Goal: Task Accomplishment & Management: Use online tool/utility

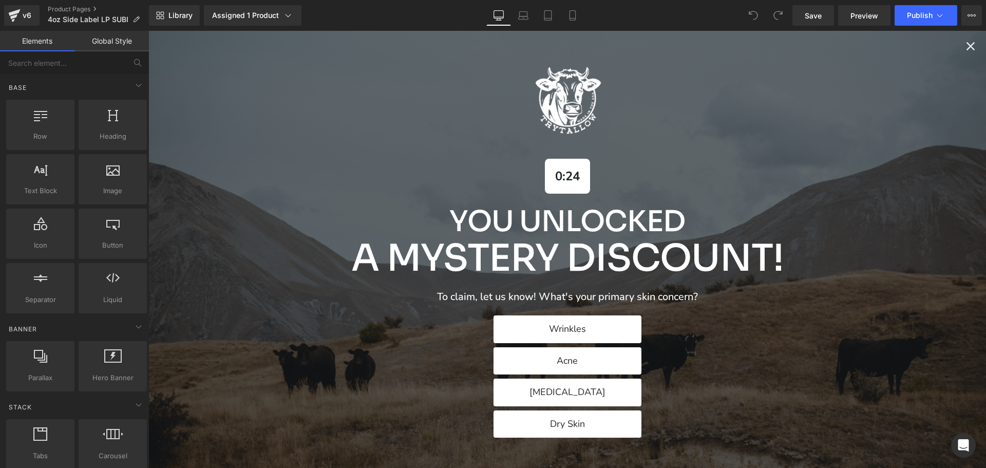
click at [965, 46] on icon "Close popup" at bounding box center [970, 46] width 14 height 14
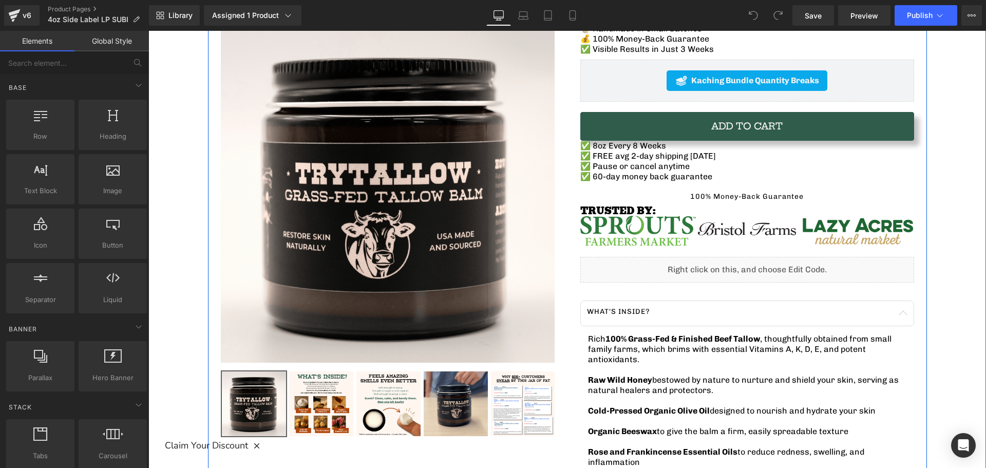
scroll to position [154, 0]
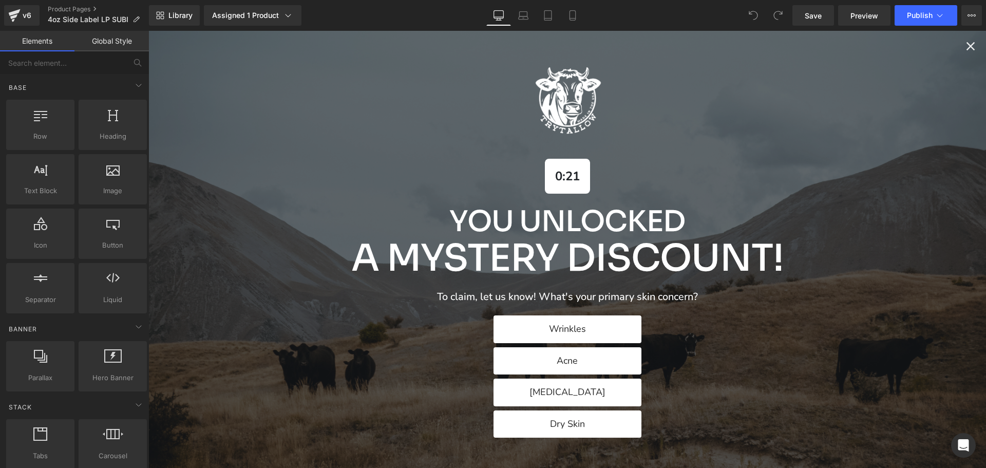
click at [963, 44] on icon "Close popup" at bounding box center [970, 46] width 14 height 14
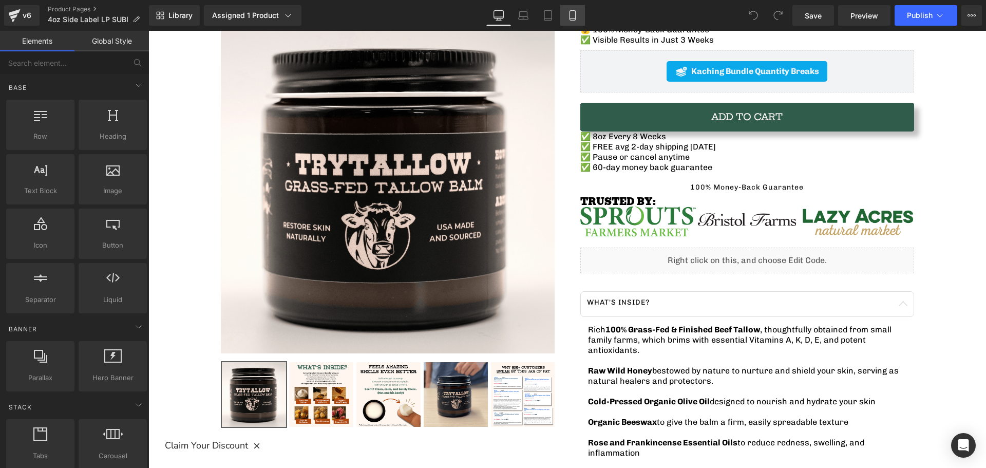
drag, startPoint x: 563, startPoint y: 15, endPoint x: 80, endPoint y: 98, distance: 490.2
click at [563, 15] on link "Mobile" at bounding box center [572, 15] width 25 height 21
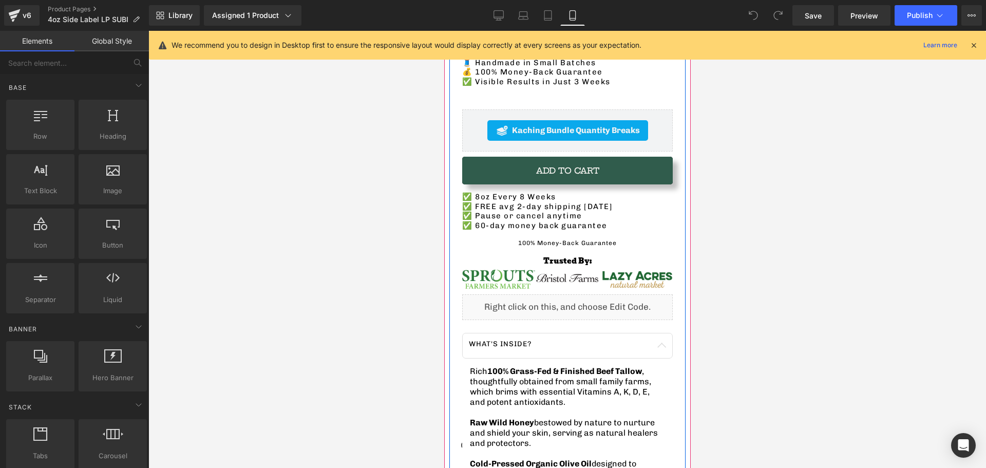
scroll to position [462, 0]
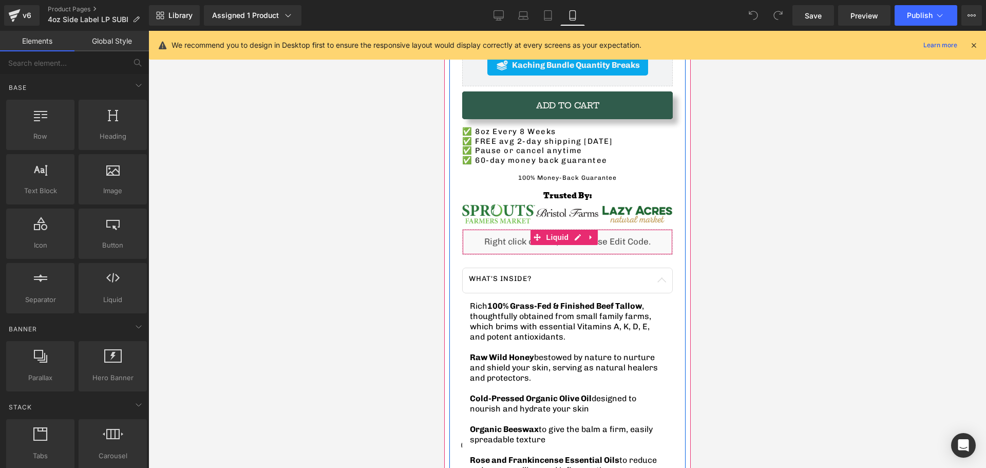
click at [474, 229] on div "Liquid" at bounding box center [567, 242] width 211 height 26
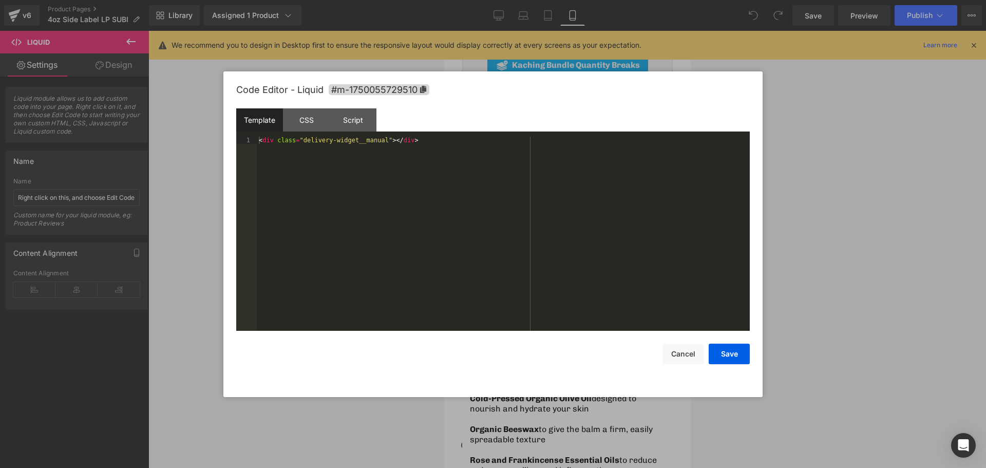
click at [448, 0] on div "You are previewing how the will restyle your page. You can not edit Elements in…" at bounding box center [493, 0] width 986 height 0
click at [309, 118] on div "CSS" at bounding box center [306, 119] width 47 height 23
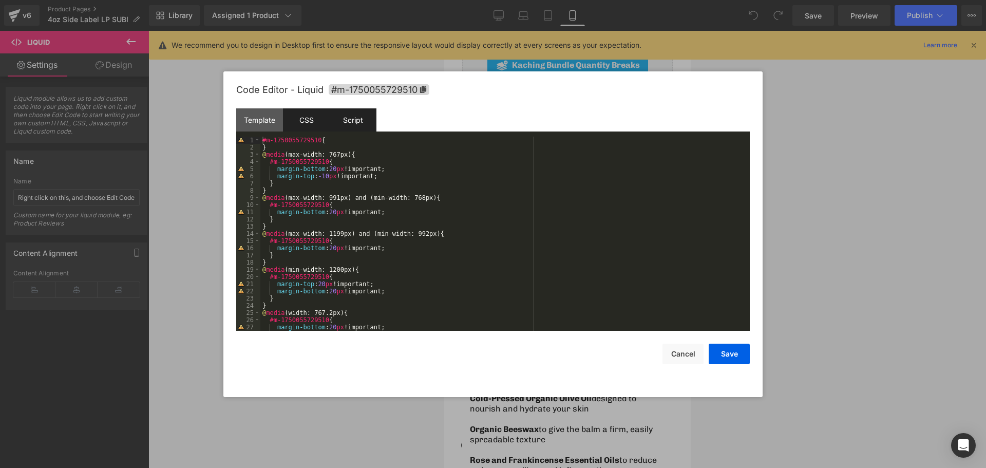
click at [342, 110] on div "Script" at bounding box center [353, 119] width 47 height 23
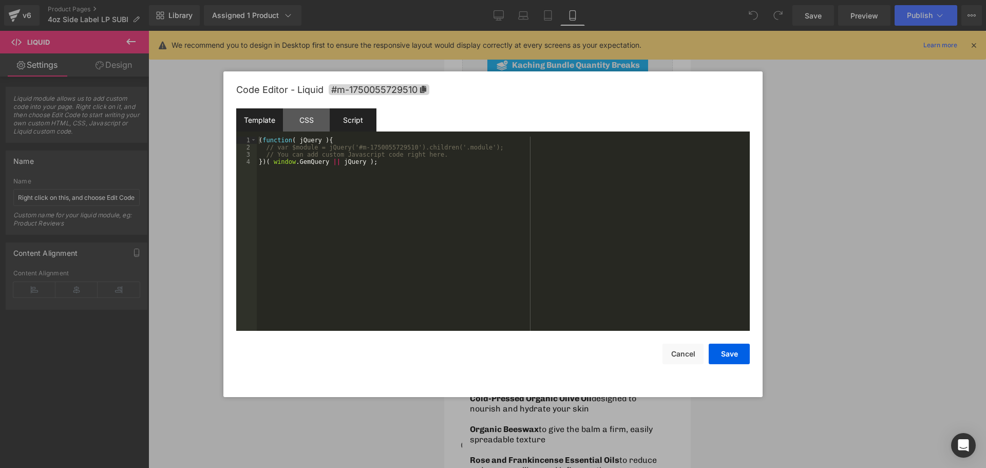
click at [269, 115] on div "Template" at bounding box center [259, 119] width 47 height 23
click at [689, 358] on button "Cancel" at bounding box center [682, 354] width 41 height 21
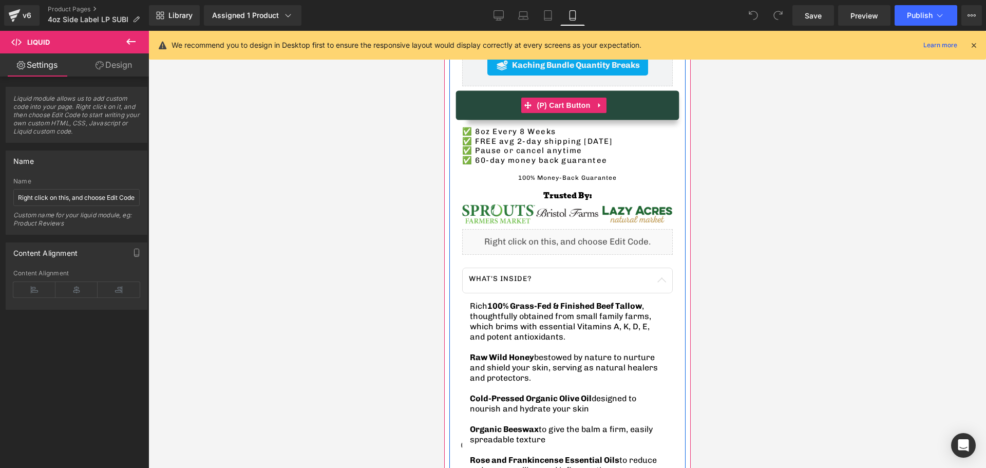
click at [534, 105] on button "Add To Cart" at bounding box center [567, 105] width 211 height 28
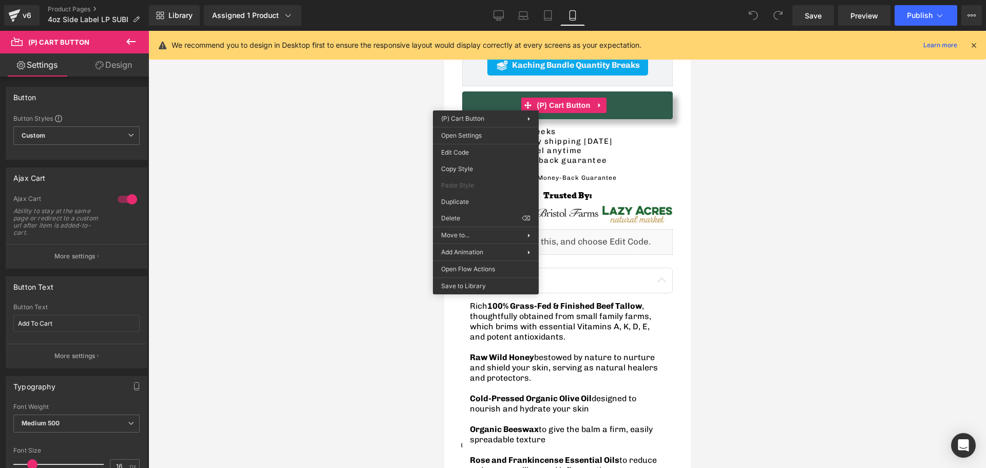
click at [309, 174] on div at bounding box center [567, 249] width 838 height 437
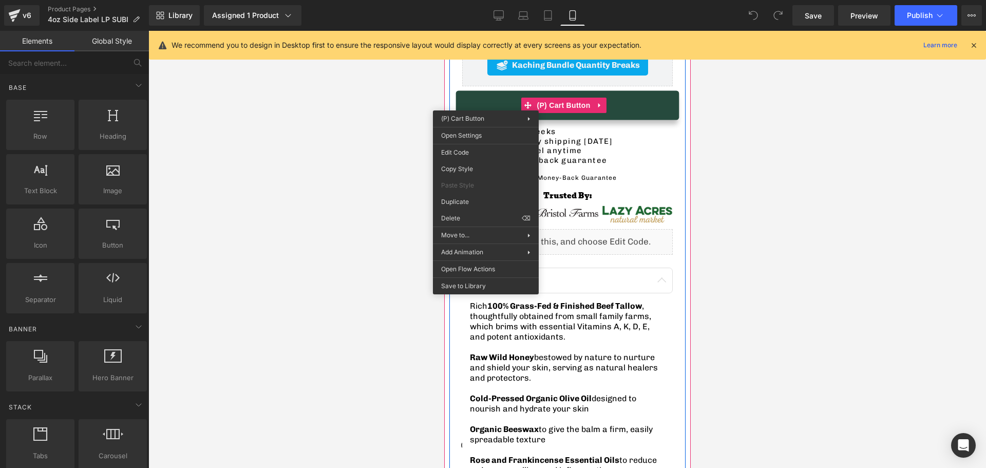
click at [493, 99] on button "Adding..." at bounding box center [567, 105] width 211 height 28
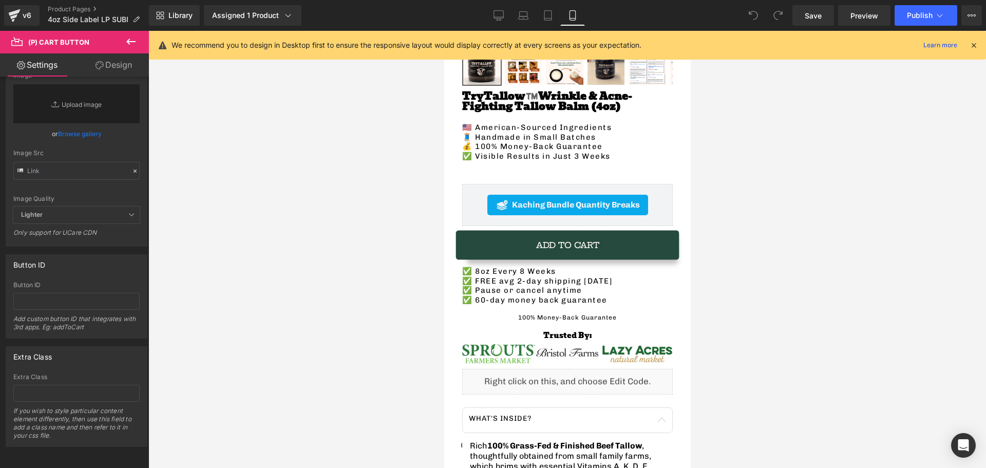
scroll to position [308, 0]
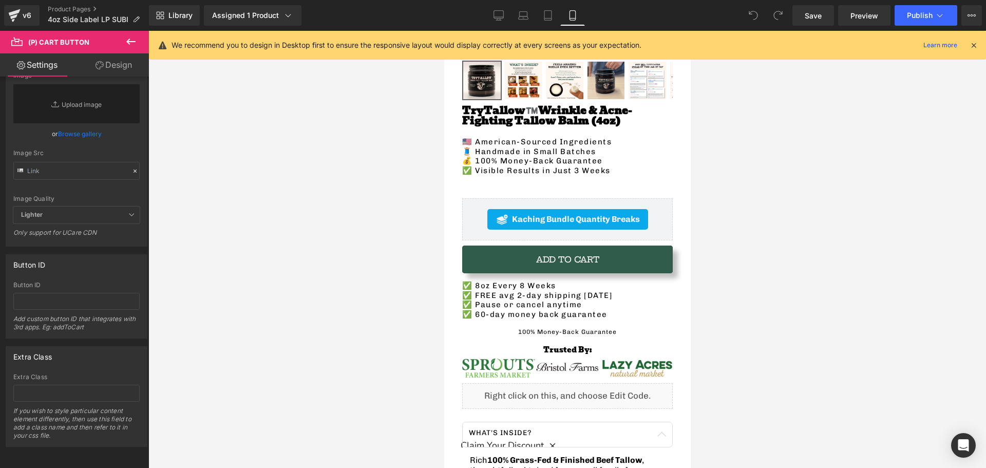
click at [500, 213] on icon at bounding box center [501, 219] width 12 height 12
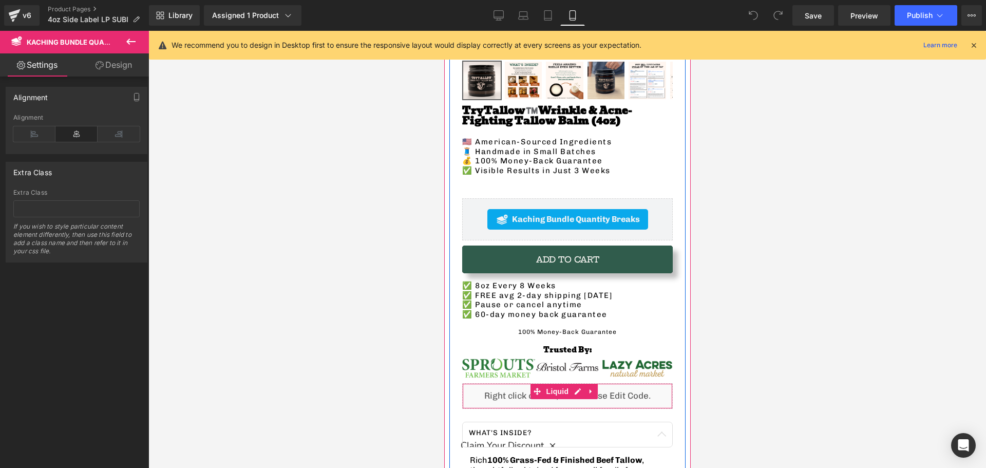
click at [488, 390] on div "Liquid" at bounding box center [567, 396] width 211 height 26
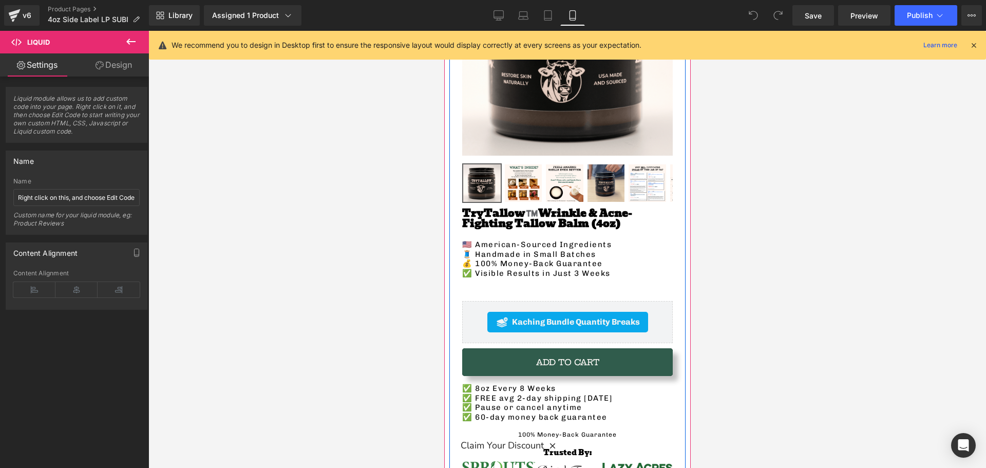
scroll to position [0, 0]
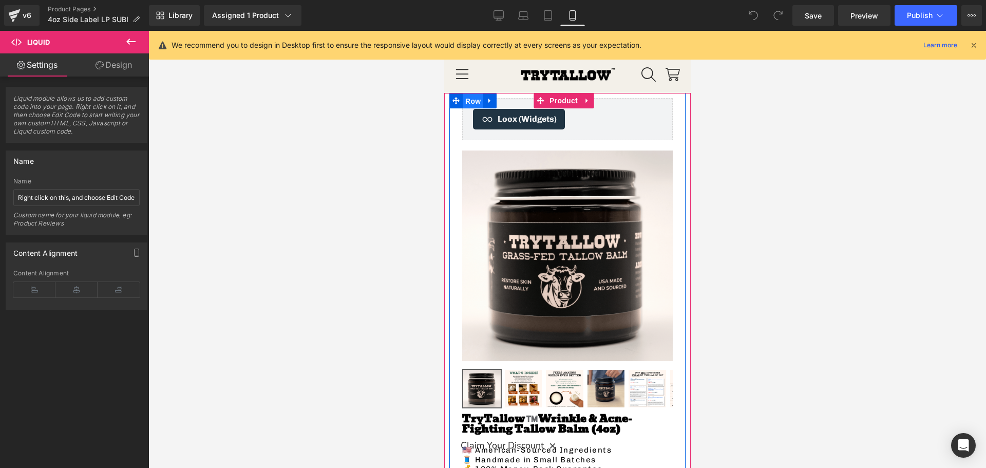
click at [472, 100] on span "Row" at bounding box center [472, 100] width 21 height 15
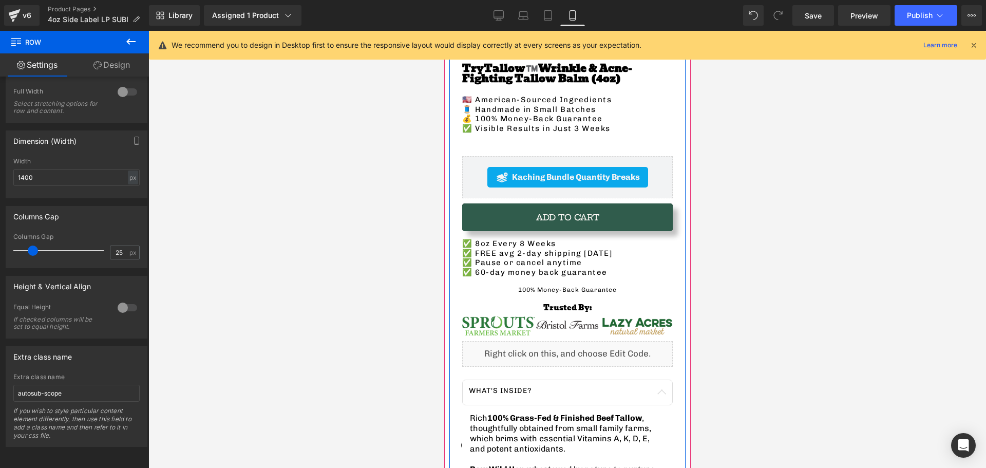
scroll to position [359, 0]
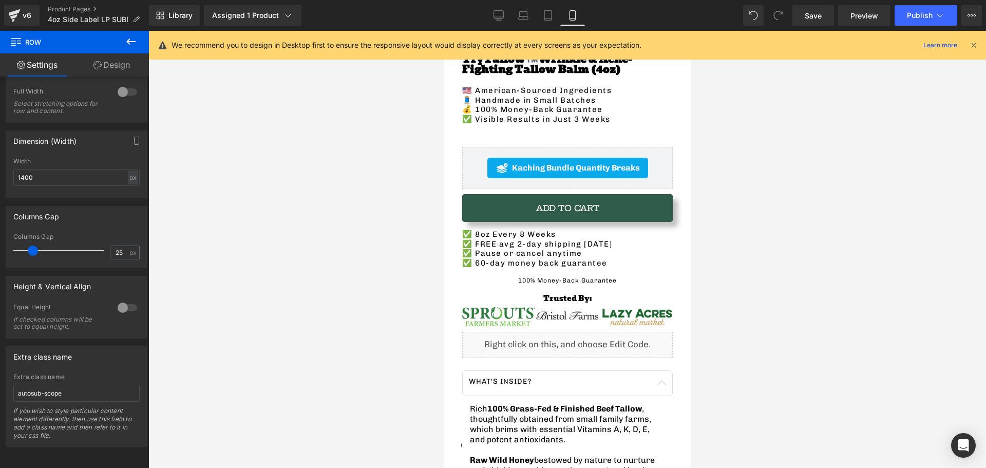
click at [127, 39] on icon at bounding box center [131, 41] width 12 height 12
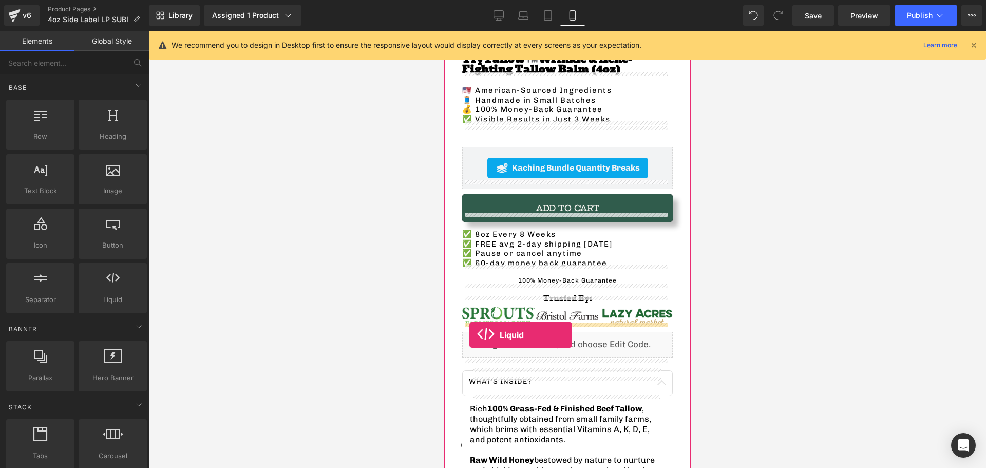
drag, startPoint x: 558, startPoint y: 318, endPoint x: 469, endPoint y: 335, distance: 90.4
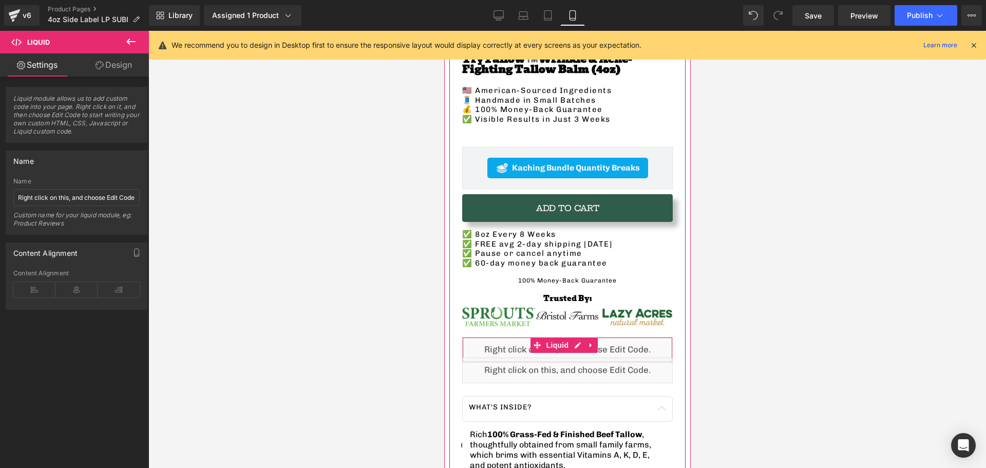
click at [507, 337] on div "Liquid" at bounding box center [567, 350] width 211 height 26
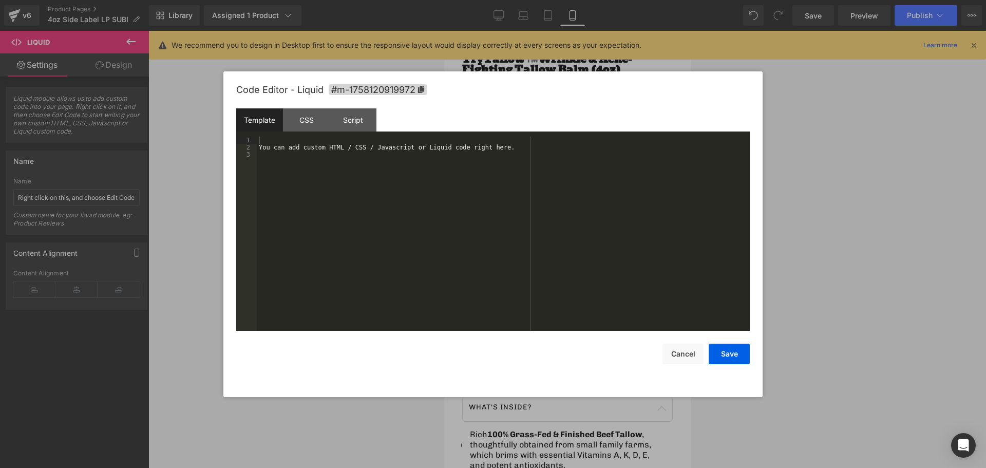
click at [478, 0] on div "Liquid You are previewing how the will restyle your page. You can not edit Elem…" at bounding box center [493, 0] width 986 height 0
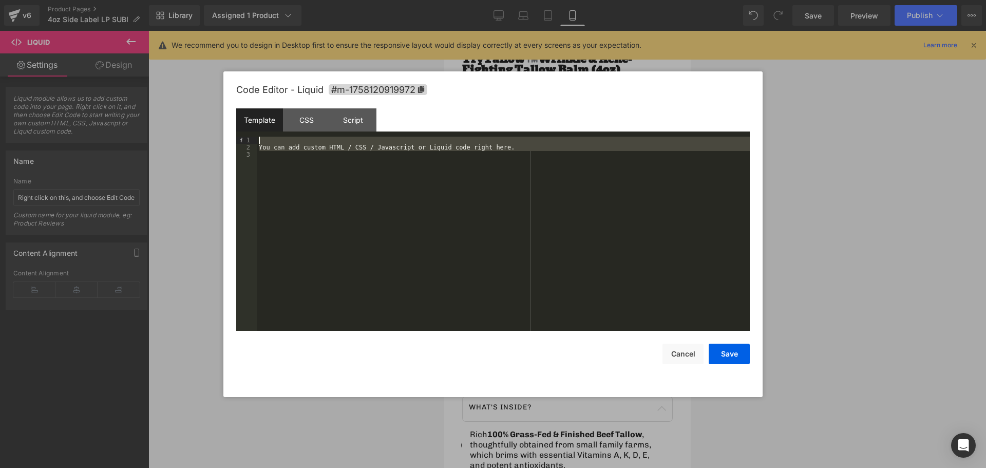
drag, startPoint x: 345, startPoint y: 163, endPoint x: 252, endPoint y: 130, distance: 99.1
click at [264, 127] on div "Template CSS Script Data 1 2 3 You can add custom HTML / CSS / Javascript or Li…" at bounding box center [493, 219] width 514 height 222
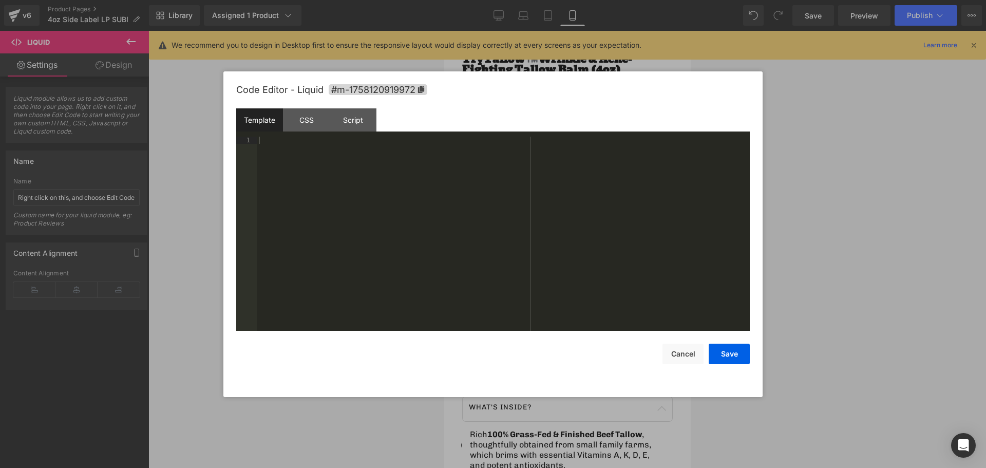
click at [335, 156] on div at bounding box center [503, 241] width 493 height 209
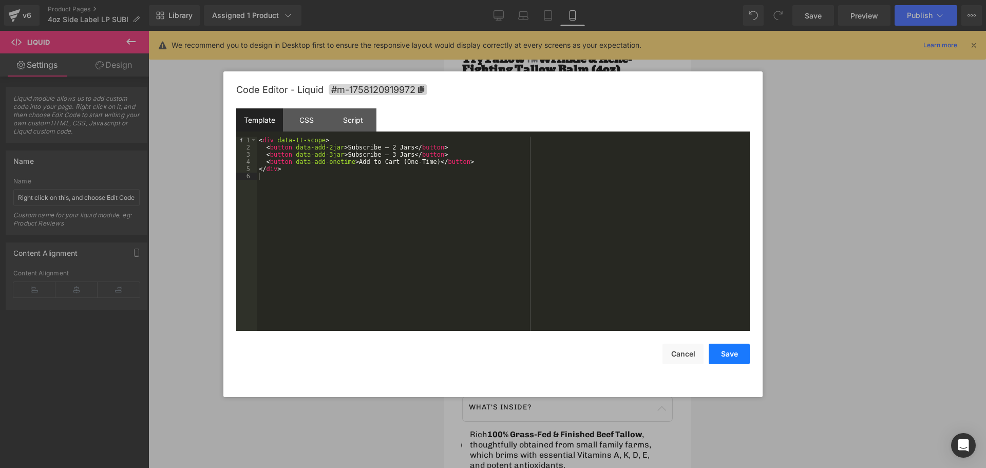
click at [726, 360] on button "Save" at bounding box center [729, 354] width 41 height 21
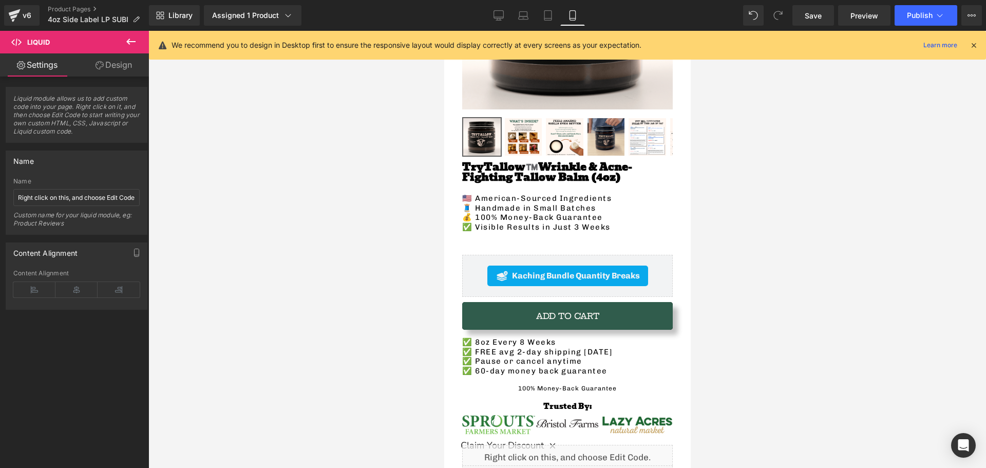
scroll to position [0, 0]
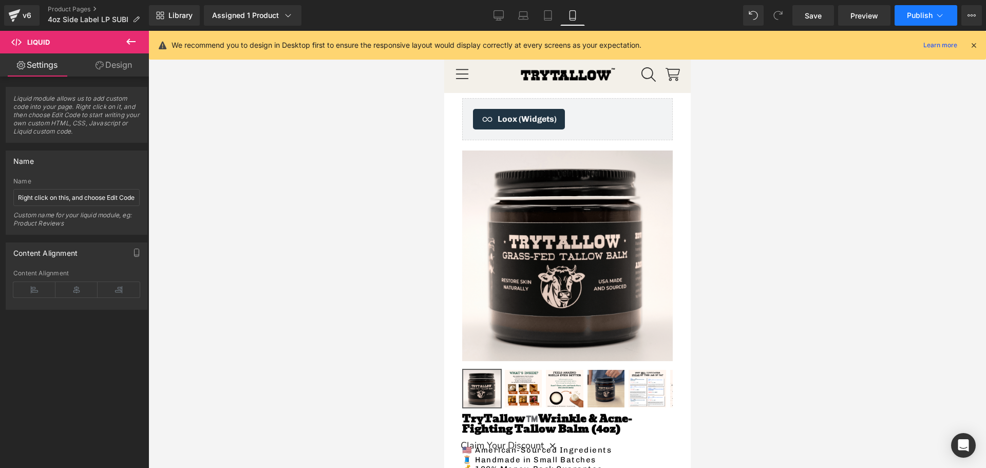
click at [915, 8] on button "Publish" at bounding box center [926, 15] width 63 height 21
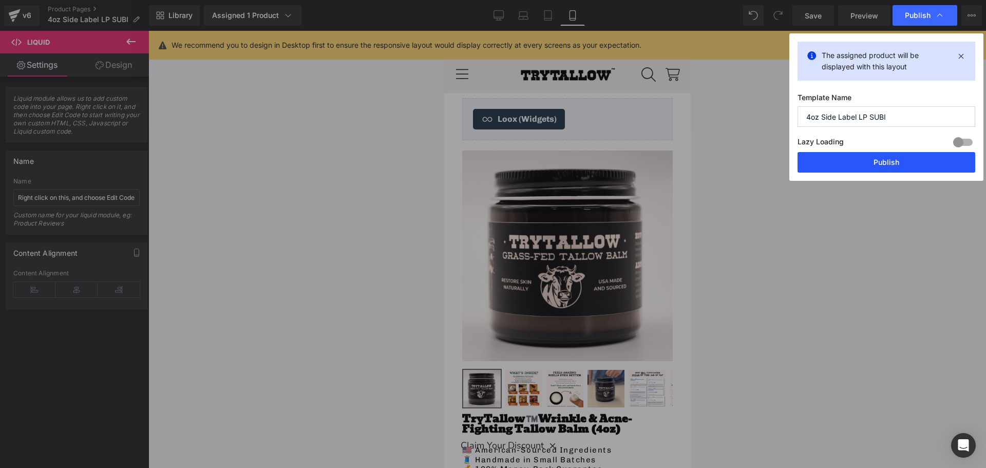
click at [864, 166] on button "Publish" at bounding box center [887, 162] width 178 height 21
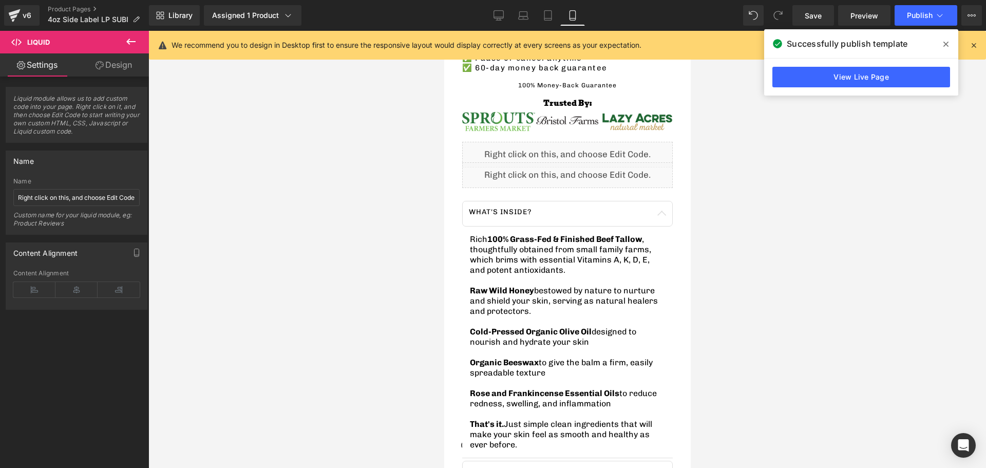
scroll to position [565, 0]
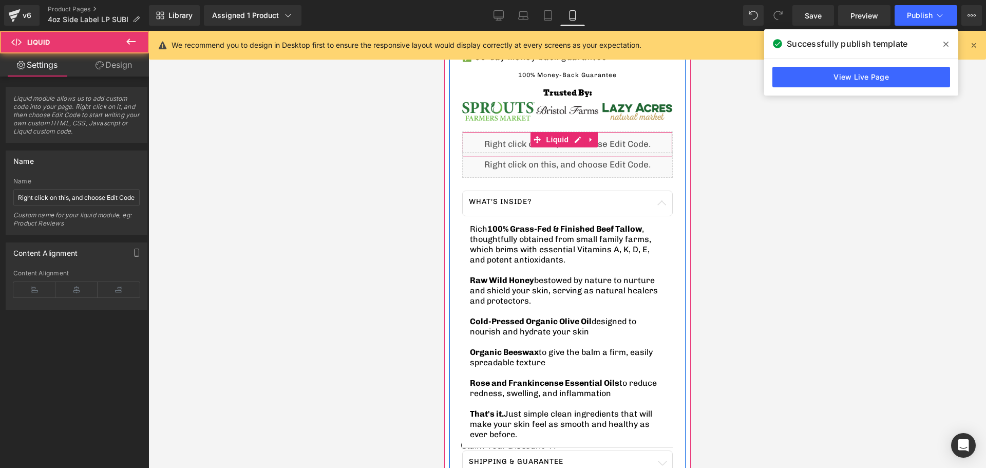
click at [496, 137] on div "Liquid" at bounding box center [567, 144] width 211 height 26
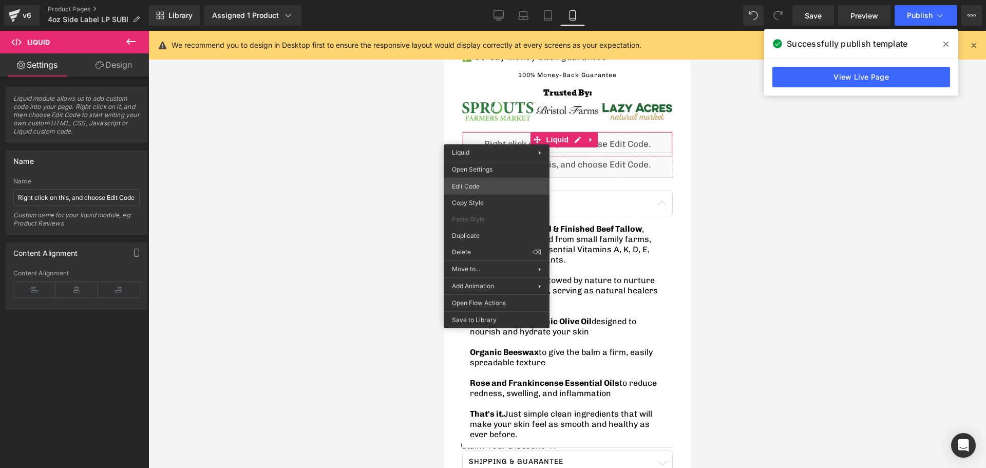
click at [487, 0] on div "Liquid You are previewing how the will restyle your page. You can not edit Elem…" at bounding box center [493, 0] width 986 height 0
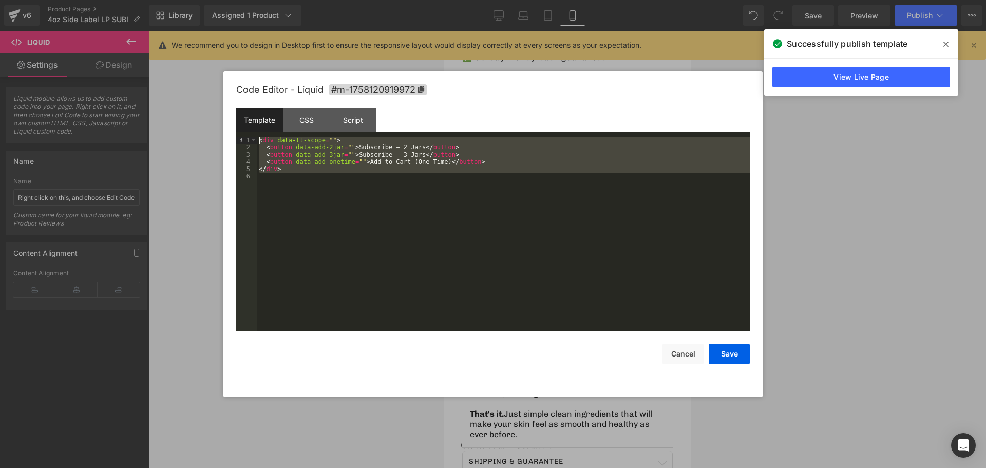
drag, startPoint x: 310, startPoint y: 199, endPoint x: 255, endPoint y: 132, distance: 86.5
click at [255, 132] on div "Template CSS Script Data 1 2 3 4 5 6 < div data-tt-scope = "" > < button data-a…" at bounding box center [493, 219] width 514 height 222
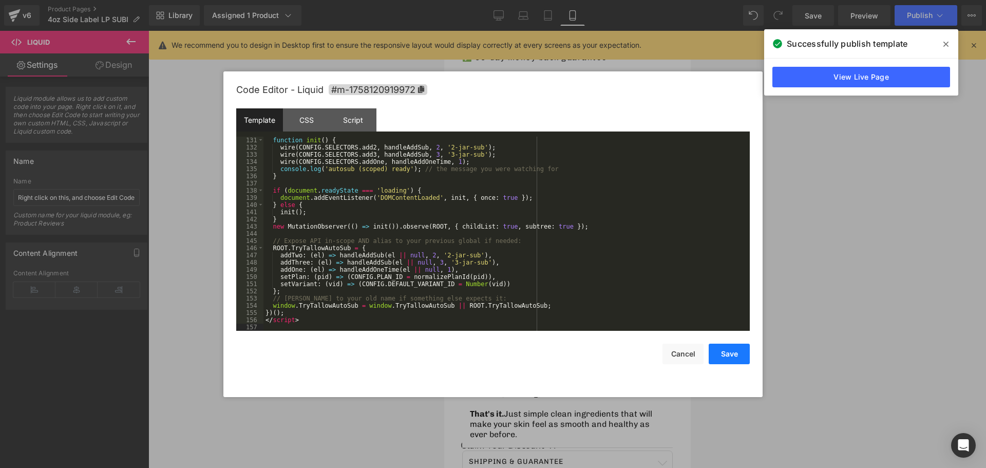
click at [724, 355] on button "Save" at bounding box center [729, 354] width 41 height 21
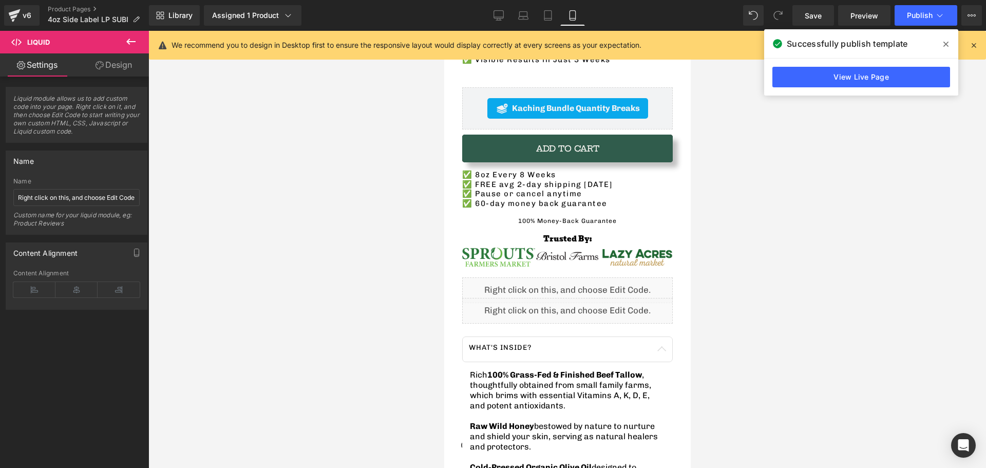
scroll to position [359, 0]
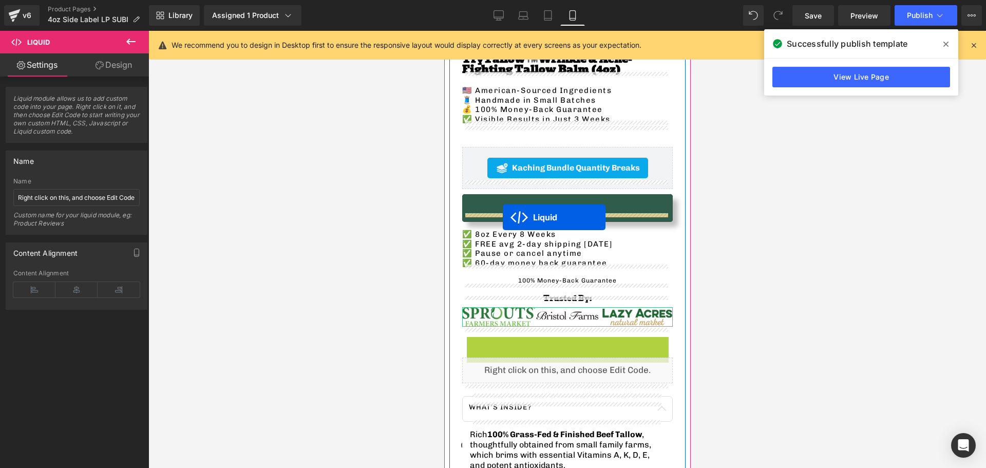
drag, startPoint x: 533, startPoint y: 336, endPoint x: 502, endPoint y: 217, distance: 122.4
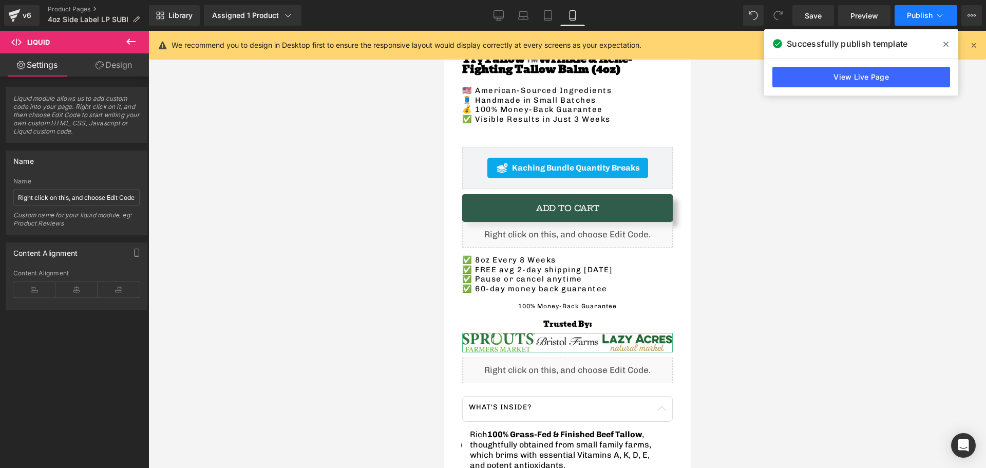
click at [906, 18] on button "Publish" at bounding box center [926, 15] width 63 height 21
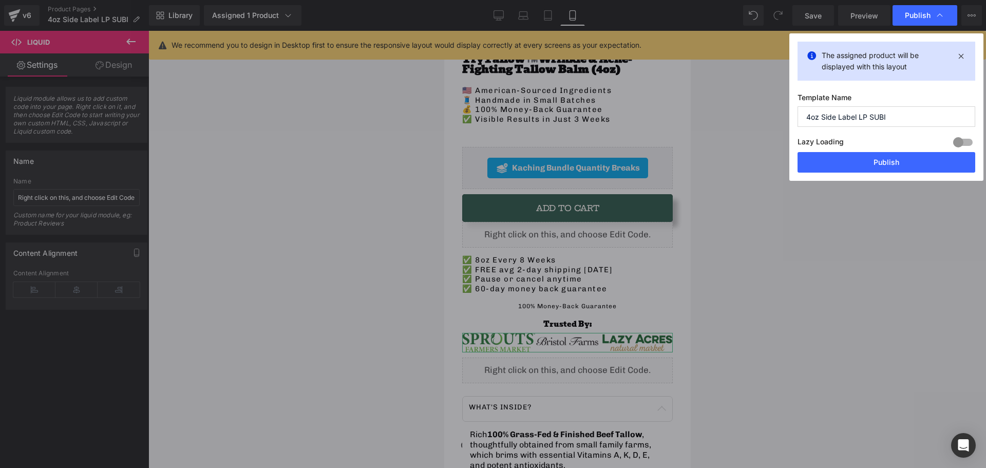
click at [839, 151] on label "Lazy Loading Build" at bounding box center [821, 143] width 46 height 17
click at [839, 159] on button "Publish" at bounding box center [887, 162] width 178 height 21
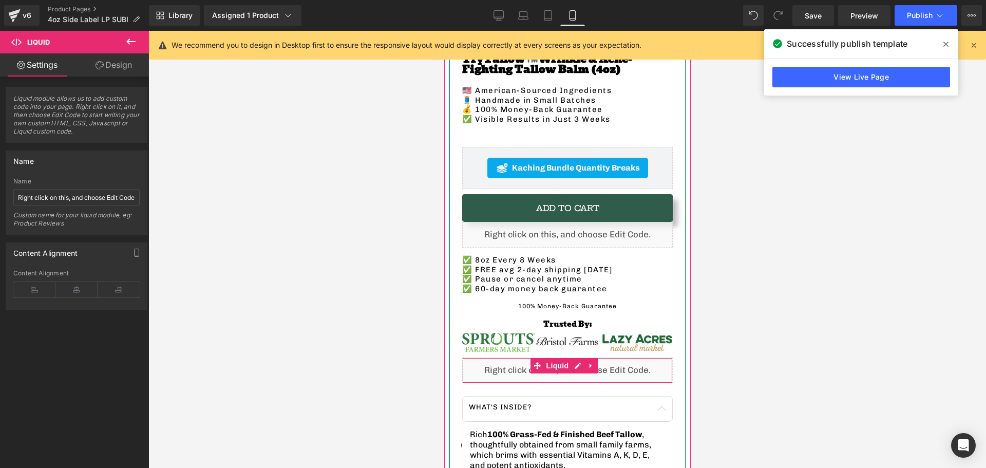
click at [483, 357] on div "Liquid" at bounding box center [567, 370] width 211 height 26
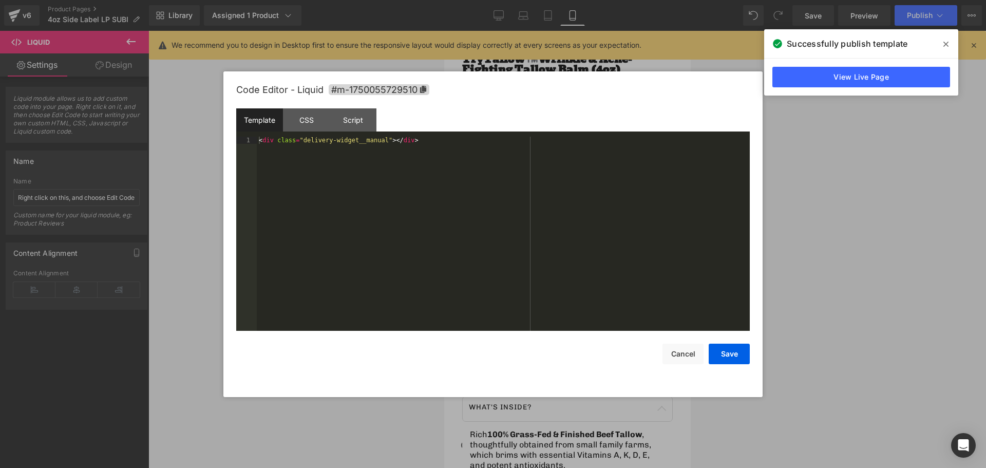
click at [453, 0] on div "Liquid You are previewing how the will restyle your page. You can not edit Elem…" at bounding box center [493, 0] width 986 height 0
click at [698, 361] on button "Cancel" at bounding box center [682, 354] width 41 height 21
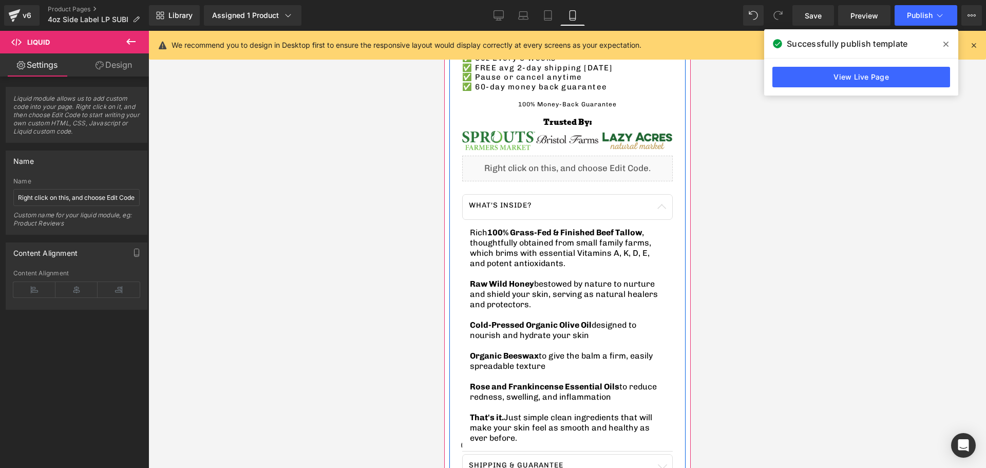
scroll to position [411, 0]
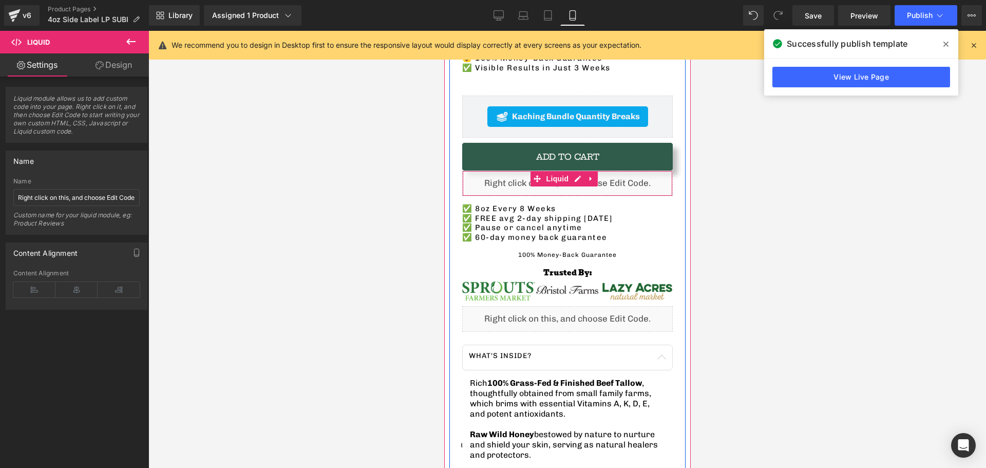
click at [498, 181] on div "Liquid" at bounding box center [567, 183] width 211 height 26
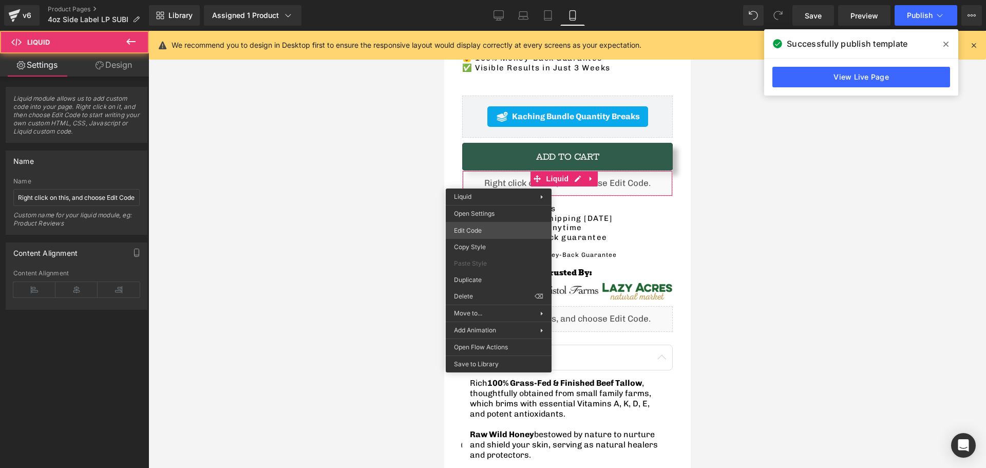
click at [501, 0] on div "Liquid You are previewing how the will restyle your page. You can not edit Elem…" at bounding box center [493, 0] width 986 height 0
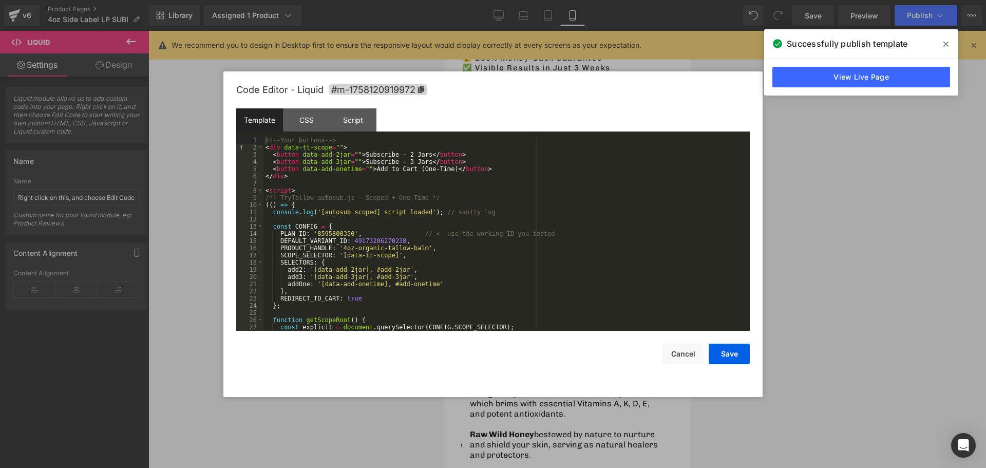
click at [753, 19] on div at bounding box center [493, 234] width 986 height 468
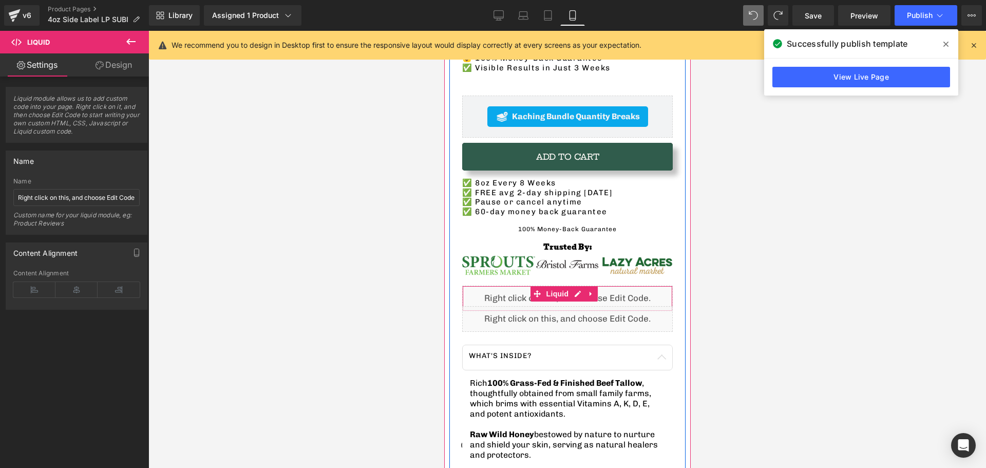
click at [489, 286] on div "Liquid" at bounding box center [567, 299] width 211 height 26
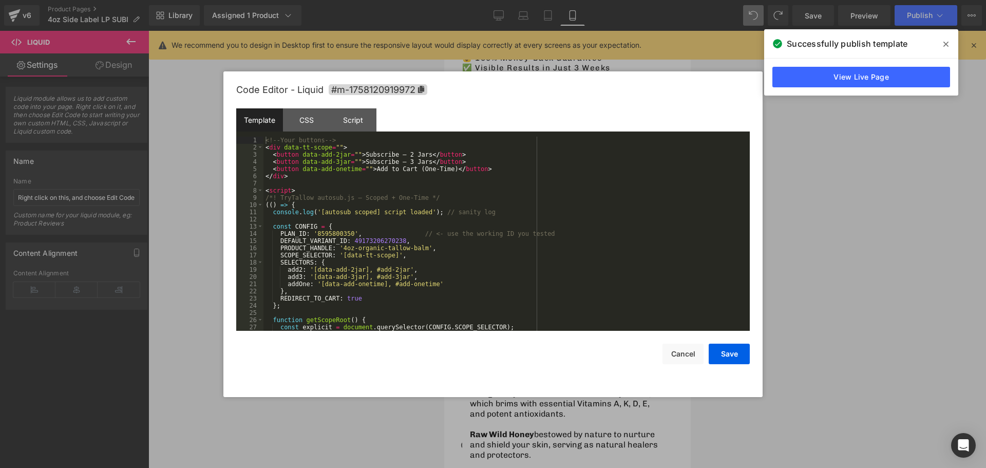
click at [465, 0] on div "Liquid You are previewing how the will restyle your page. You can not edit Elem…" at bounding box center [493, 0] width 986 height 0
click at [748, 85] on div "Code Editor - Liquid #m-1758120919972" at bounding box center [493, 89] width 514 height 37
click at [678, 355] on button "Cancel" at bounding box center [682, 354] width 41 height 21
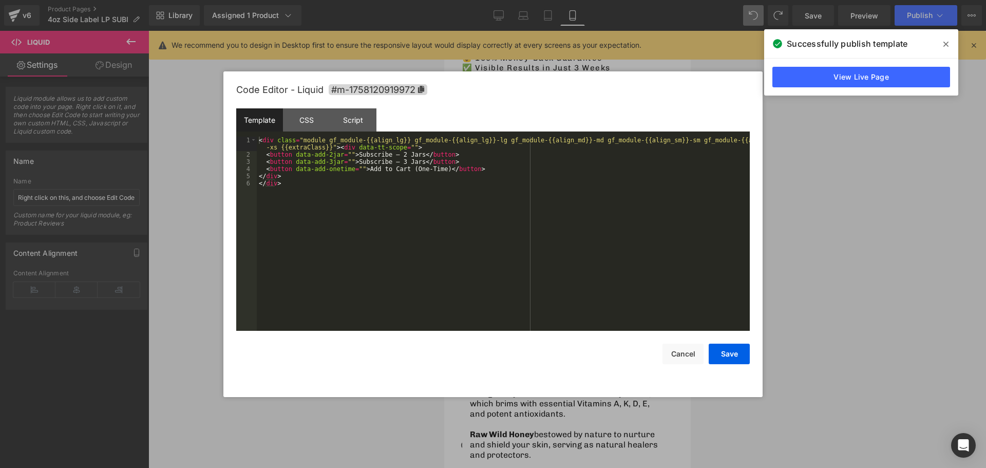
click at [465, 0] on div "Liquid You are previewing how the will restyle your page. You can not edit Elem…" at bounding box center [493, 0] width 986 height 0
click at [667, 347] on button "Cancel" at bounding box center [682, 354] width 41 height 21
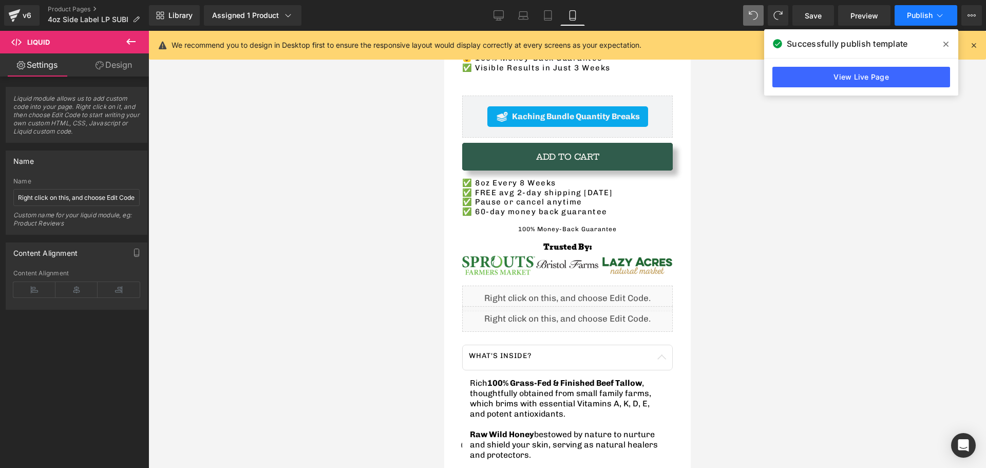
click at [918, 16] on span "Publish" at bounding box center [920, 15] width 26 height 8
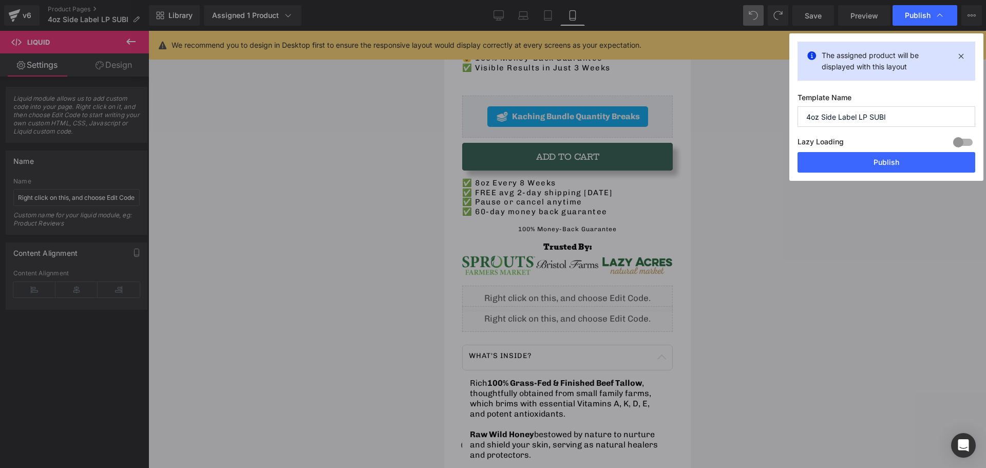
drag, startPoint x: 889, startPoint y: 162, endPoint x: 880, endPoint y: 163, distance: 8.7
click at [889, 163] on button "Publish" at bounding box center [887, 162] width 178 height 21
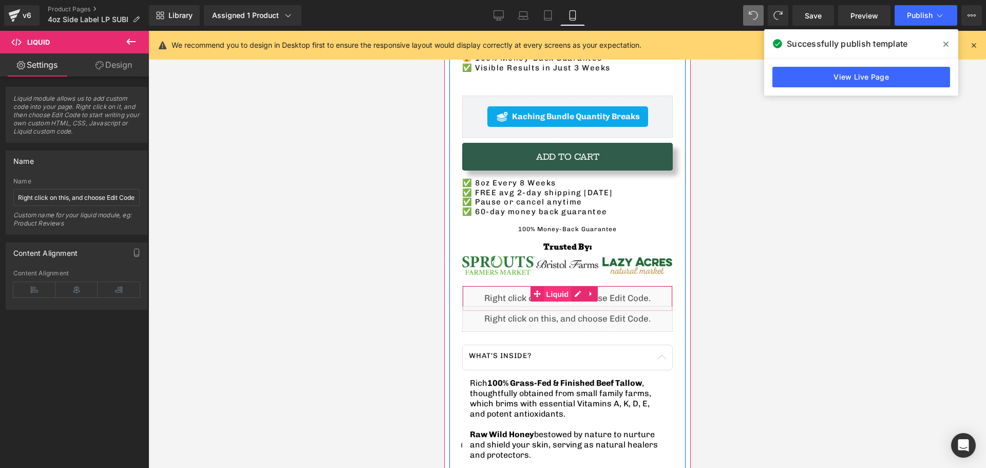
click at [553, 287] on span "Liquid" at bounding box center [557, 294] width 28 height 15
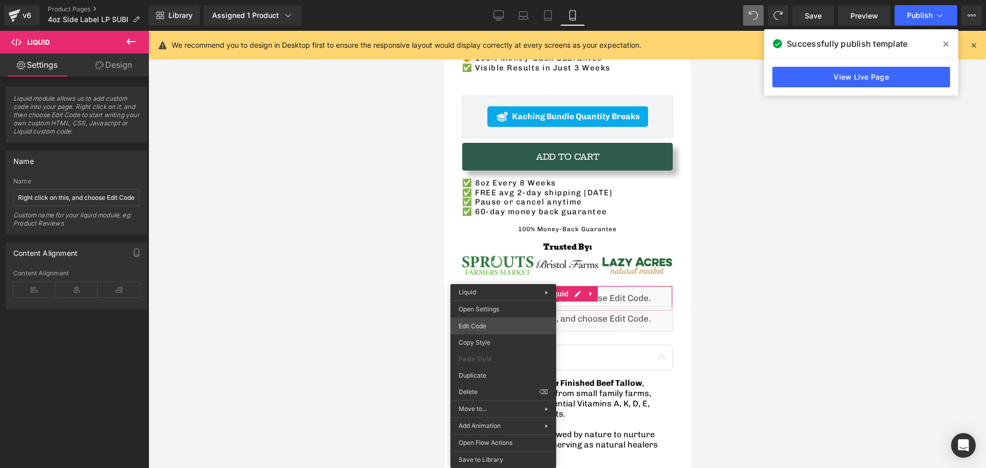
click at [498, 0] on div "Liquid You are previewing how the will restyle your page. You can not edit Elem…" at bounding box center [493, 0] width 986 height 0
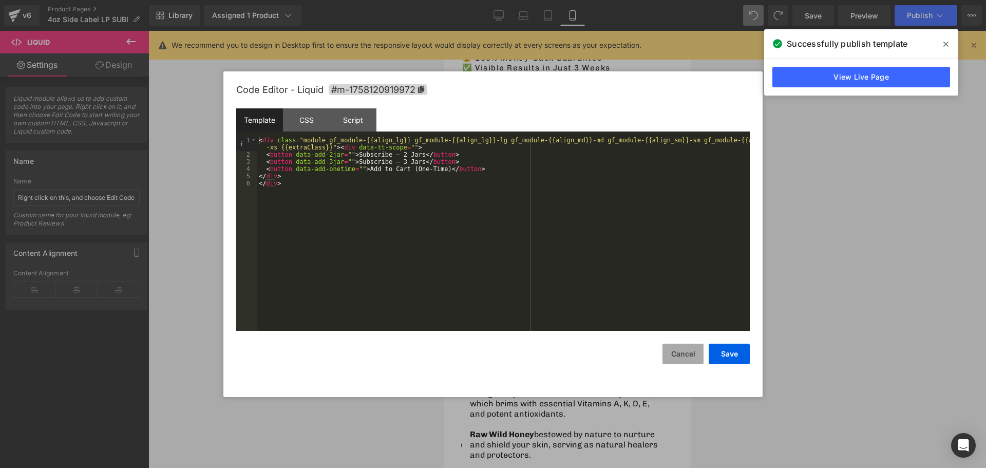
click at [680, 357] on button "Cancel" at bounding box center [682, 354] width 41 height 21
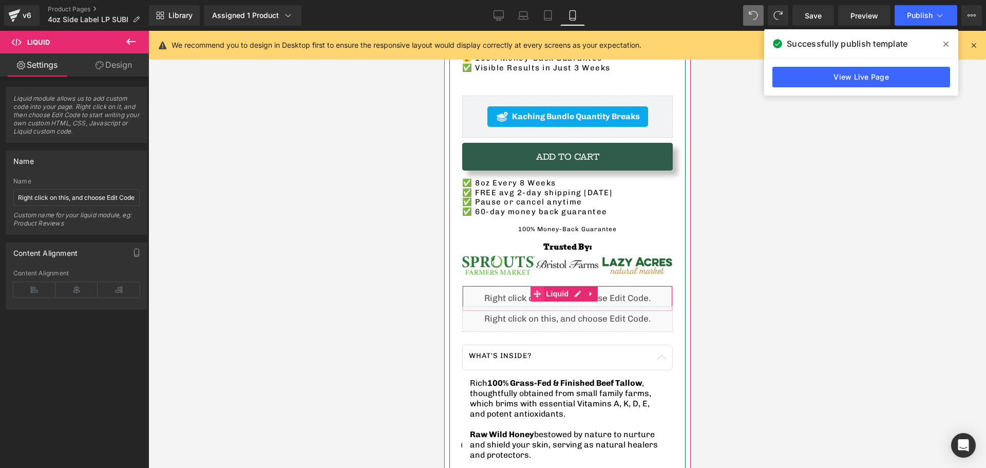
click at [536, 290] on icon at bounding box center [536, 293] width 7 height 7
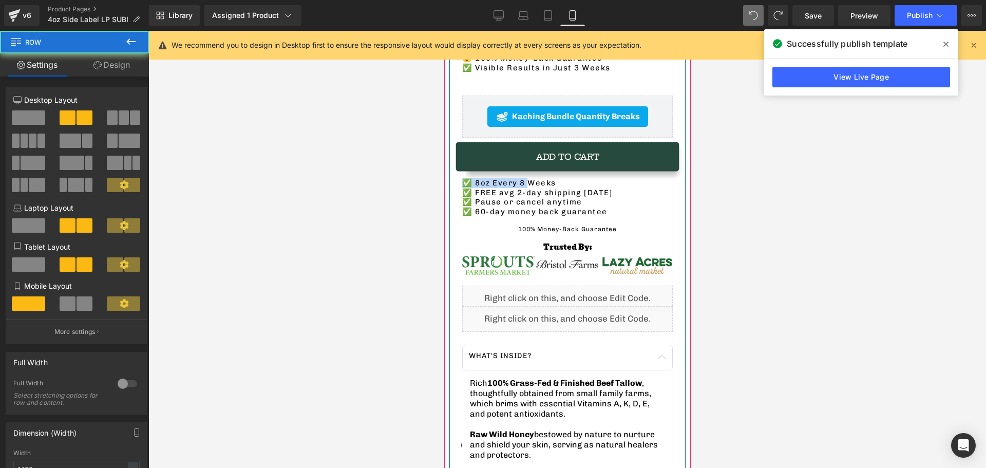
click at [529, 150] on div "TryTallow™️ Wrinkle & Acne-Fighting Tallow Balm (4oz) Heading 🇺🇸 American-Sourc…" at bounding box center [567, 327] width 236 height 661
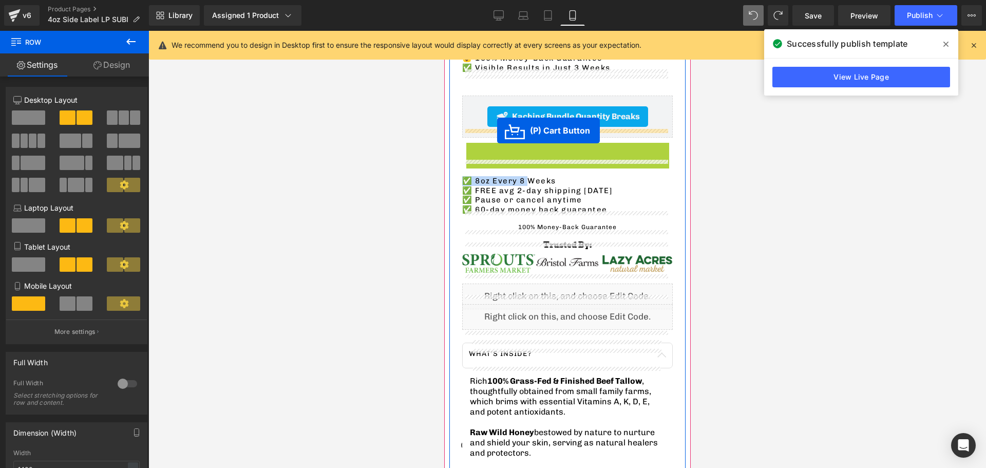
drag, startPoint x: 529, startPoint y: 150, endPoint x: 864, endPoint y: 232, distance: 344.1
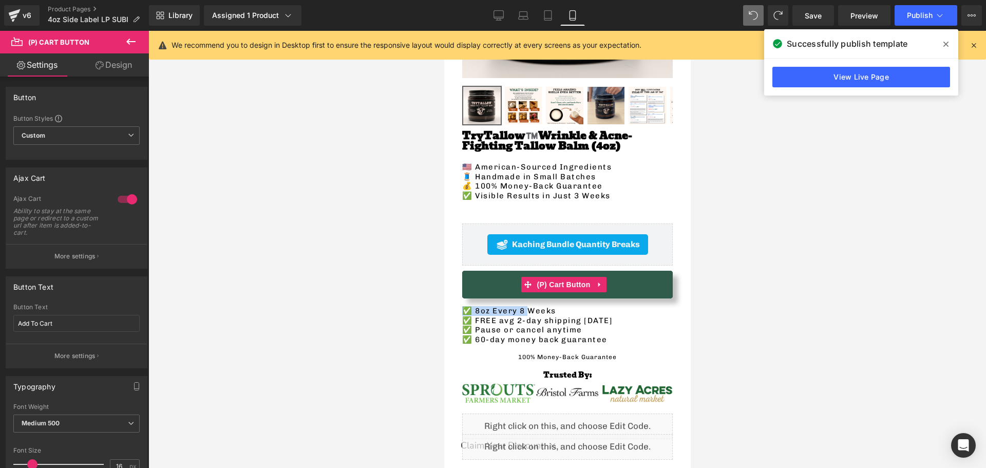
scroll to position [257, 0]
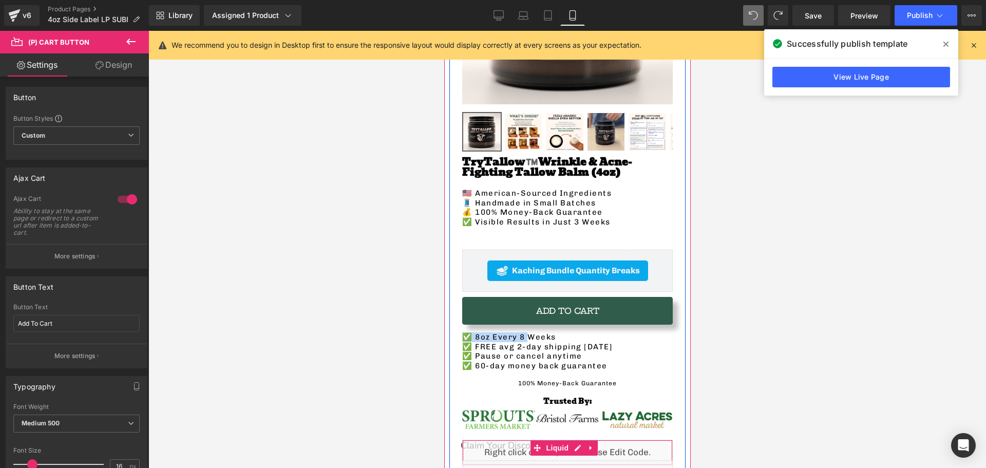
click at [541, 440] on span at bounding box center [536, 447] width 13 height 15
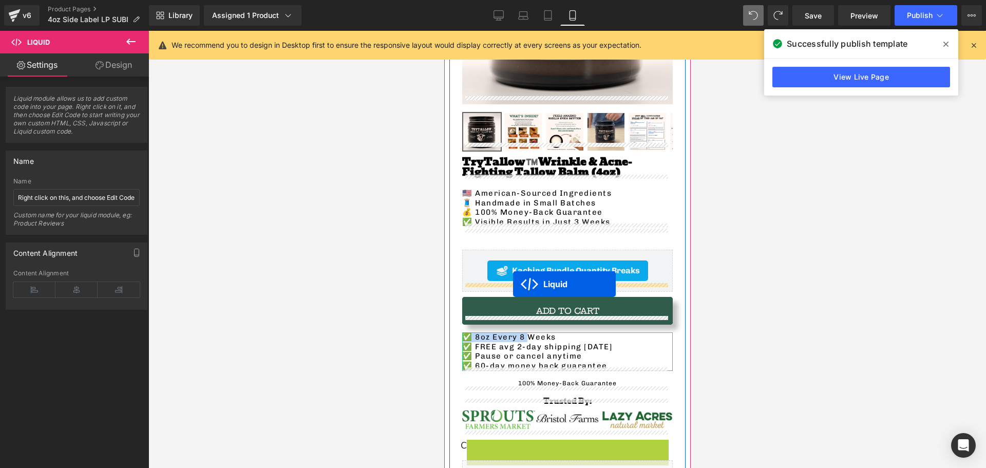
drag, startPoint x: 506, startPoint y: 347, endPoint x: 513, endPoint y: 284, distance: 63.5
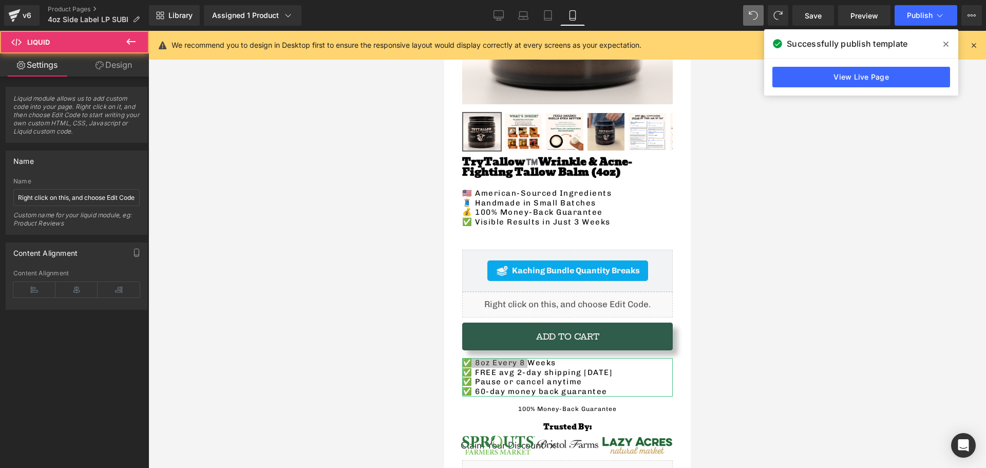
click at [353, 337] on div at bounding box center [567, 249] width 838 height 437
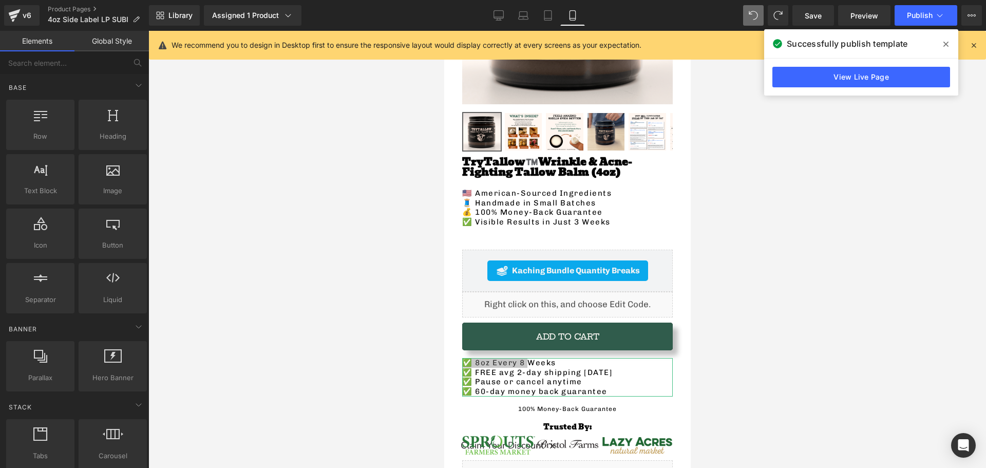
click at [380, 350] on div at bounding box center [567, 249] width 838 height 437
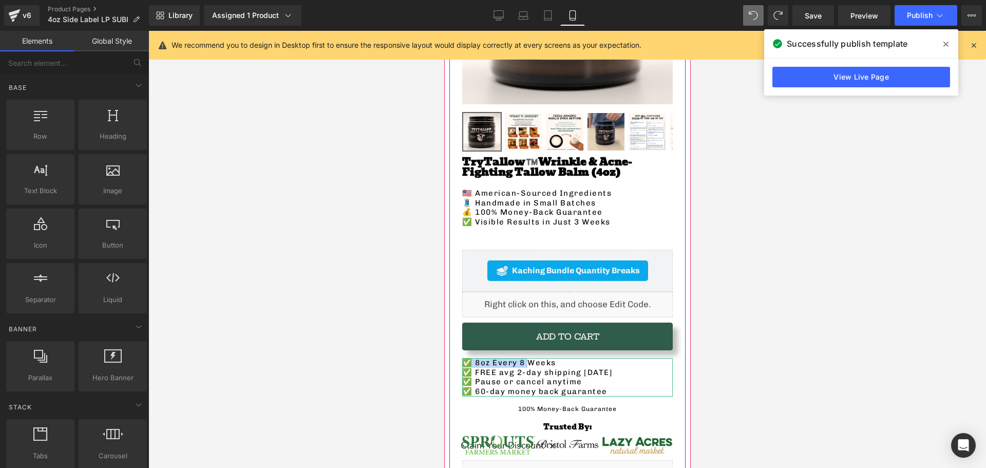
click at [473, 405] on p "100% Money-Back Guarantee" at bounding box center [567, 409] width 211 height 8
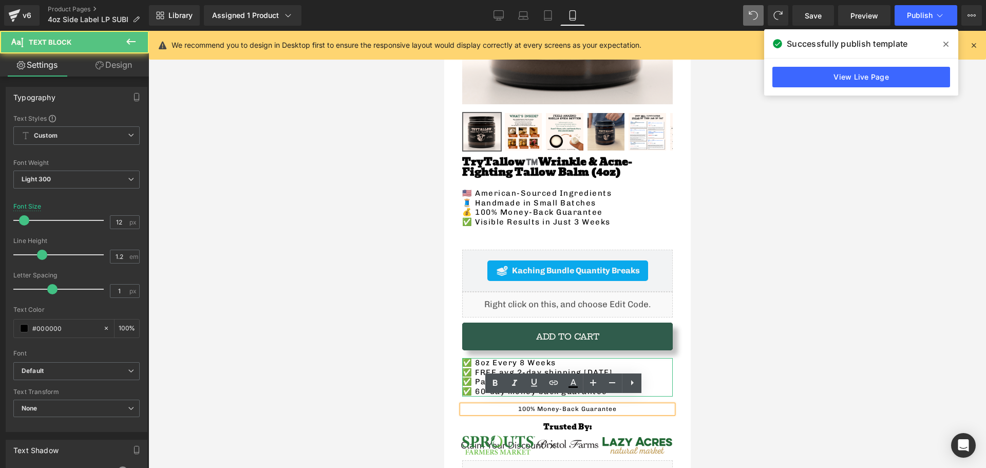
click at [543, 371] on div "✅ 8oz Every 8 Weeks ✅ FREE avg 2-day shipping [DATE] ✅ Pause or cancel anytime …" at bounding box center [567, 377] width 211 height 39
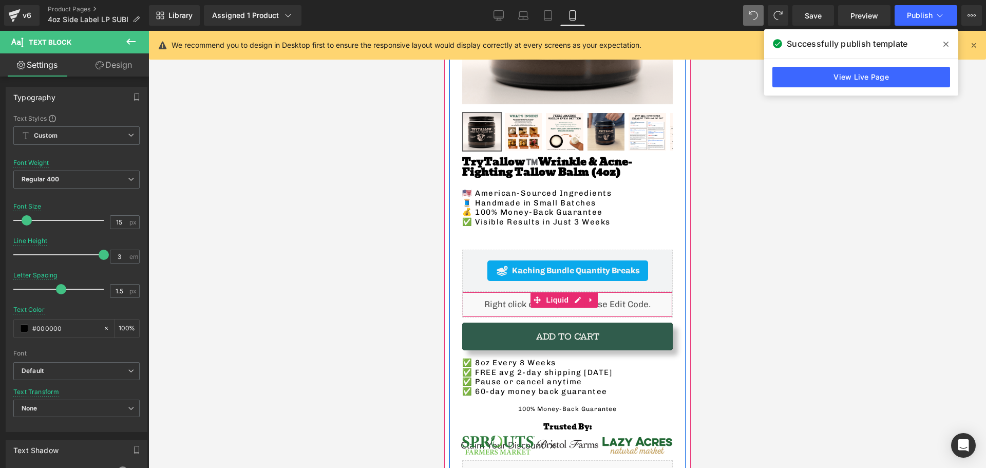
click at [492, 299] on div "Liquid" at bounding box center [567, 305] width 211 height 26
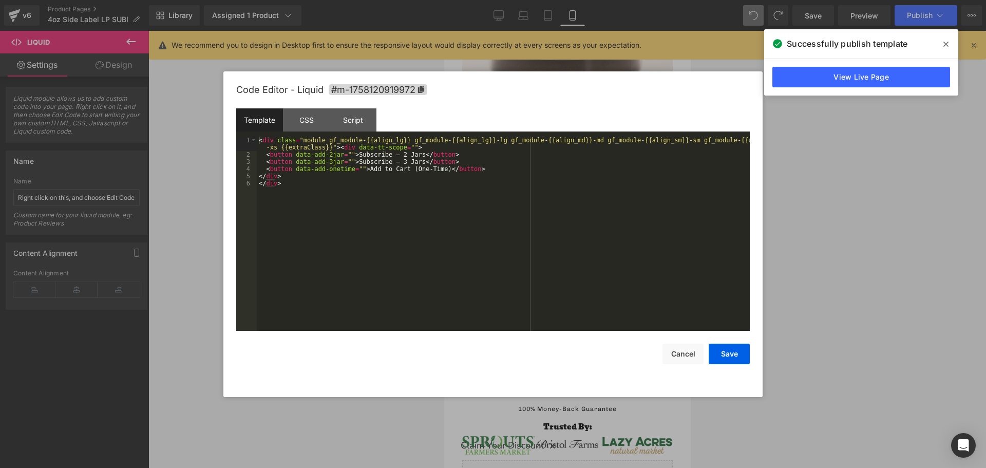
click at [457, 0] on div "Liquid You are previewing how the will restyle your page. You can not edit Elem…" at bounding box center [493, 0] width 986 height 0
click at [314, 194] on div "< div class = "module gf_module-{{align_lg}} gf_module-{{align_lg}}-lg gf_modul…" at bounding box center [503, 245] width 493 height 216
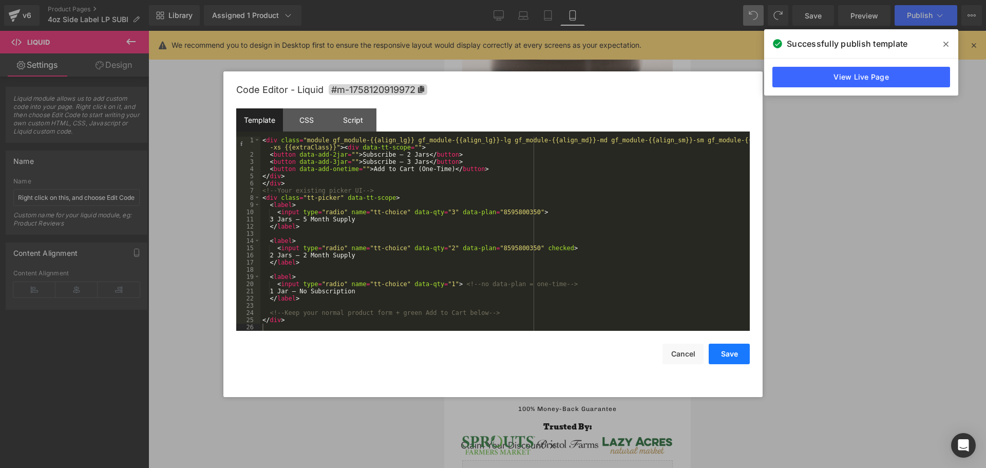
click at [720, 349] on button "Save" at bounding box center [729, 354] width 41 height 21
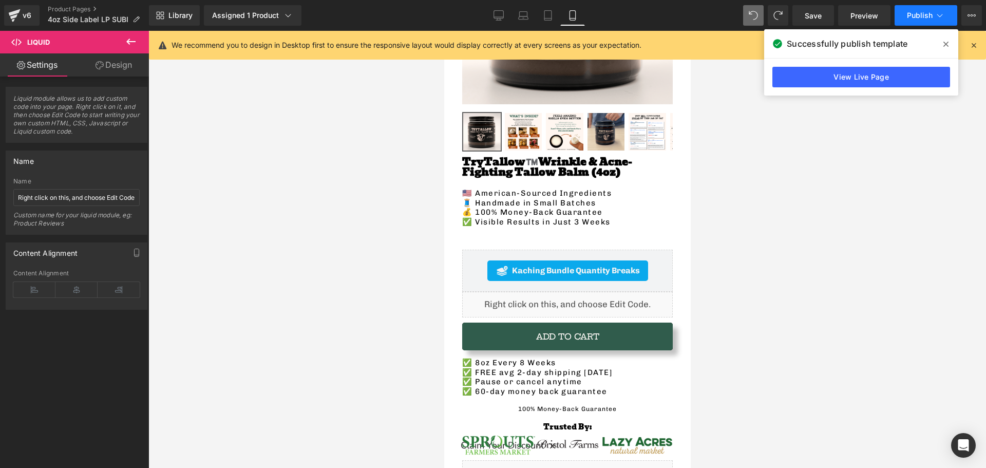
click at [926, 19] on span "Publish" at bounding box center [920, 15] width 26 height 8
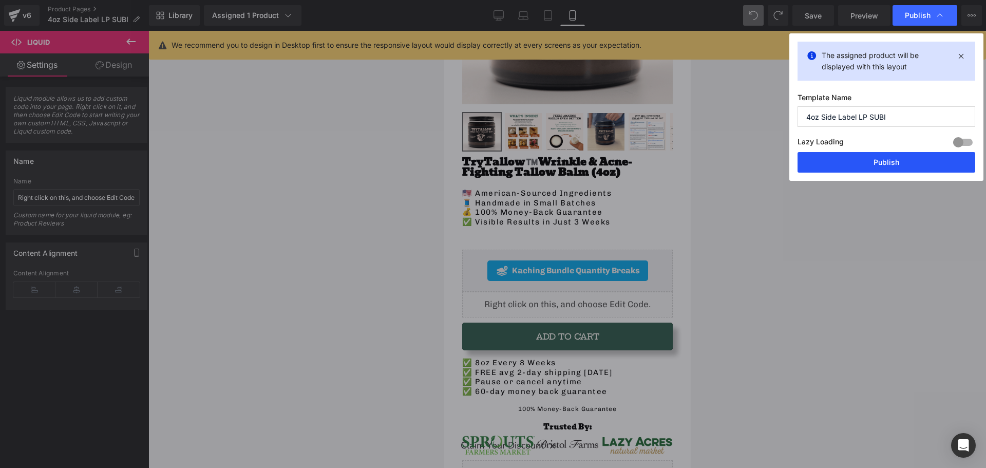
click at [867, 158] on button "Publish" at bounding box center [887, 162] width 178 height 21
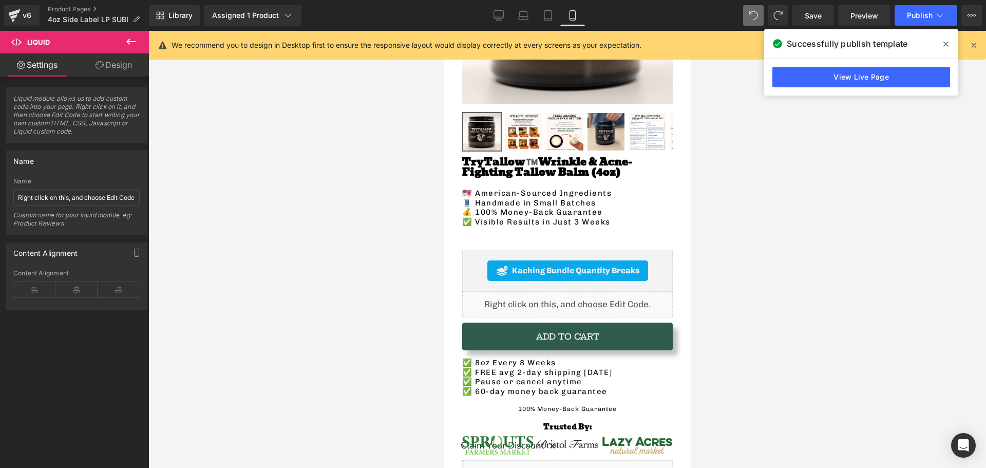
click at [128, 40] on icon at bounding box center [130, 42] width 9 height 6
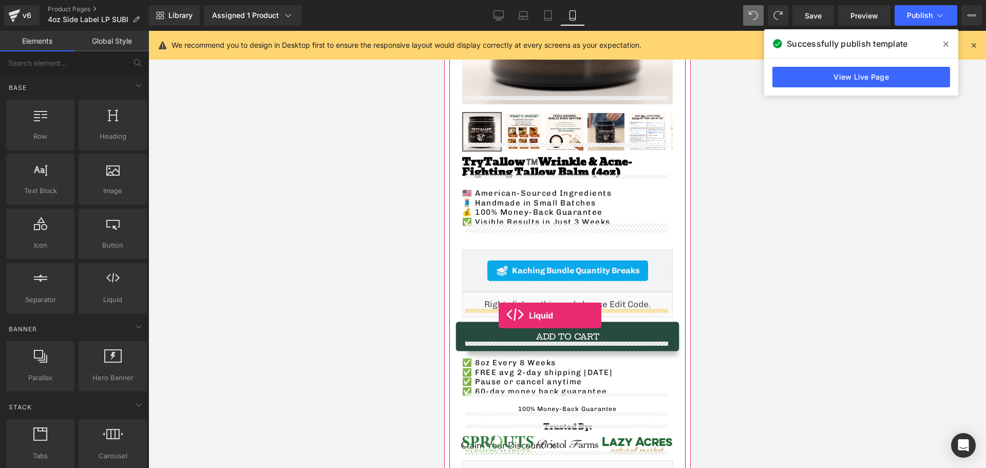
drag, startPoint x: 548, startPoint y: 311, endPoint x: 498, endPoint y: 315, distance: 50.0
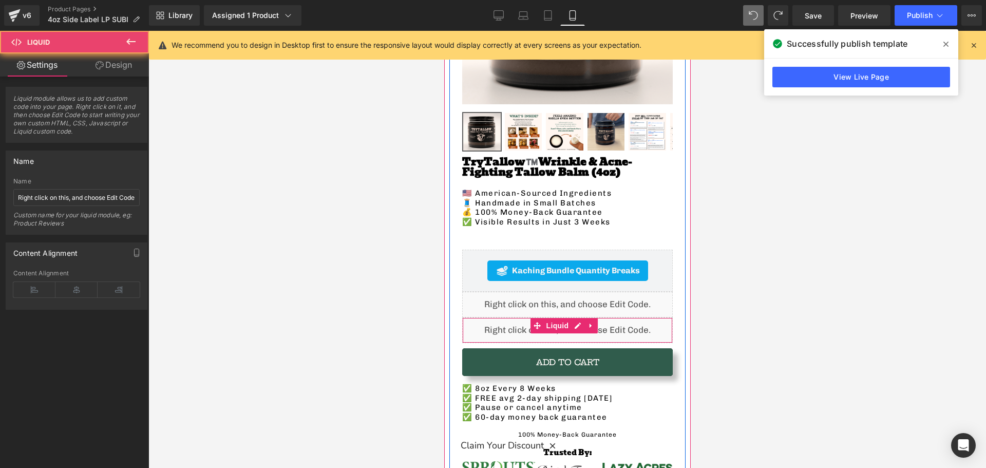
click at [503, 327] on div "Liquid" at bounding box center [567, 330] width 211 height 26
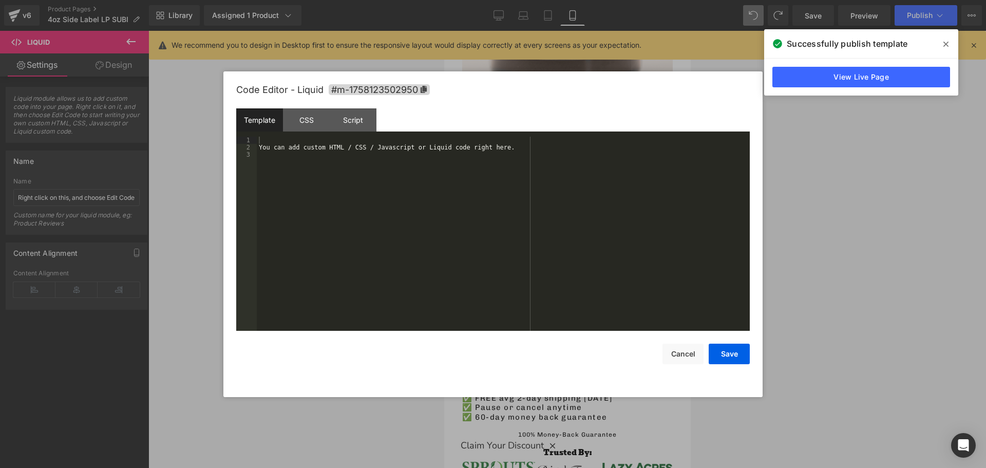
click at [486, 0] on div "Liquid You are previewing how the will restyle your page. You can not edit Elem…" at bounding box center [493, 0] width 986 height 0
drag, startPoint x: 325, startPoint y: 164, endPoint x: 258, endPoint y: 130, distance: 75.1
click at [258, 130] on div "Template CSS Script Data 1 2 3 You can add custom HTML / CSS / Javascript or Li…" at bounding box center [493, 219] width 514 height 222
drag, startPoint x: 305, startPoint y: 116, endPoint x: 306, endPoint y: 127, distance: 11.8
click at [306, 115] on div "CSS" at bounding box center [306, 119] width 47 height 23
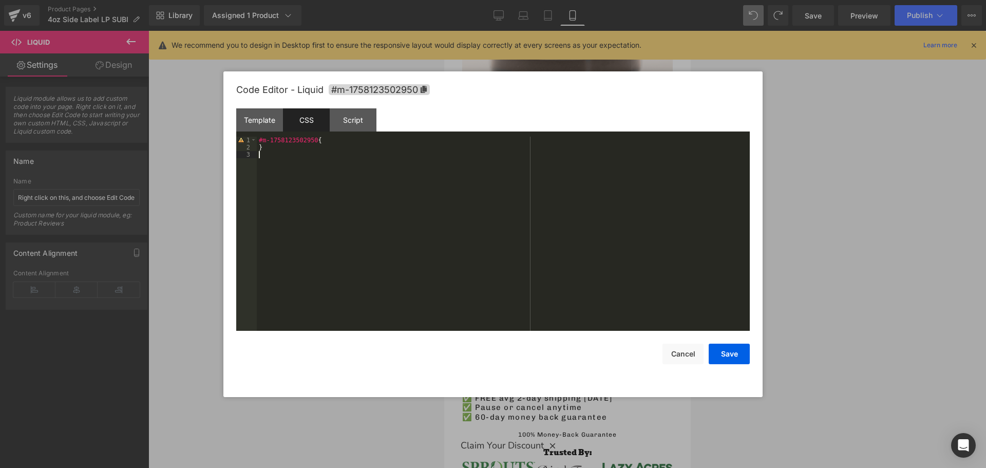
click at [338, 161] on div "#m-1758123502950 { }" at bounding box center [503, 241] width 493 height 209
click at [272, 144] on div "#m-1758123502950 { } [ data-tt-scope ] [ data-add-2jar ], [ data-tt-scope ] [ d…" at bounding box center [503, 241] width 493 height 209
click at [365, 212] on div "#m-1758123502950 { [data-tt-scope] [data-add-2jar], [data-tt-scope] [data-add-3…" at bounding box center [503, 241] width 493 height 209
click at [324, 203] on div "#m-1758123502950 { {[data-tt-scope] [data-add-2jar], [data-tt-scope] [data-add-…" at bounding box center [503, 241] width 493 height 209
click at [266, 148] on div "#m-1758123502950 { {[data-tt-scope] [data-add-2jar], [data-tt-scope] [data-add-…" at bounding box center [503, 241] width 493 height 209
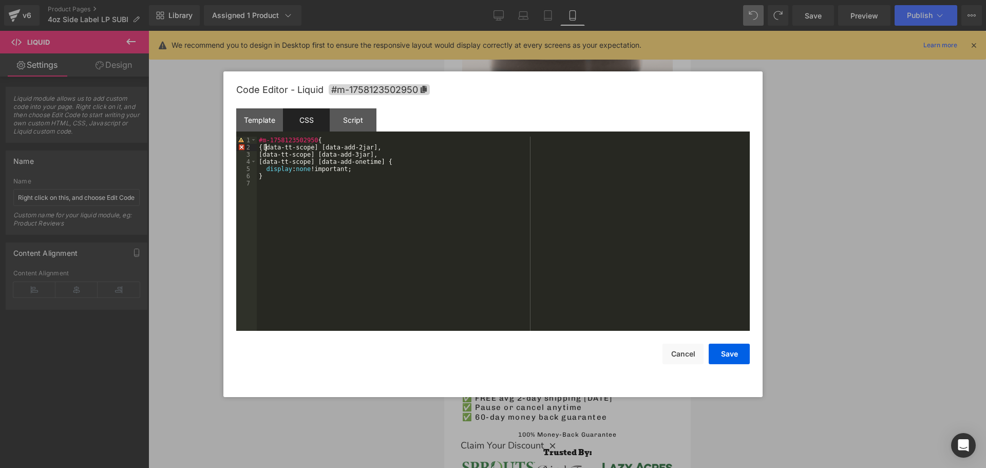
click at [261, 147] on div "#m-1758123502950 { {[data-tt-scope] [data-add-2jar], [data-tt-scope] [data-add-…" at bounding box center [503, 241] width 493 height 209
click at [295, 194] on div "#m-1758123502950 { [data-tt-scope] [data-add-2jar], [data-tt-scope] [data-add-3…" at bounding box center [503, 241] width 493 height 209
click at [279, 140] on div "#m-1758123502950 { [data-tt-scope] [data-add-2jar], [data-tt-scope] [data-add-3…" at bounding box center [503, 241] width 493 height 209
click at [305, 139] on div "#m-1758123502950 { [data-tt-scope] [data-add-2jar], [data-tt-scope] [data-add-3…" at bounding box center [503, 241] width 493 height 209
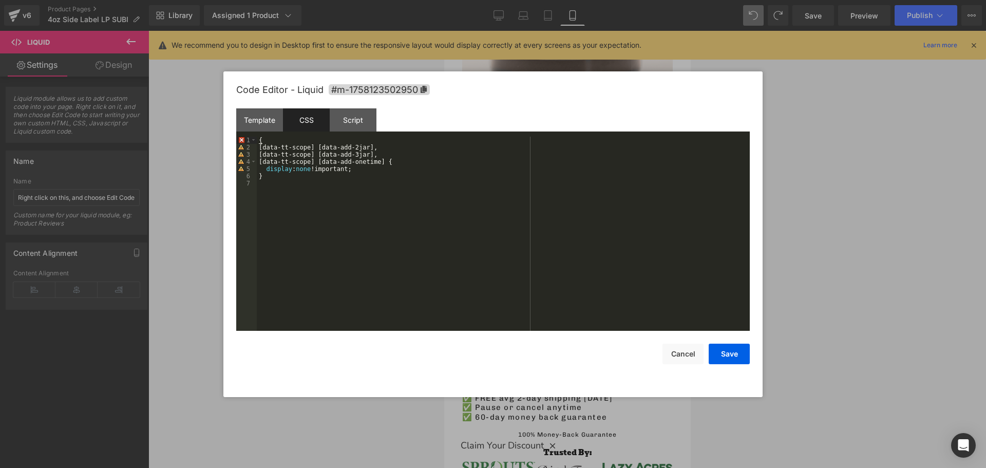
click at [298, 228] on div "{ [data-tt-scope] [data-add-2jar], [data-tt-scope] [data-add-3jar], [data-tt-sc…" at bounding box center [503, 241] width 493 height 209
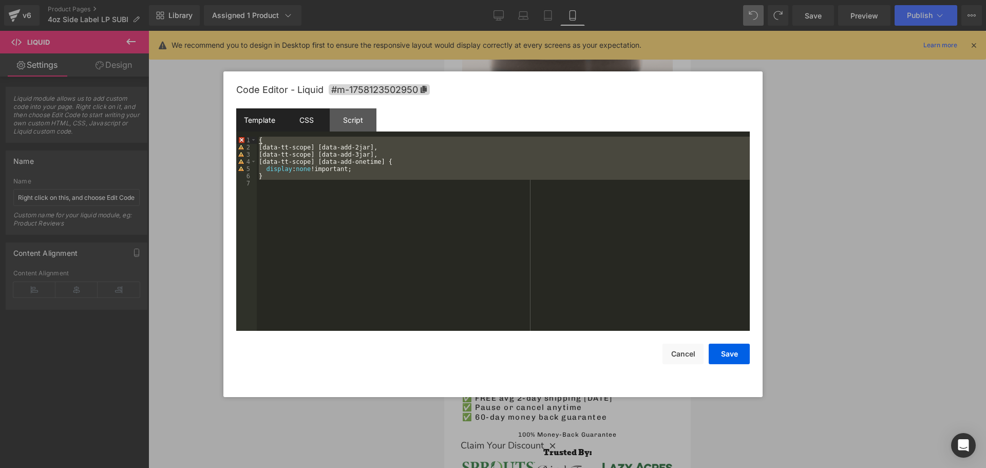
drag, startPoint x: 273, startPoint y: 168, endPoint x: 236, endPoint y: 125, distance: 56.1
click at [238, 130] on div "Template CSS Script Data 1 XXXXXXXXXXXXXXXXXXXXXXXXXXXXXXXXXXXXXXXXXXXXXXXXXX 1…" at bounding box center [493, 219] width 514 height 222
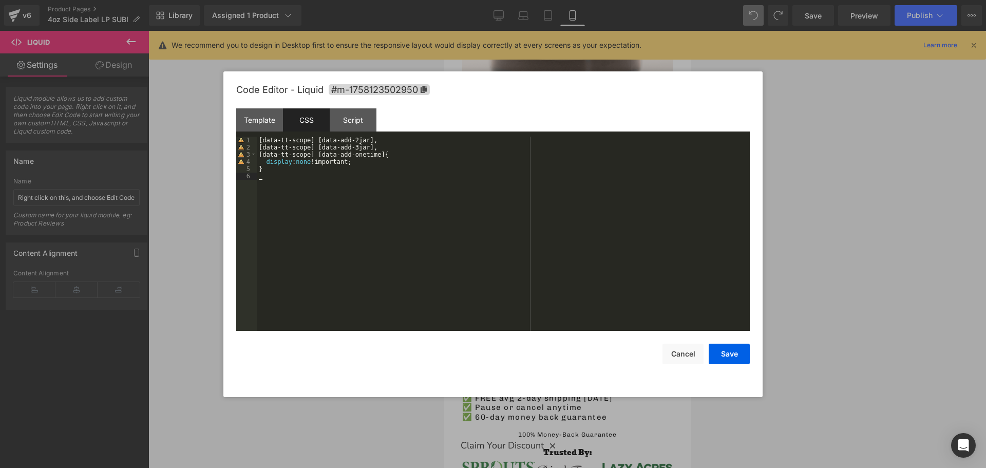
click at [307, 185] on div "[ data-tt-scope ] [ data-add-2jar ], [ data-tt-scope ] [ data-add-3jar ], [ dat…" at bounding box center [503, 241] width 493 height 209
click at [733, 349] on button "Save" at bounding box center [729, 354] width 41 height 21
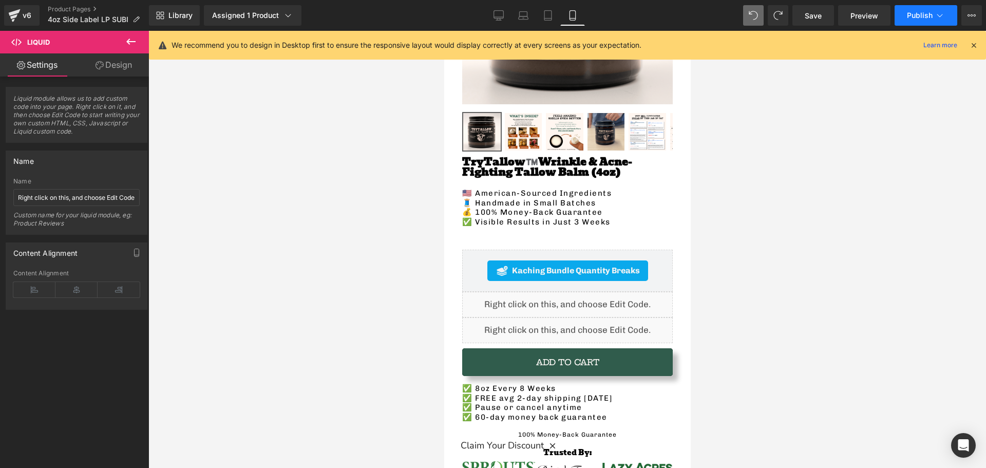
click at [934, 13] on button "Publish" at bounding box center [926, 15] width 63 height 21
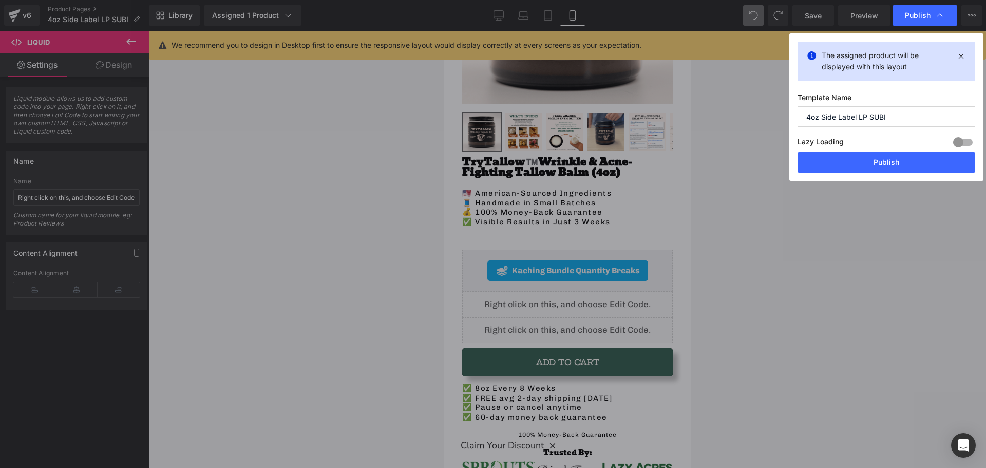
click at [861, 165] on button "Publish" at bounding box center [887, 162] width 178 height 21
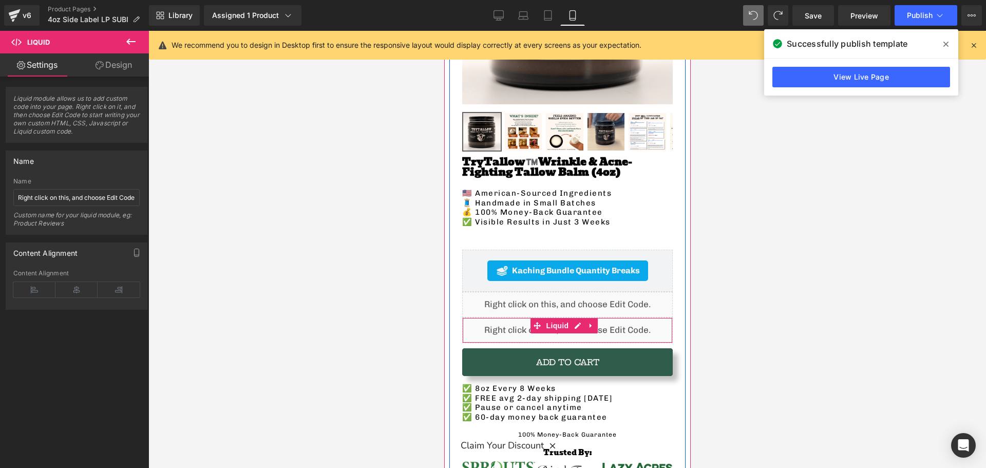
click at [516, 318] on div "Liquid" at bounding box center [567, 330] width 211 height 26
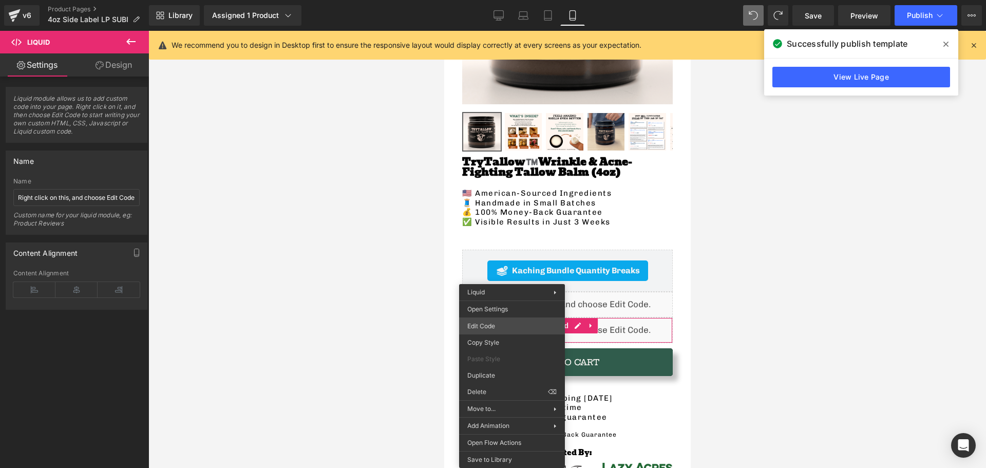
click at [488, 0] on div "Liquid You are previewing how the will restyle your page. You can not edit Elem…" at bounding box center [493, 0] width 986 height 0
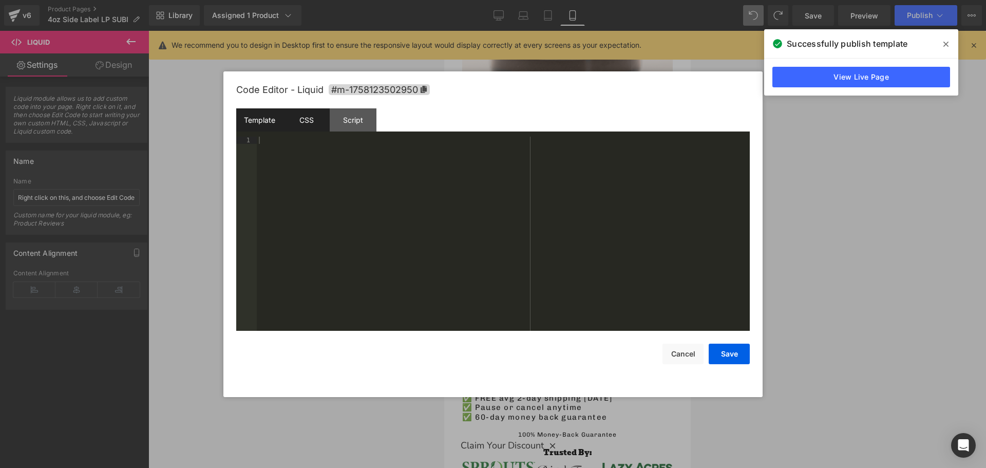
click at [309, 119] on div "CSS" at bounding box center [306, 119] width 47 height 23
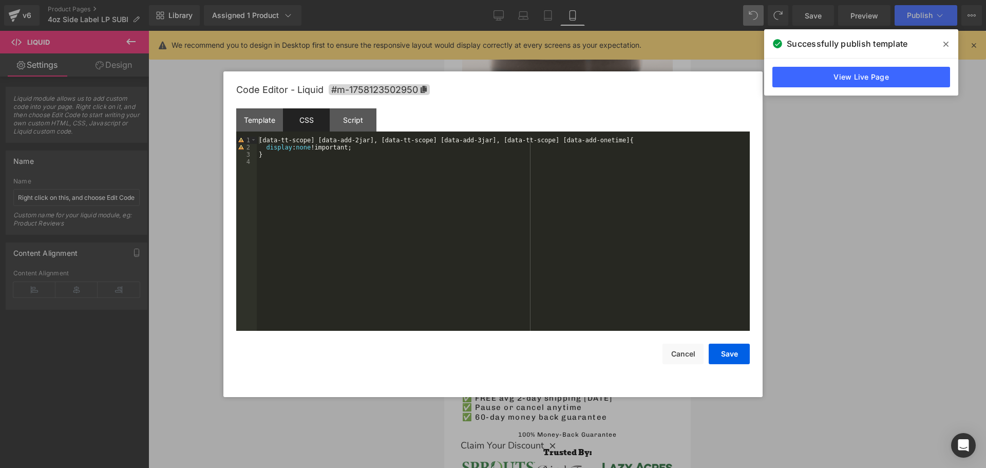
click at [307, 162] on div "[ data-tt-scope ] [ data-add-2jar ], [ data-tt-scope ] [ data-add-3jar ], [ dat…" at bounding box center [503, 241] width 493 height 209
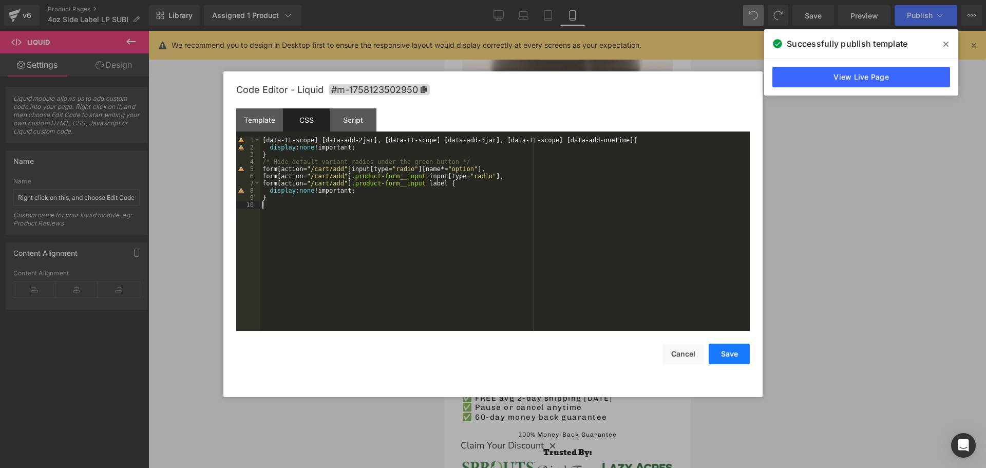
click at [722, 356] on button "Save" at bounding box center [729, 354] width 41 height 21
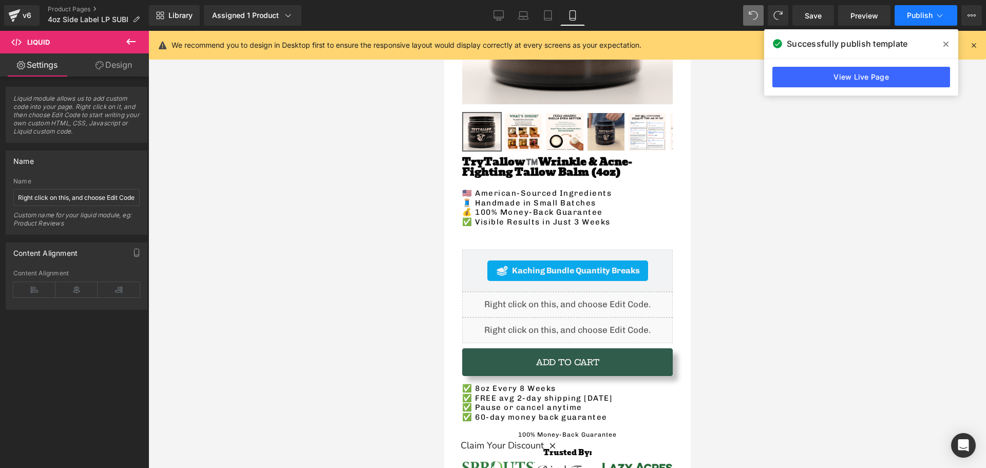
click at [935, 7] on button "Publish" at bounding box center [926, 15] width 63 height 21
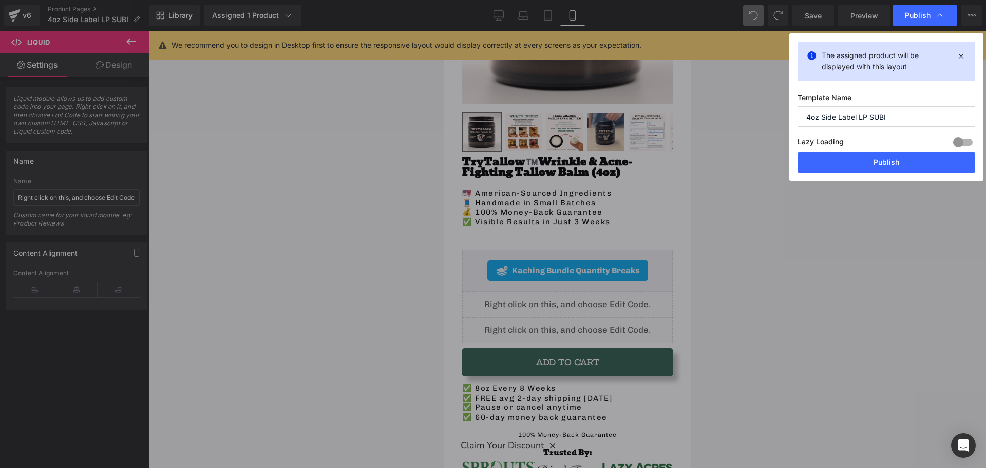
click at [871, 161] on button "Publish" at bounding box center [887, 162] width 178 height 21
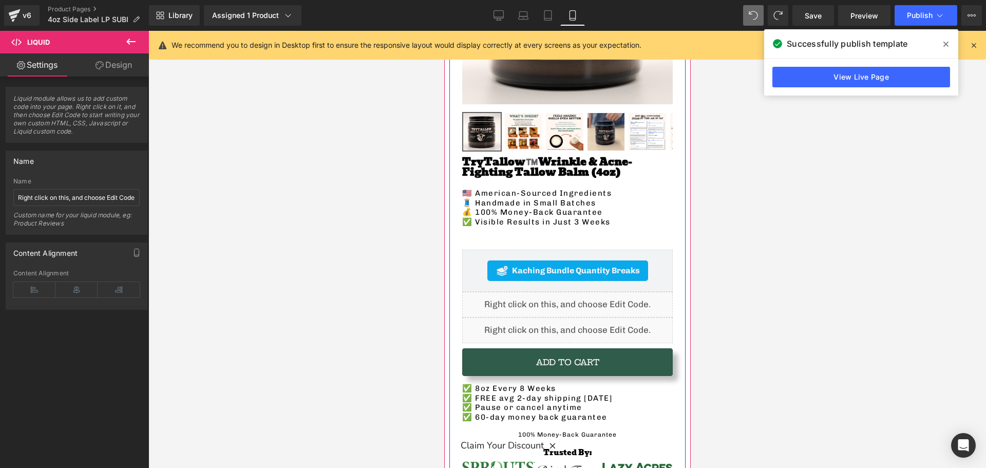
click at [488, 320] on div "Liquid" at bounding box center [567, 330] width 211 height 26
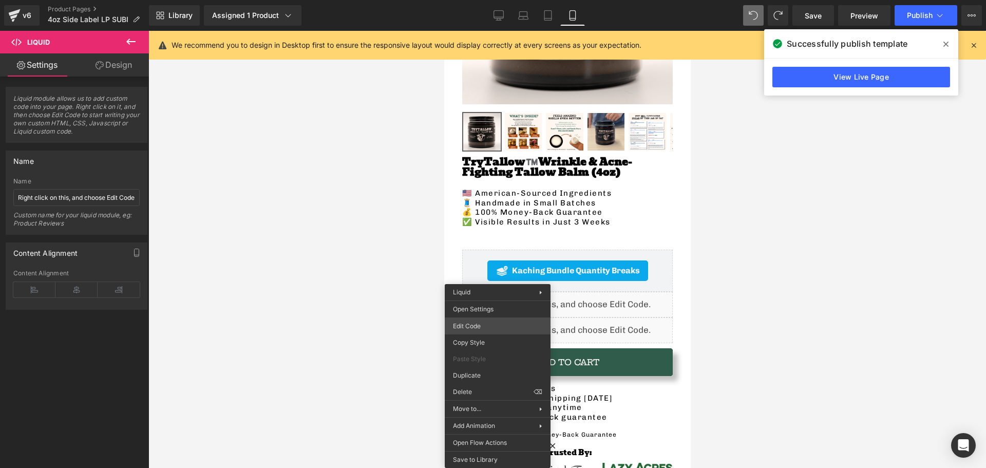
click at [479, 0] on div "Liquid You are previewing how the will restyle your page. You can not edit Elem…" at bounding box center [493, 0] width 986 height 0
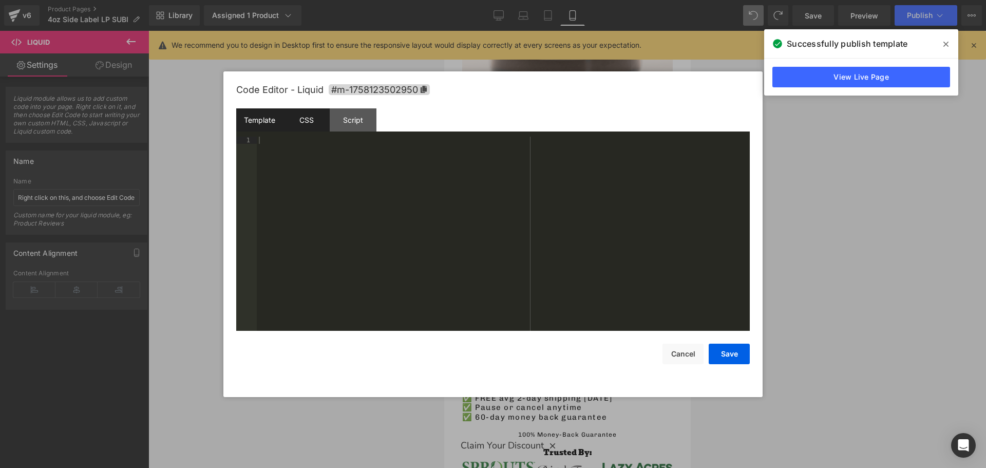
click at [315, 125] on div "CSS" at bounding box center [306, 119] width 47 height 23
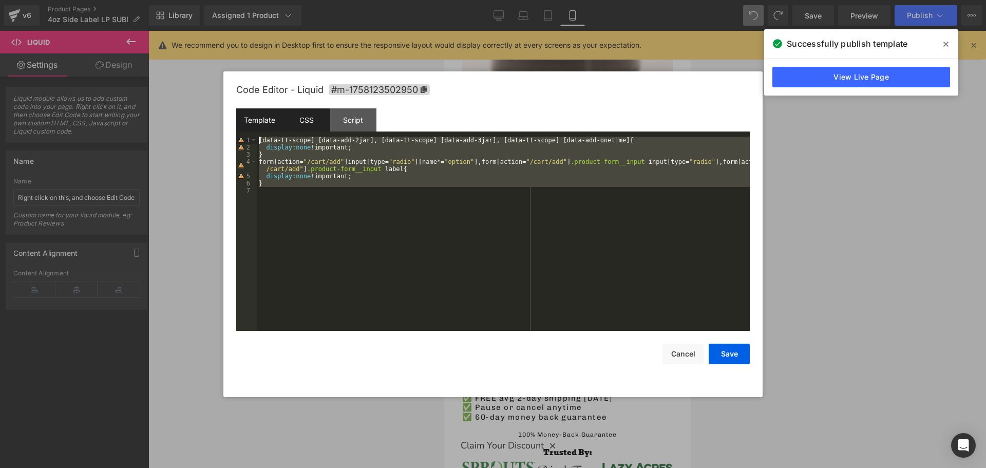
drag, startPoint x: 313, startPoint y: 221, endPoint x: 252, endPoint y: 114, distance: 123.3
click at [252, 115] on div "Template CSS Script Data 1 XXXXXXXXXXXXXXXXXXXXXXXXXXXXXXXXXXXXXXXXXXXXXXXXXX 1…" at bounding box center [493, 219] width 514 height 222
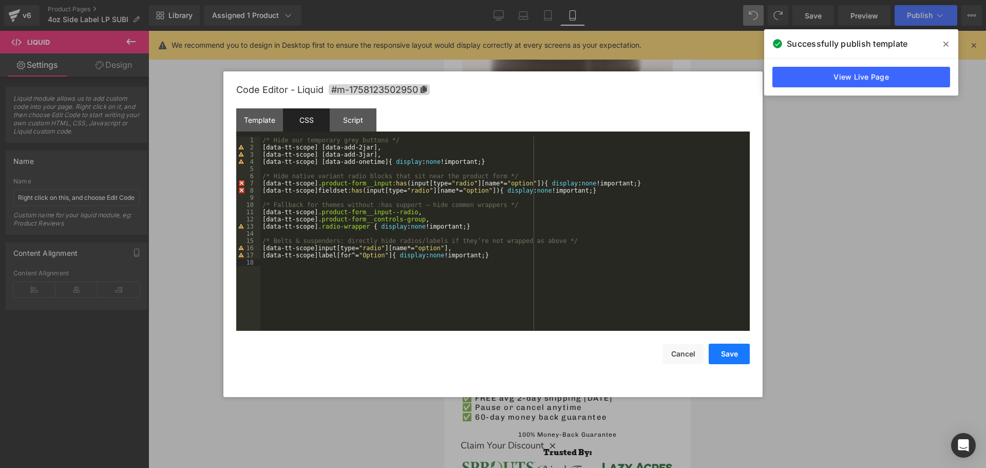
click at [735, 354] on button "Save" at bounding box center [729, 354] width 41 height 21
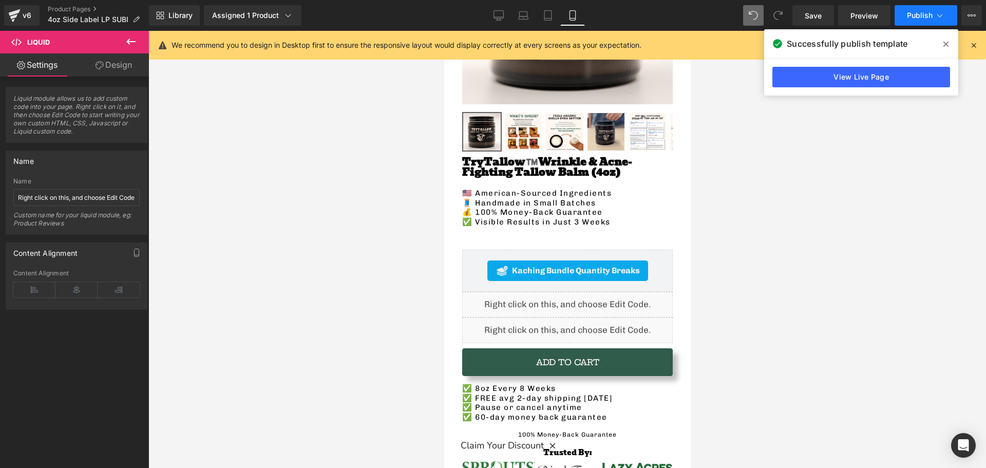
click at [922, 19] on span "Publish" at bounding box center [920, 15] width 26 height 8
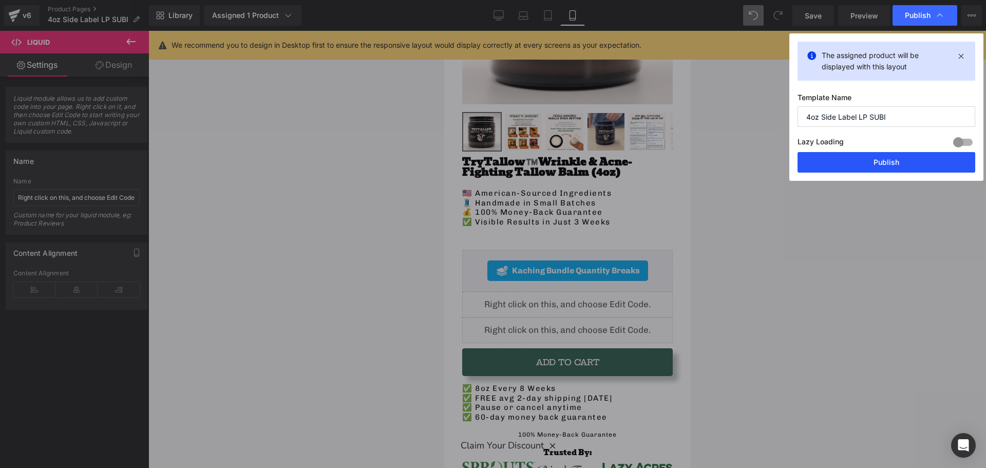
click at [866, 160] on button "Publish" at bounding box center [887, 162] width 178 height 21
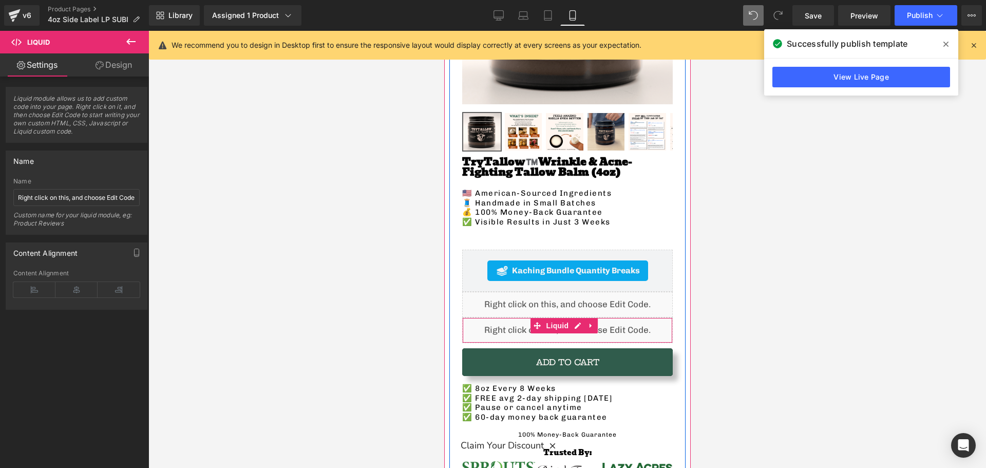
click at [489, 326] on div "Liquid" at bounding box center [567, 330] width 211 height 26
click at [552, 323] on span "Liquid" at bounding box center [557, 325] width 28 height 15
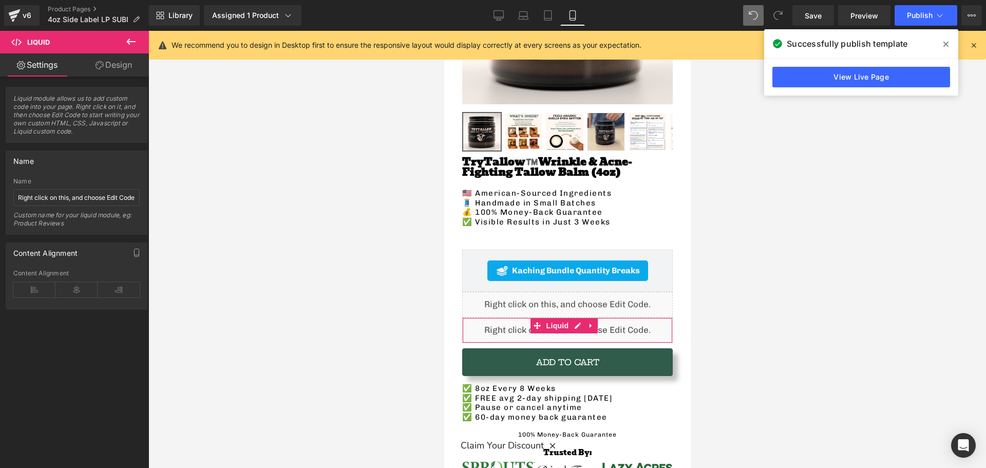
click at [120, 62] on link "Design" at bounding box center [114, 64] width 74 height 23
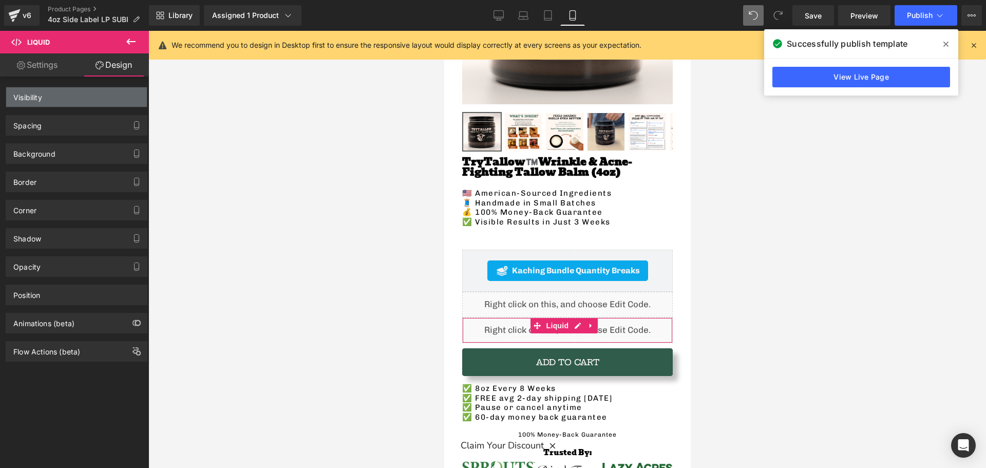
click at [31, 97] on div "Visibility" at bounding box center [27, 94] width 29 height 14
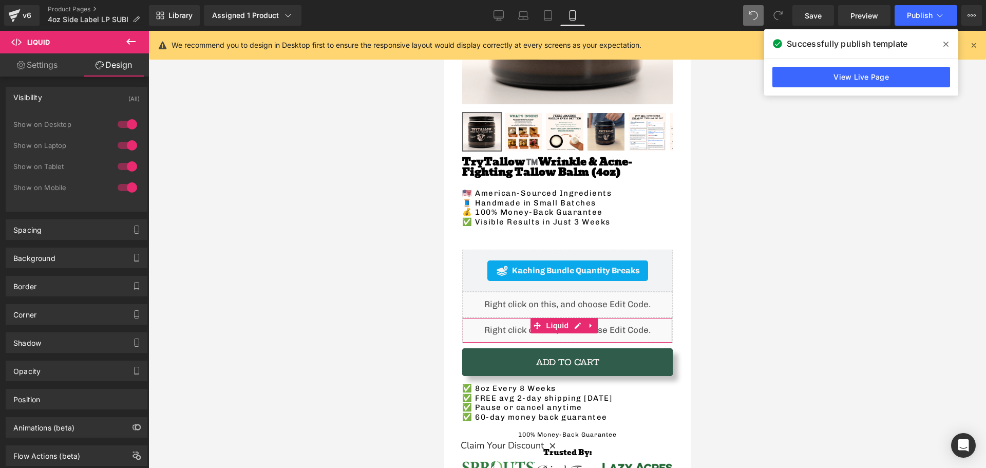
click at [37, 94] on div "Visibility" at bounding box center [27, 94] width 29 height 14
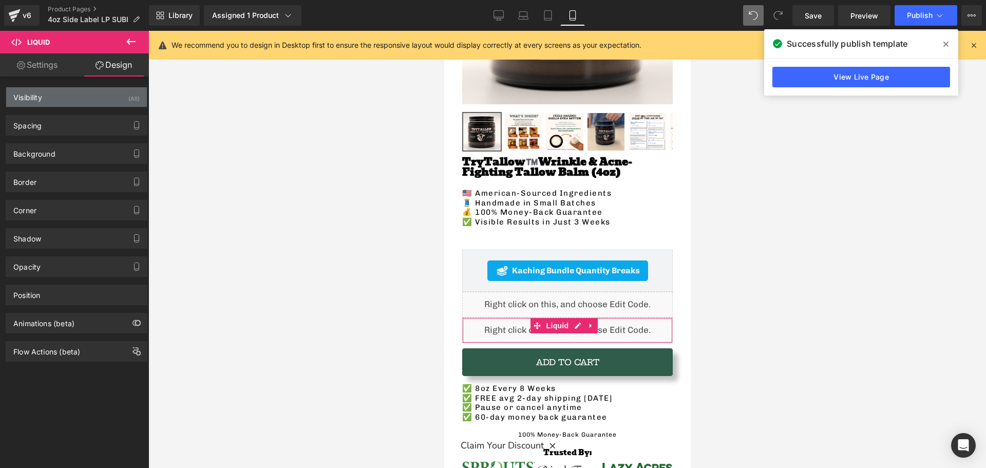
click at [37, 94] on div "Visibility" at bounding box center [27, 94] width 29 height 14
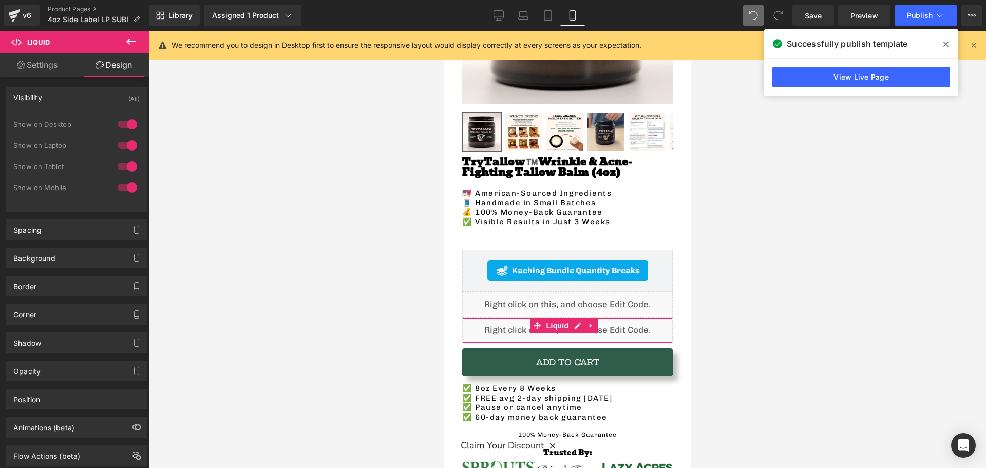
click at [128, 185] on div at bounding box center [127, 187] width 25 height 16
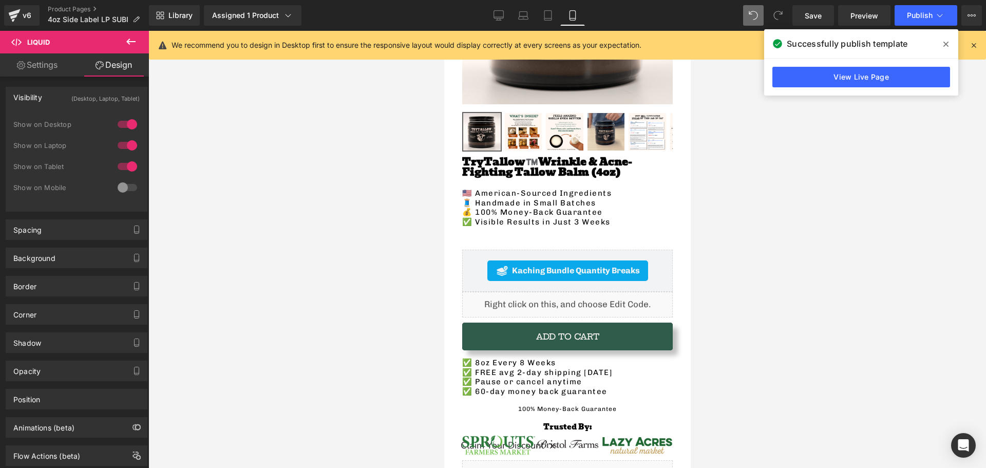
click at [123, 125] on div at bounding box center [127, 124] width 25 height 16
click at [121, 123] on div at bounding box center [127, 124] width 25 height 16
click at [121, 190] on div at bounding box center [127, 187] width 25 height 16
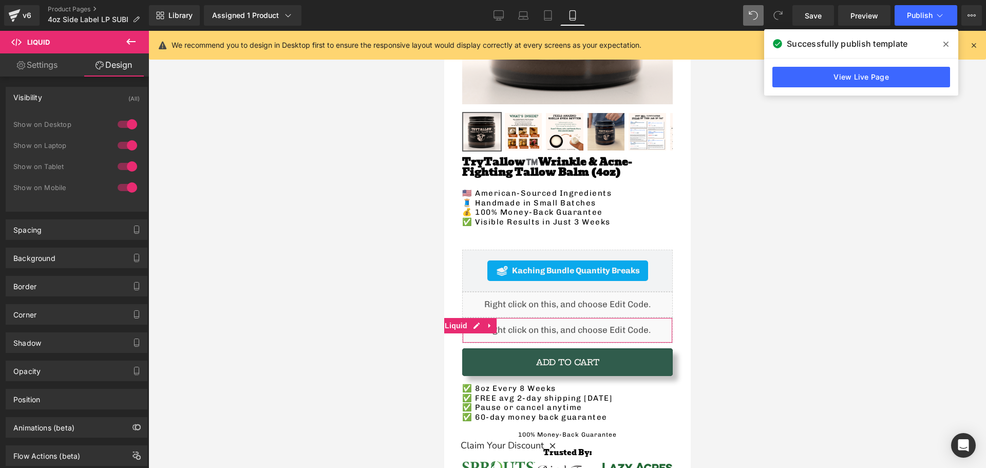
click at [121, 190] on div at bounding box center [127, 187] width 25 height 16
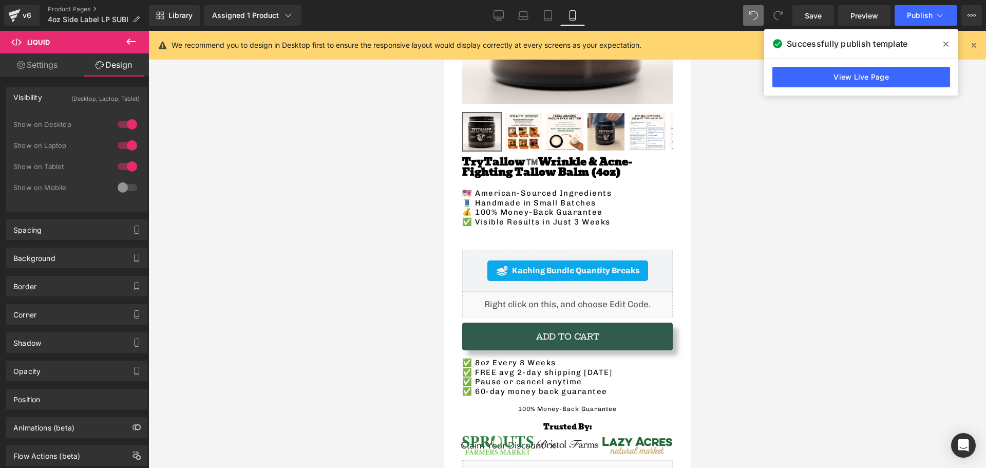
click at [120, 127] on div at bounding box center [127, 124] width 25 height 16
click at [120, 121] on div at bounding box center [127, 124] width 25 height 16
click at [119, 187] on div at bounding box center [127, 187] width 25 height 16
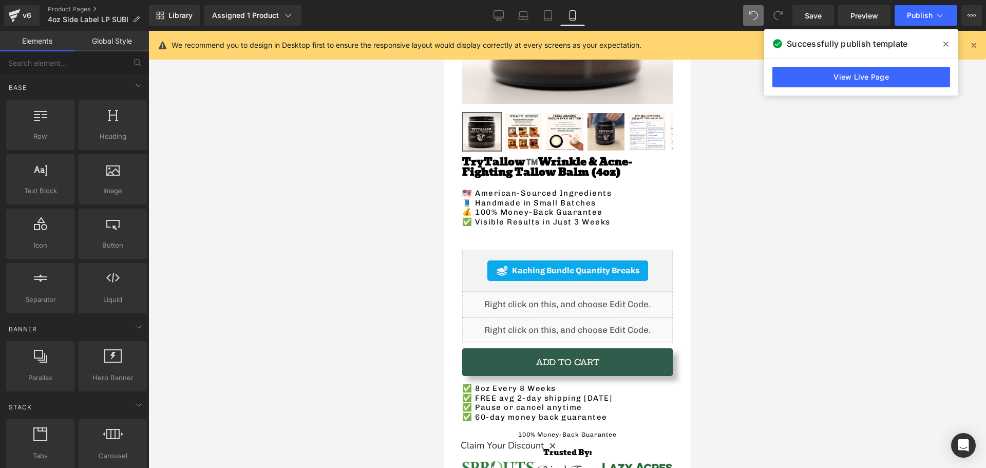
click at [357, 262] on div at bounding box center [567, 249] width 838 height 437
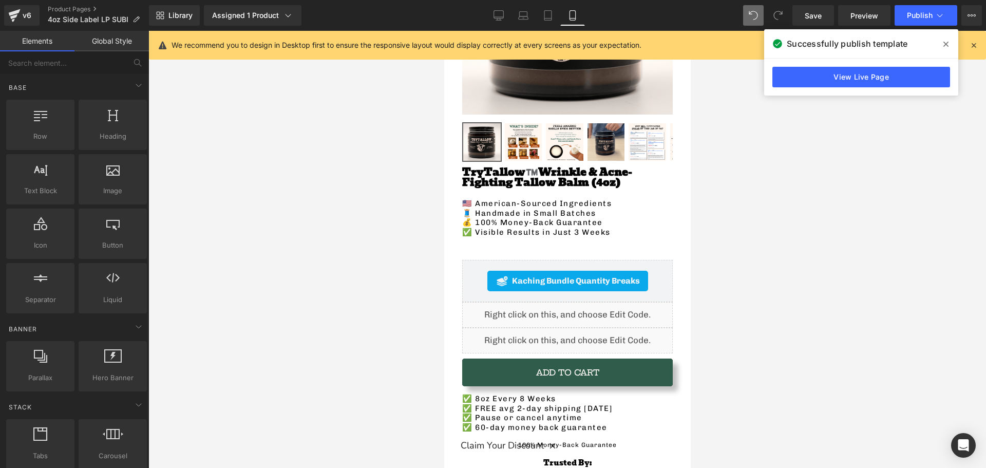
scroll to position [308, 0]
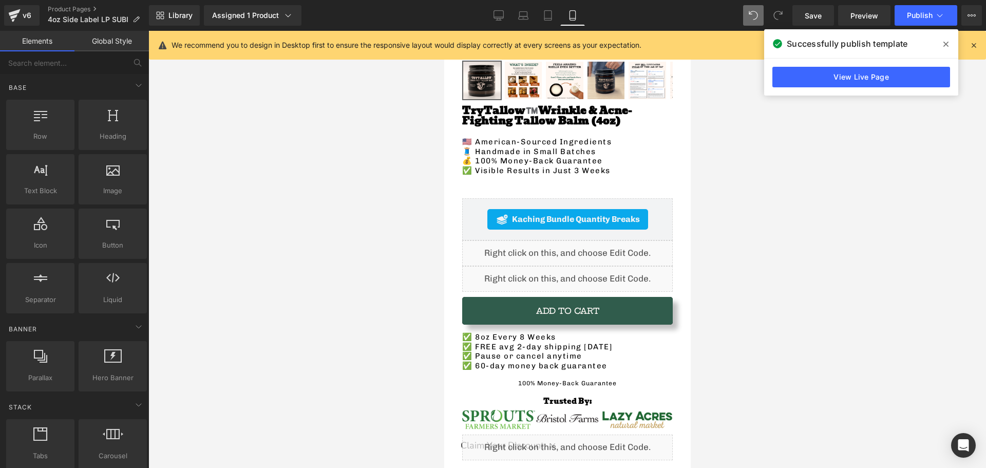
click at [563, 268] on div "Liquid" at bounding box center [567, 279] width 211 height 26
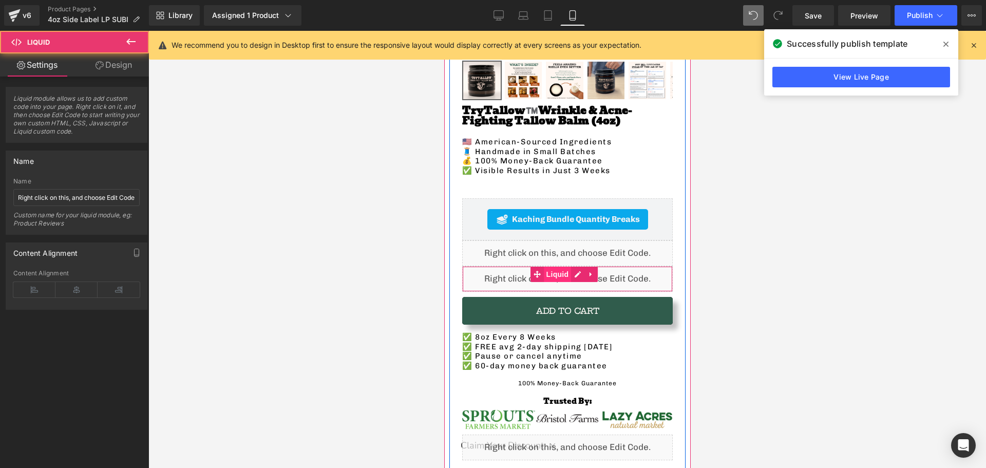
click at [549, 269] on span "Liquid" at bounding box center [557, 274] width 28 height 15
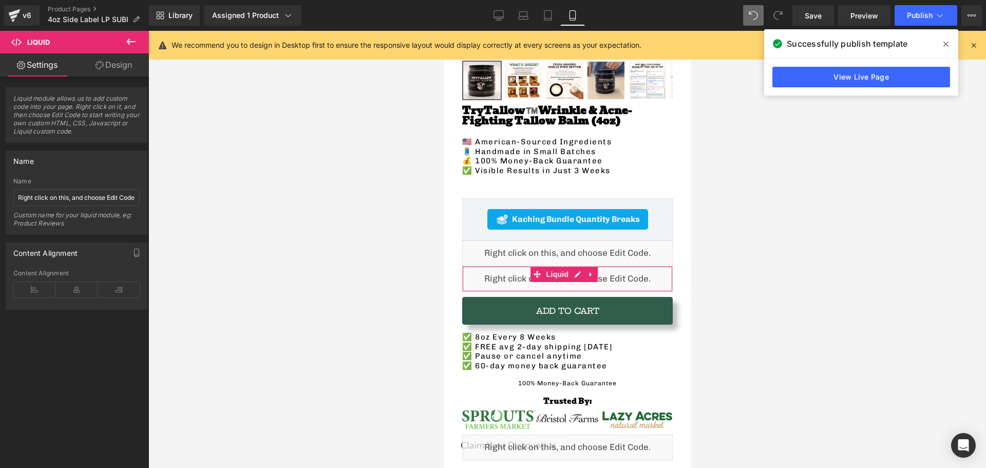
click at [119, 61] on link "Design" at bounding box center [114, 64] width 74 height 23
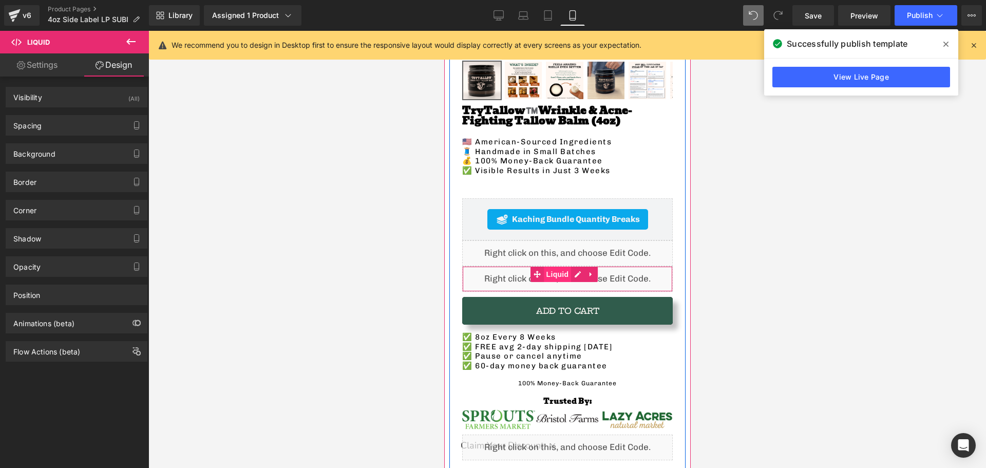
click at [558, 269] on span "Liquid" at bounding box center [557, 274] width 28 height 15
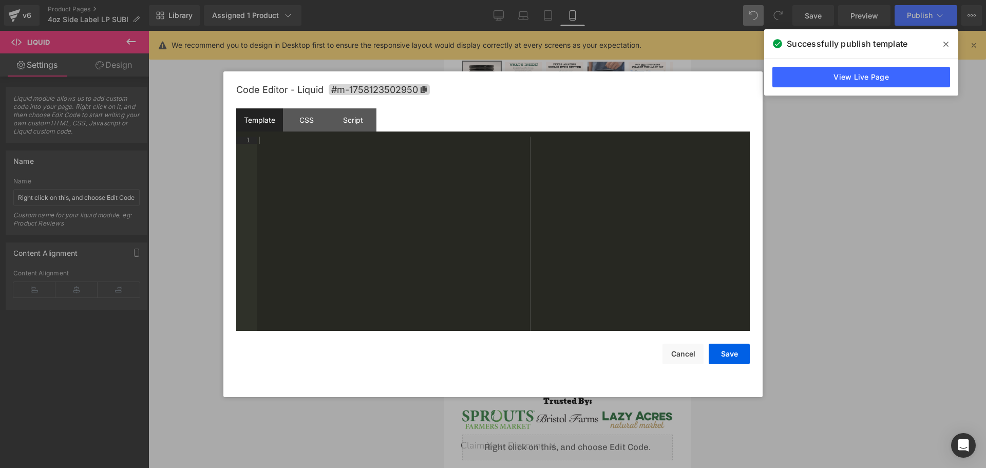
click at [473, 0] on div "Liquid You are previewing how the will restyle your page. You can not edit Elem…" at bounding box center [493, 0] width 986 height 0
click at [317, 124] on div "CSS" at bounding box center [306, 119] width 47 height 23
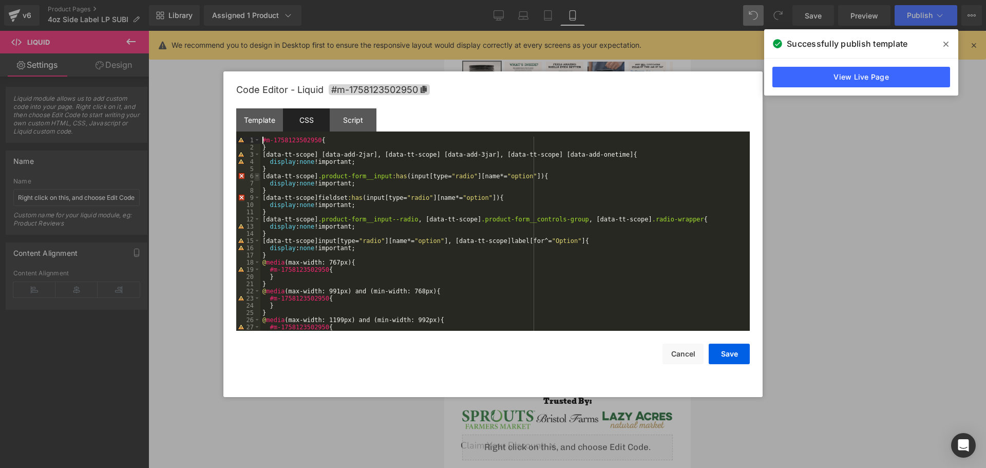
click at [256, 178] on span at bounding box center [257, 176] width 6 height 7
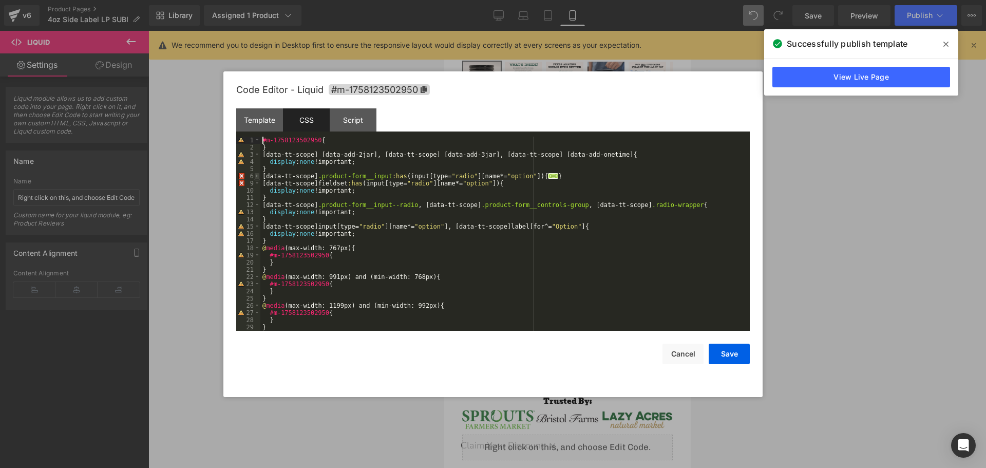
click at [256, 178] on span at bounding box center [257, 176] width 6 height 7
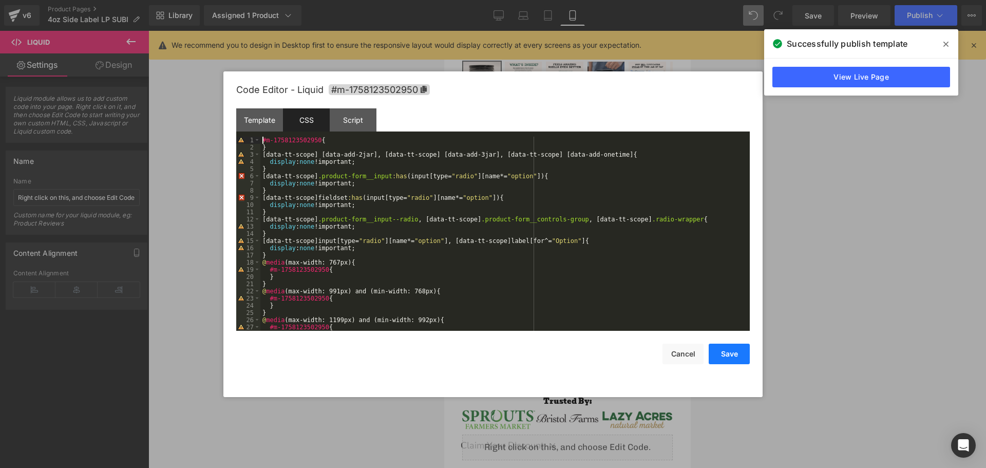
click at [721, 356] on button "Save" at bounding box center [729, 354] width 41 height 21
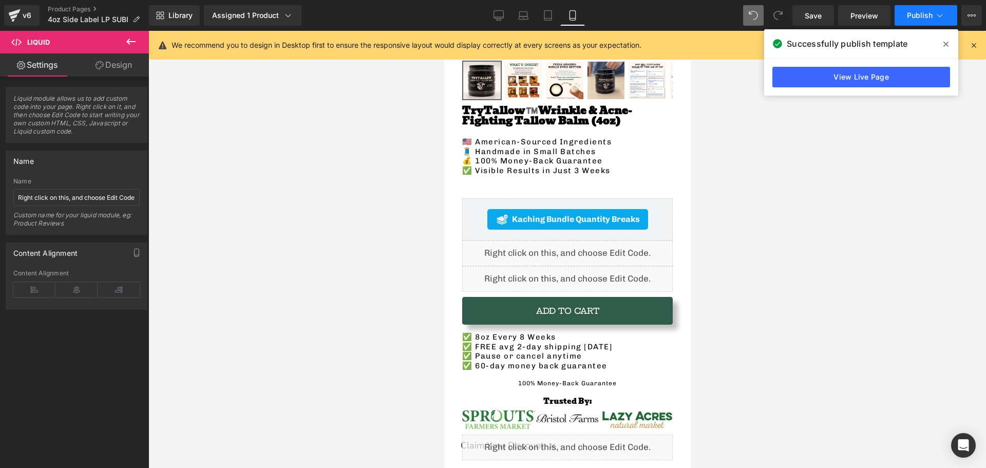
click at [926, 18] on span "Publish" at bounding box center [920, 15] width 26 height 8
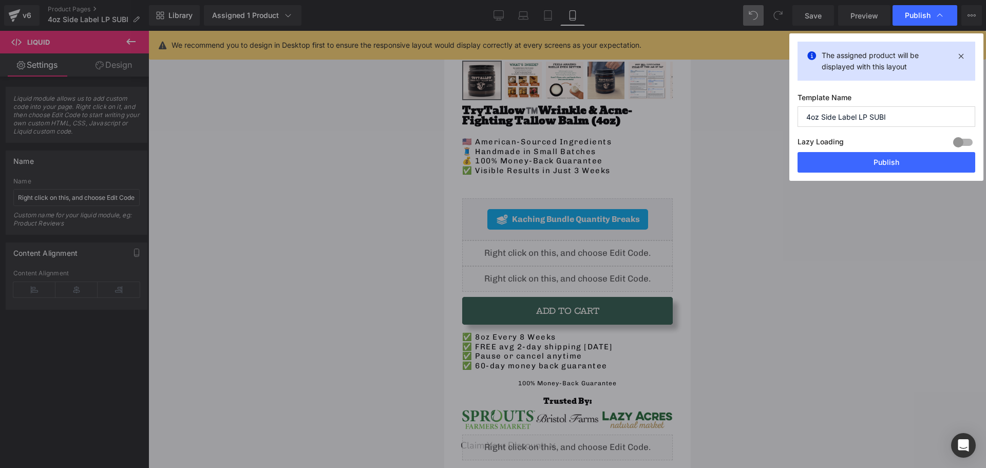
click at [889, 159] on button "Publish" at bounding box center [887, 162] width 178 height 21
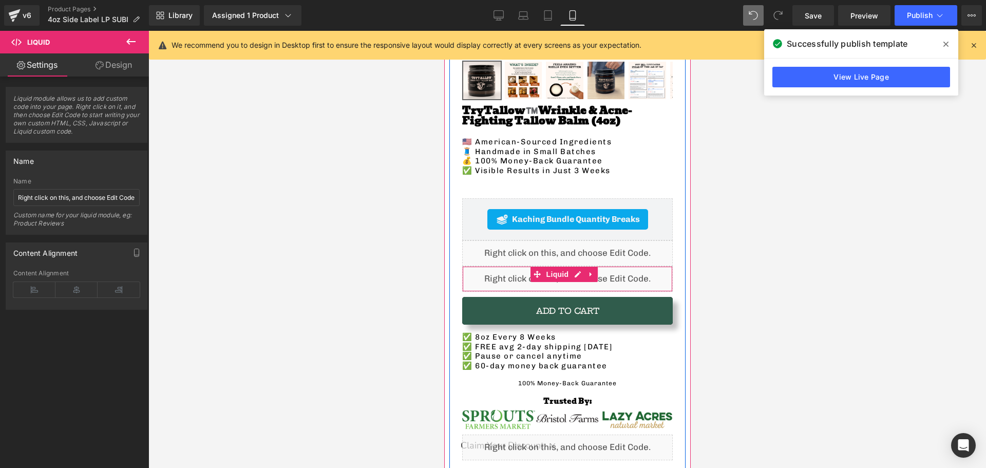
click at [515, 268] on div "Liquid" at bounding box center [567, 279] width 211 height 26
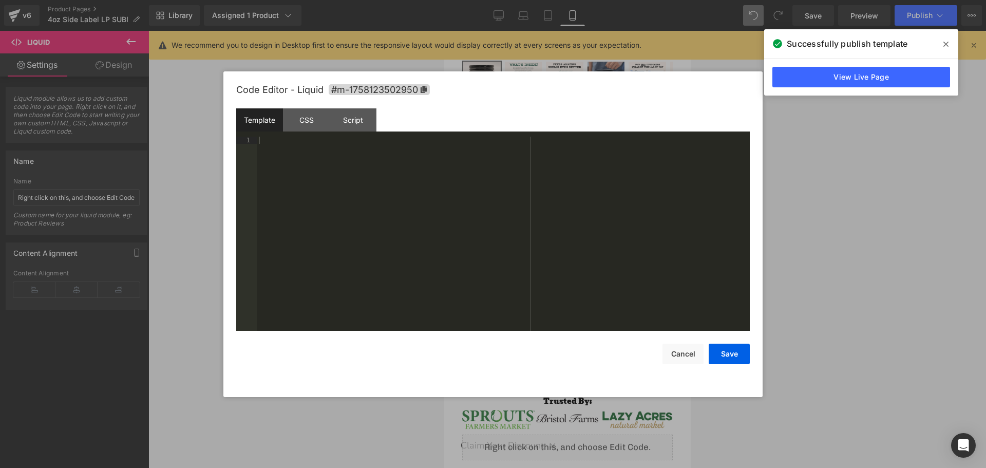
click at [504, 0] on div "Liquid You are previewing how the will restyle your page. You can not edit Elem…" at bounding box center [493, 0] width 986 height 0
click at [319, 123] on div "CSS" at bounding box center [306, 119] width 47 height 23
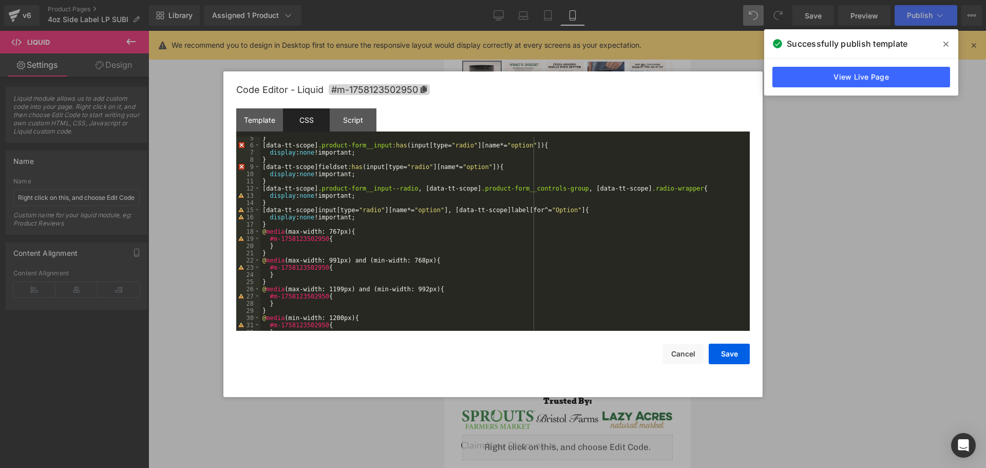
scroll to position [0, 0]
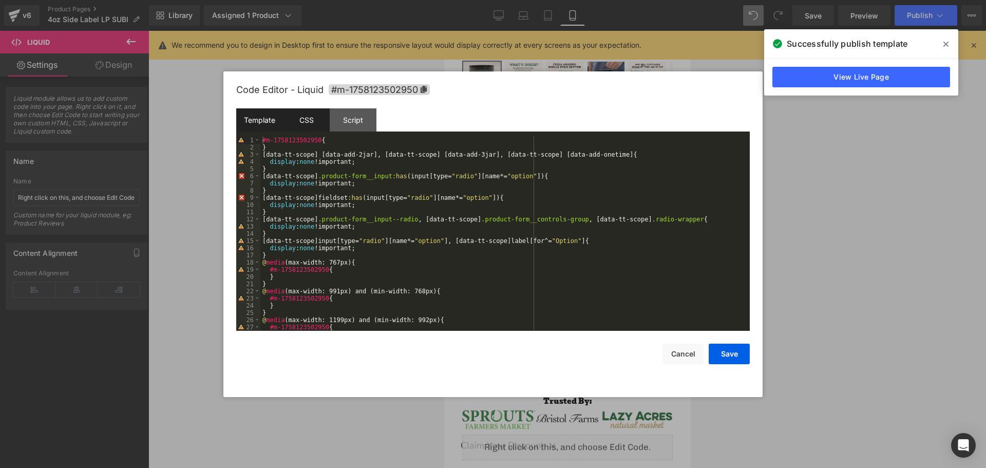
click at [251, 119] on div "Template" at bounding box center [259, 119] width 47 height 23
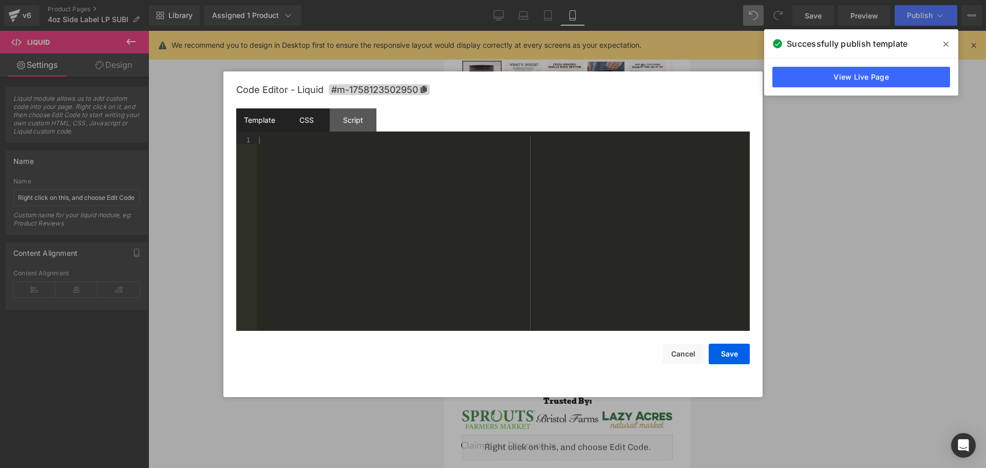
click at [307, 120] on div "CSS" at bounding box center [306, 119] width 47 height 23
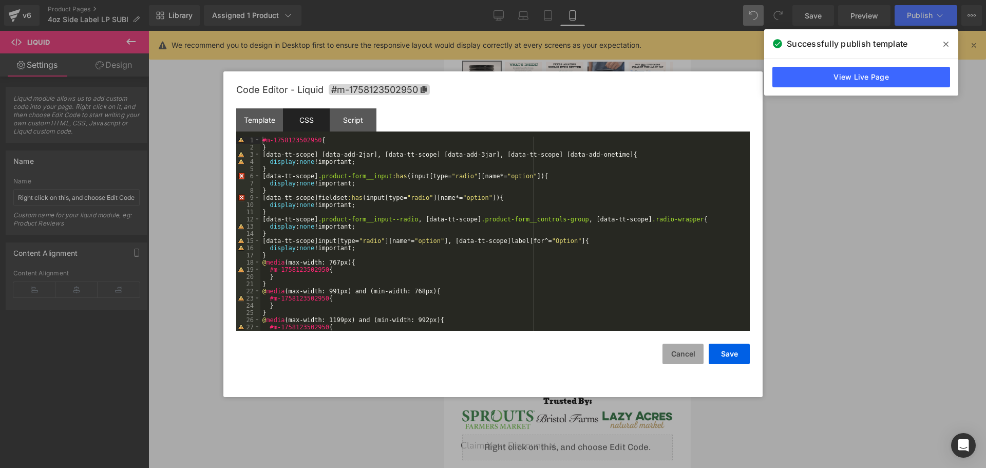
click at [690, 353] on button "Cancel" at bounding box center [682, 354] width 41 height 21
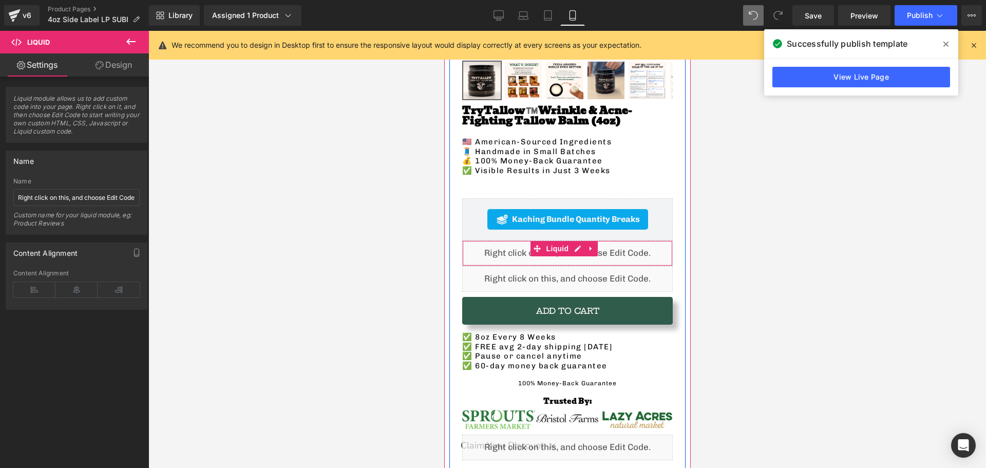
click at [487, 245] on div "Liquid" at bounding box center [567, 253] width 211 height 26
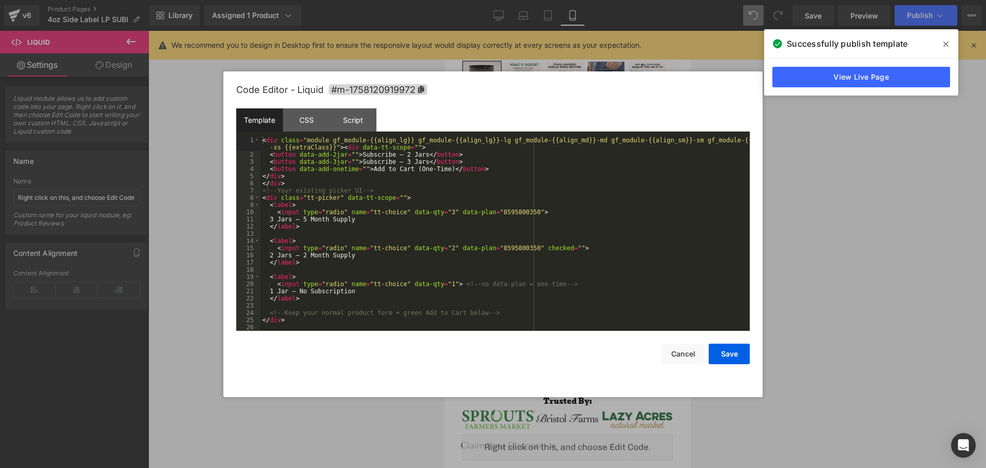
click at [485, 0] on div "Liquid You are previewing how the will restyle your page. You can not edit Elem…" at bounding box center [493, 0] width 986 height 0
click at [389, 315] on div "< div class = "module gf_module-{{align_lg}} gf_module-{{align_lg}}-lg gf_modul…" at bounding box center [504, 245] width 489 height 216
click at [679, 356] on button "Cancel" at bounding box center [682, 354] width 41 height 21
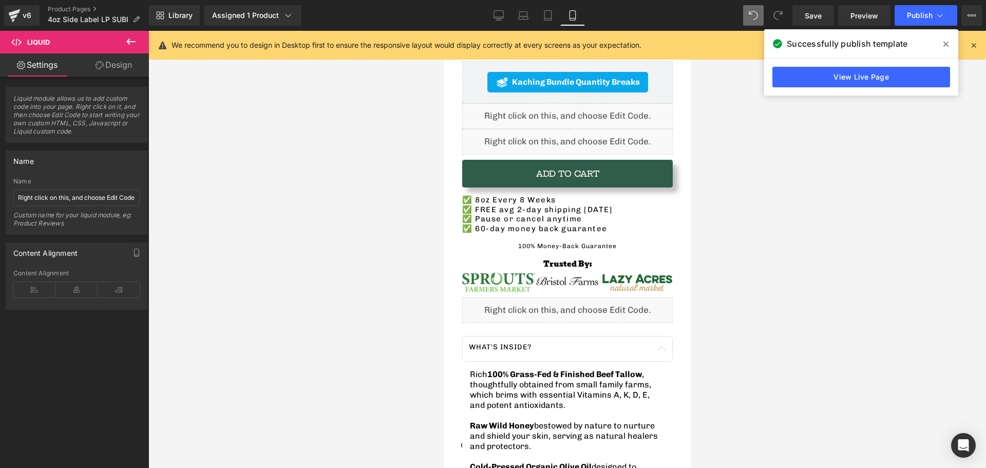
scroll to position [359, 0]
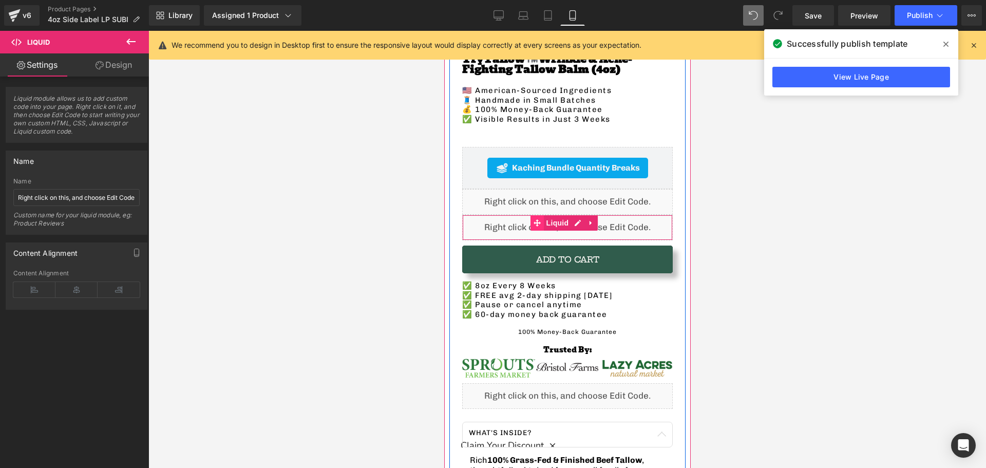
click at [537, 220] on span at bounding box center [536, 222] width 13 height 15
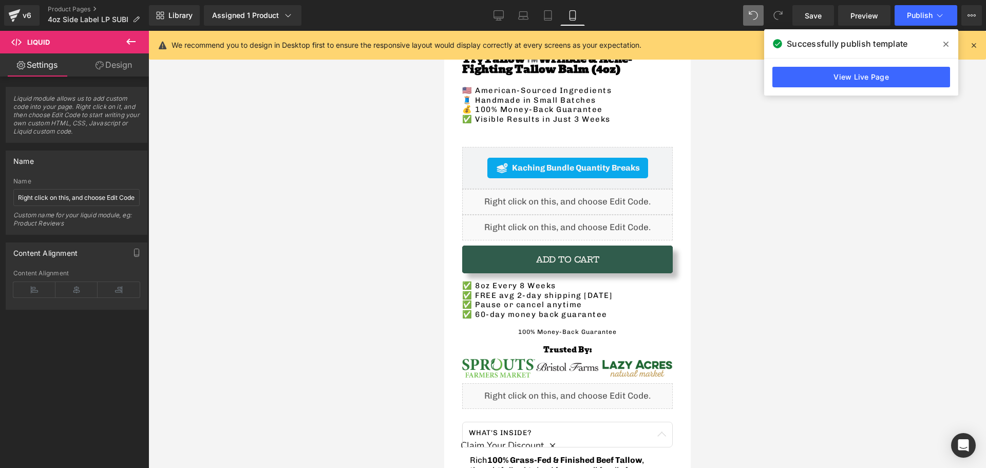
click at [125, 43] on icon at bounding box center [131, 41] width 12 height 12
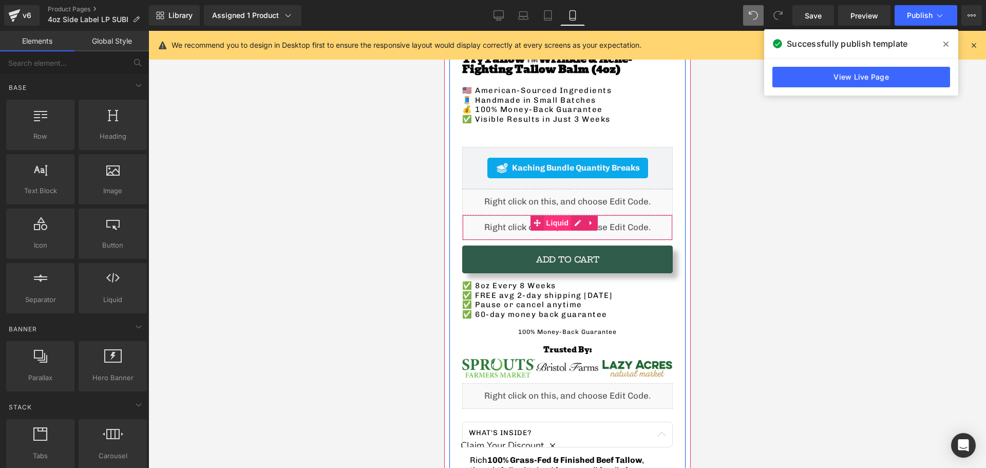
click at [554, 215] on span "Liquid" at bounding box center [557, 222] width 28 height 15
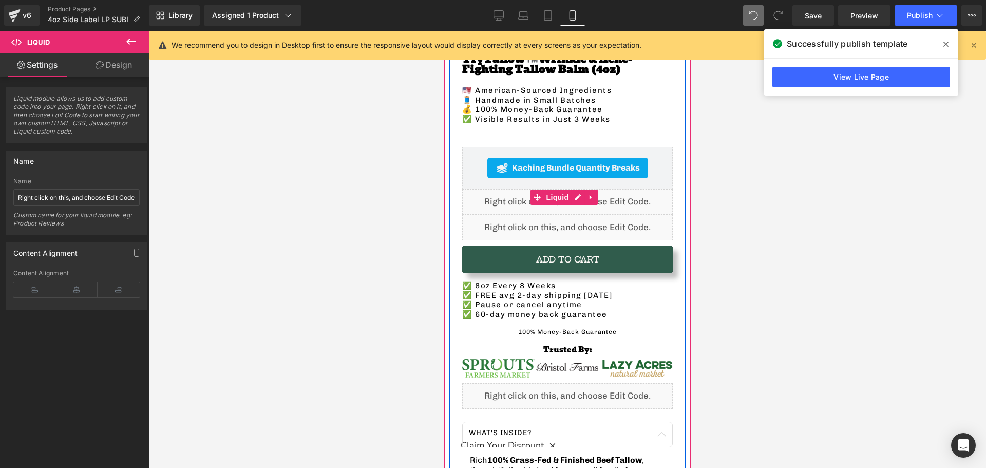
click at [496, 197] on div "Liquid" at bounding box center [567, 202] width 211 height 26
click at [475, 217] on div "Liquid" at bounding box center [567, 228] width 211 height 26
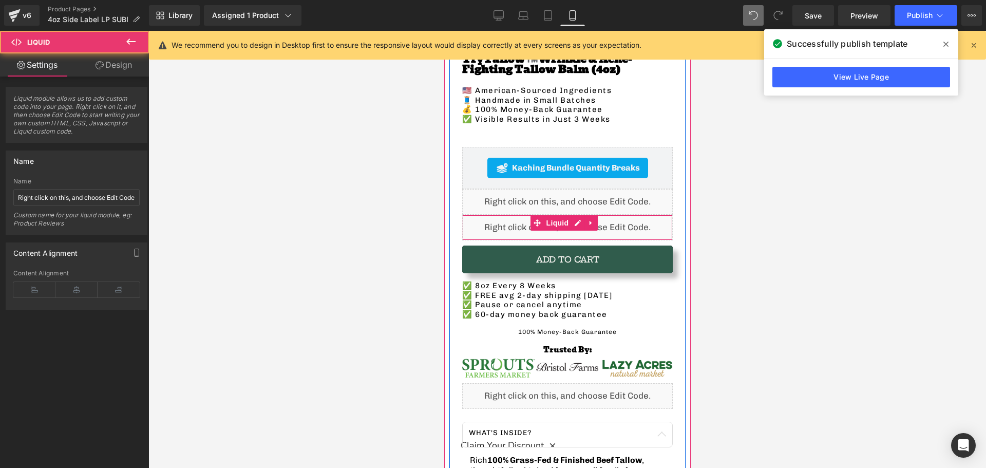
click at [477, 219] on div "Liquid" at bounding box center [567, 228] width 211 height 26
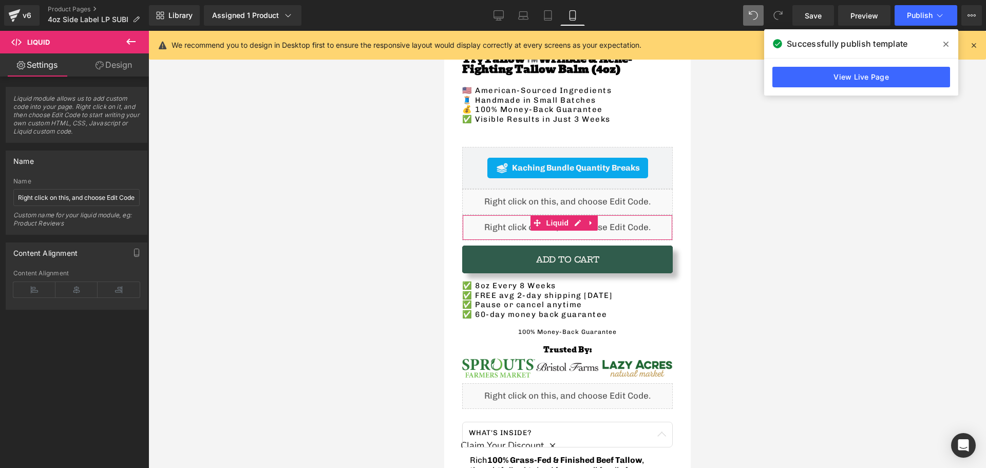
click at [118, 56] on link "Design" at bounding box center [114, 64] width 74 height 23
click at [0, 0] on div "Spacing" at bounding box center [0, 0] width 0 height 0
click at [0, 0] on div "Visibility" at bounding box center [0, 0] width 0 height 0
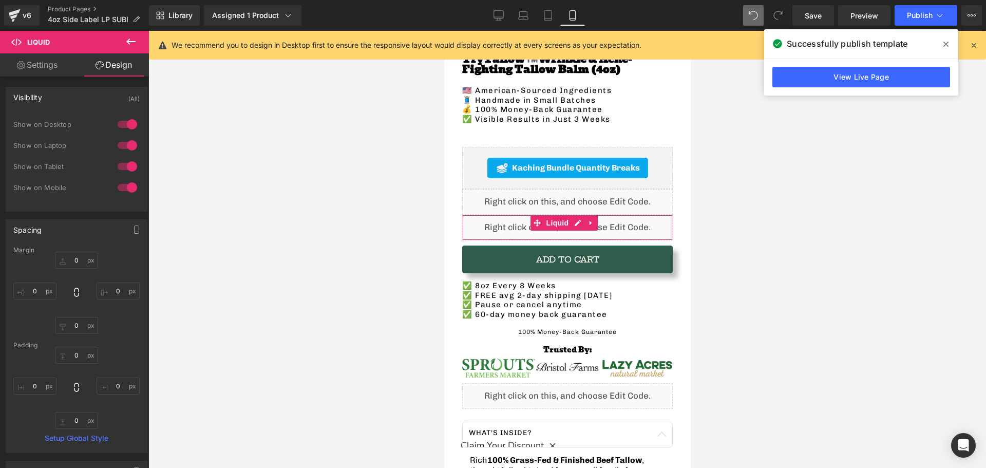
type input "0"
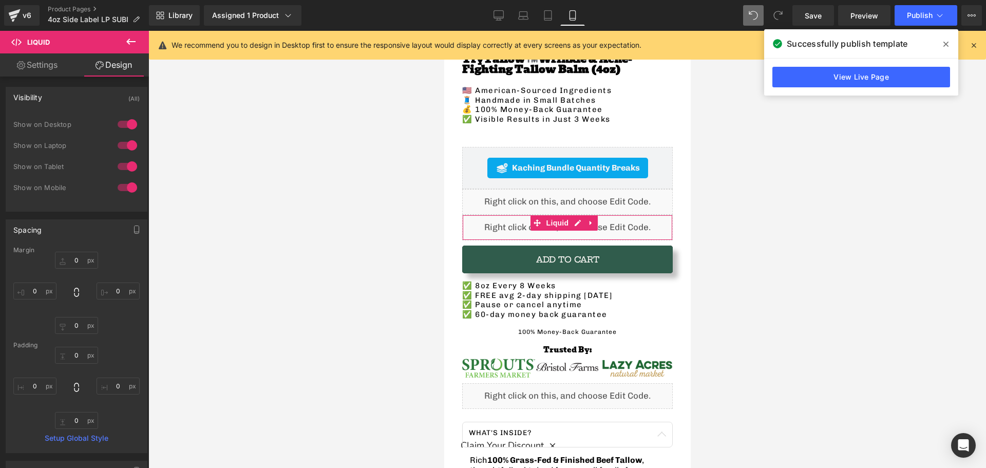
type input "0"
click at [124, 127] on div at bounding box center [127, 124] width 25 height 16
click at [128, 184] on div at bounding box center [127, 187] width 25 height 16
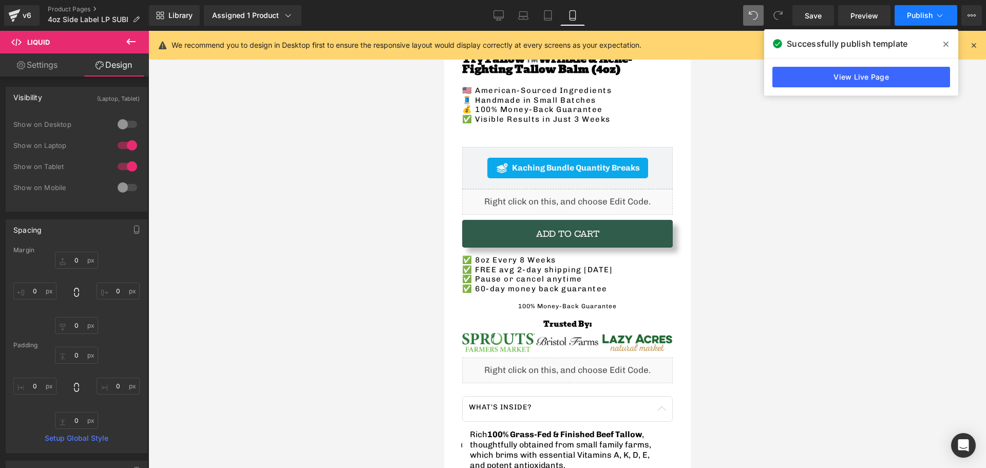
click at [915, 23] on button "Publish" at bounding box center [926, 15] width 63 height 21
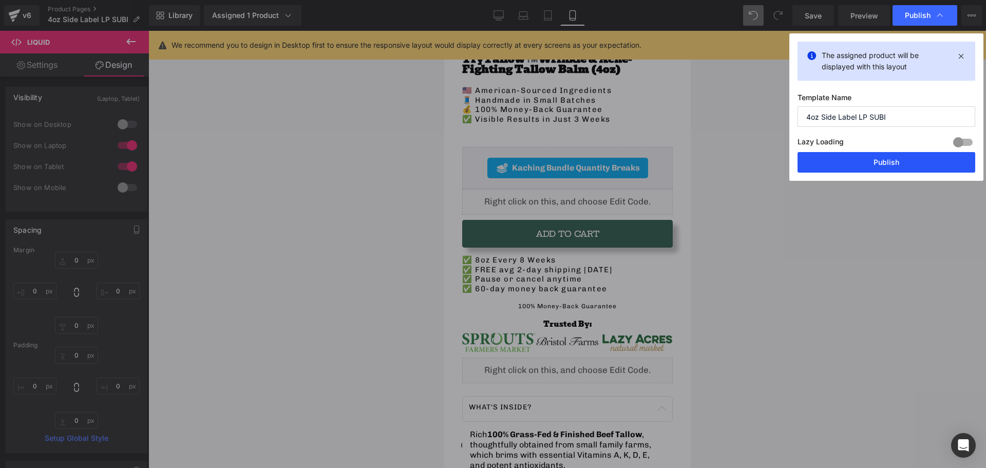
click at [851, 168] on button "Publish" at bounding box center [887, 162] width 178 height 21
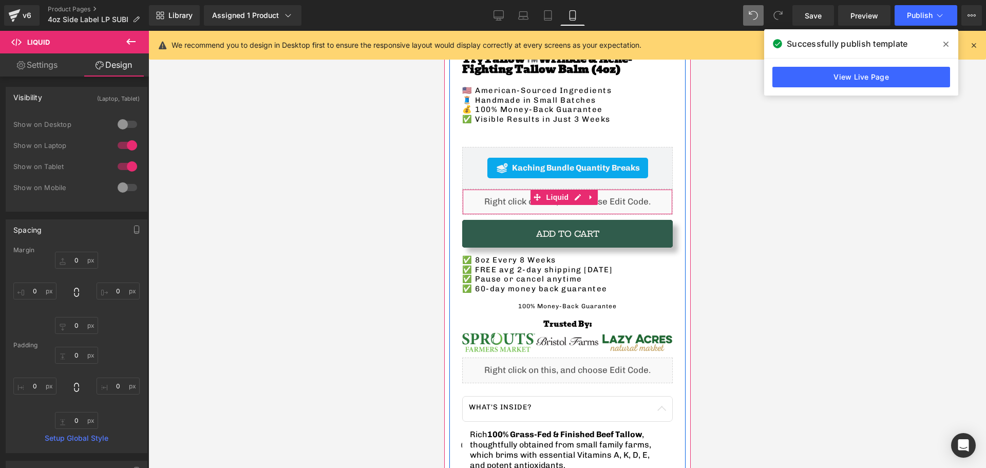
click at [496, 196] on div "Liquid" at bounding box center [567, 202] width 211 height 26
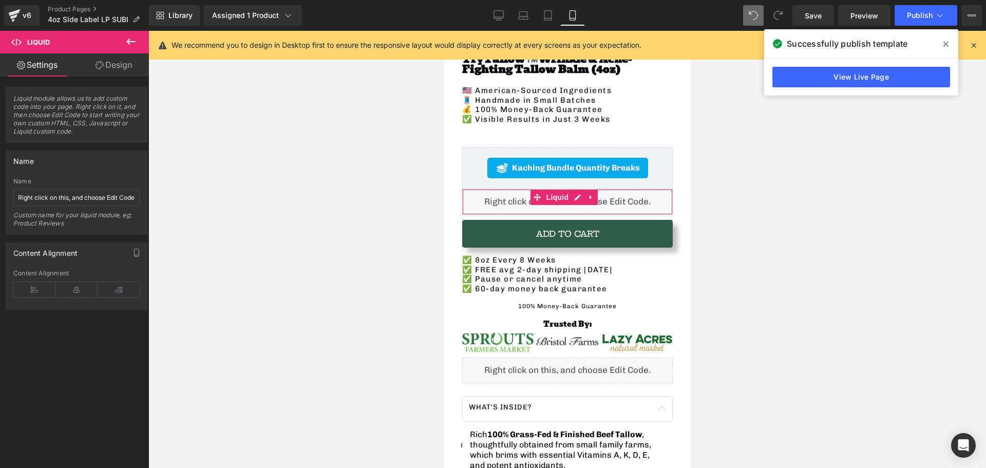
click at [121, 66] on link "Design" at bounding box center [114, 64] width 74 height 23
click at [0, 0] on div "Visibility" at bounding box center [0, 0] width 0 height 0
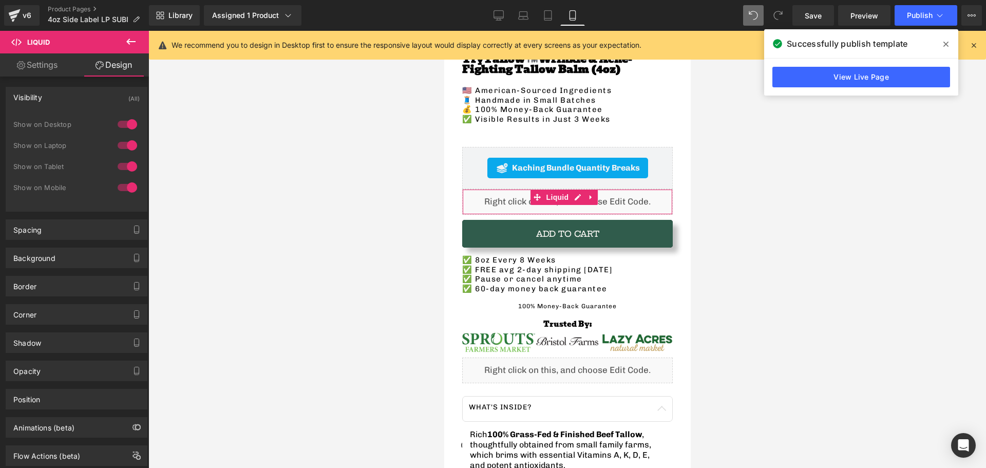
click at [121, 125] on div at bounding box center [127, 124] width 25 height 16
click at [123, 187] on div at bounding box center [127, 187] width 25 height 16
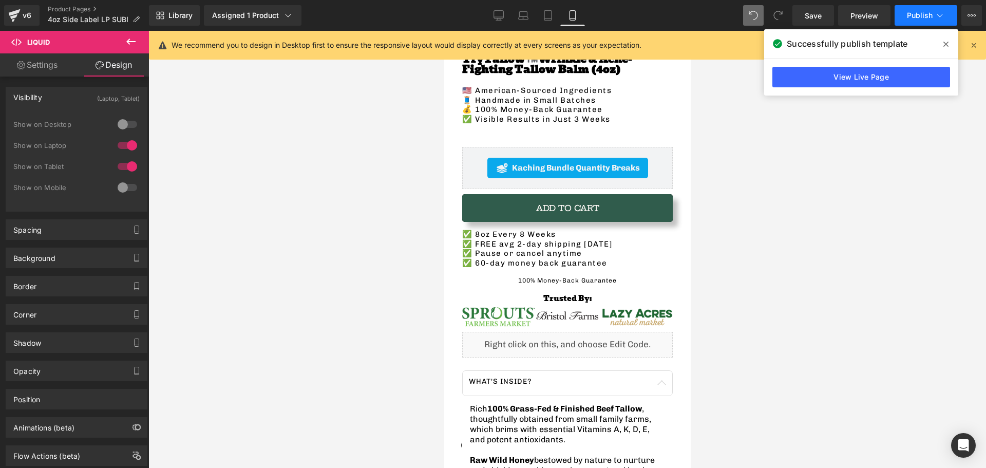
click at [926, 18] on span "Publish" at bounding box center [920, 15] width 26 height 8
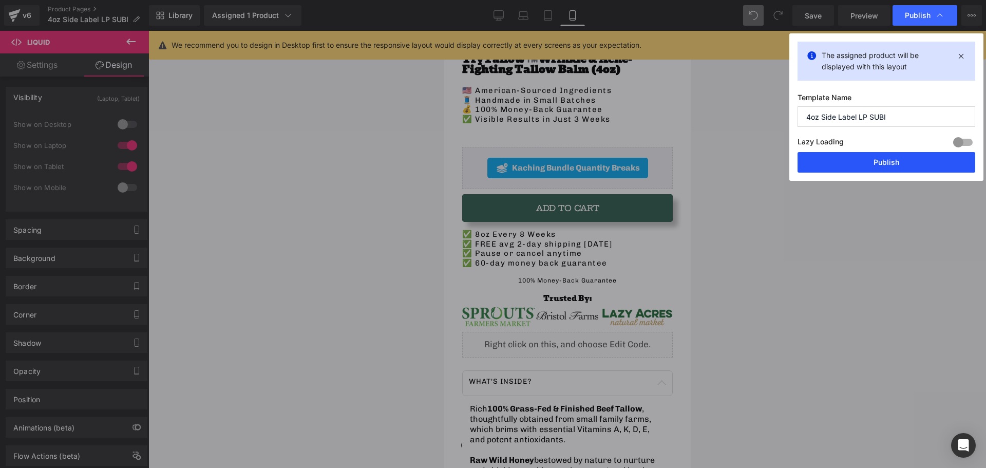
click at [890, 156] on button "Publish" at bounding box center [887, 162] width 178 height 21
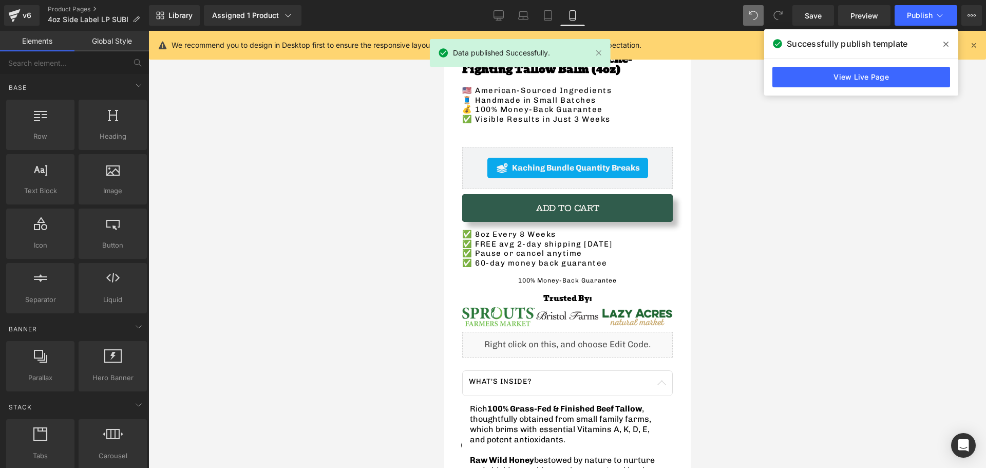
click at [334, 167] on div at bounding box center [567, 249] width 838 height 437
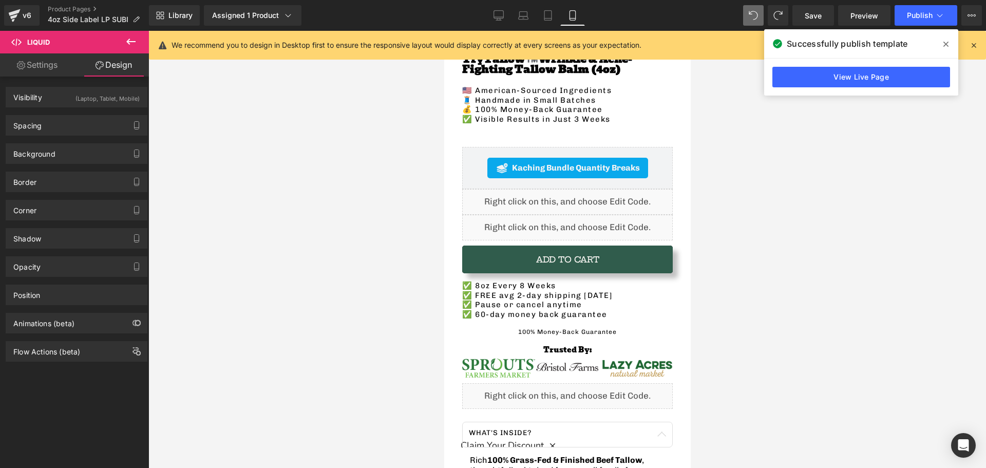
click at [481, 223] on div "Liquid" at bounding box center [567, 228] width 211 height 26
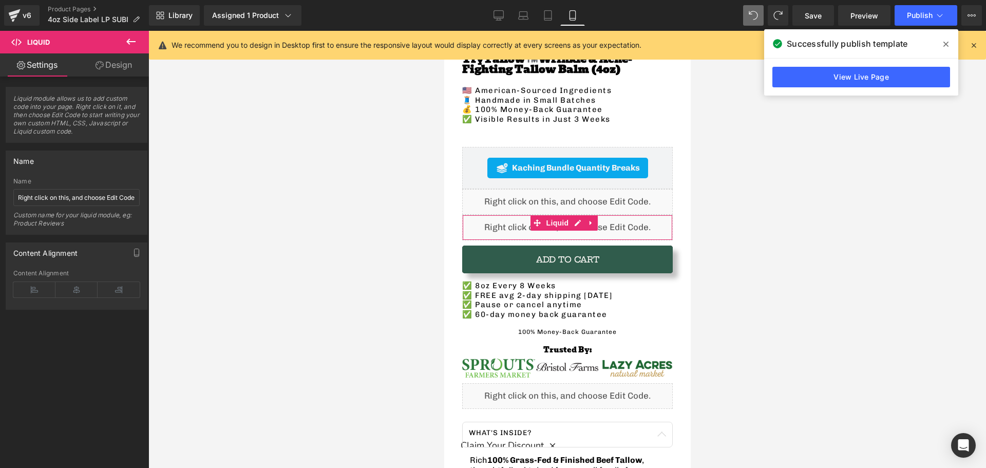
click at [132, 67] on link "Design" at bounding box center [114, 64] width 74 height 23
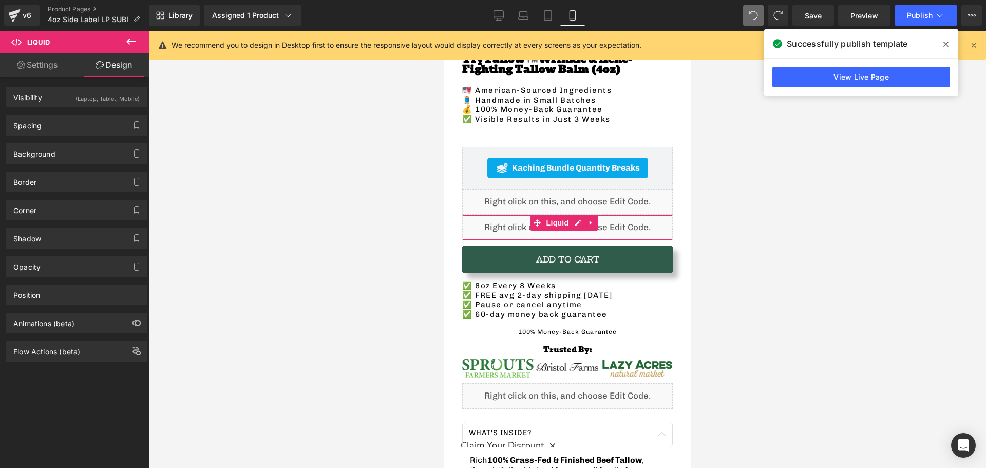
click at [85, 94] on div "(Laptop, Tablet, Mobile)" at bounding box center [107, 95] width 64 height 17
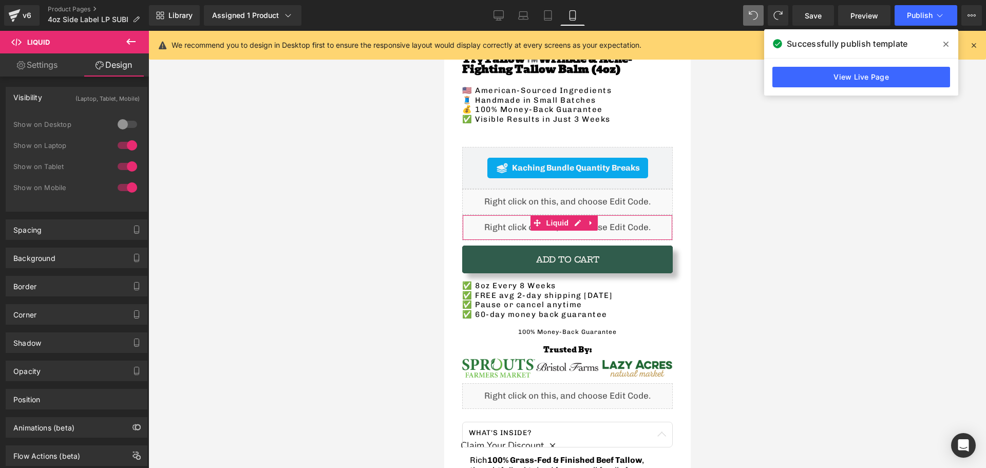
click at [122, 125] on div at bounding box center [127, 124] width 25 height 16
click at [307, 184] on div at bounding box center [567, 249] width 838 height 437
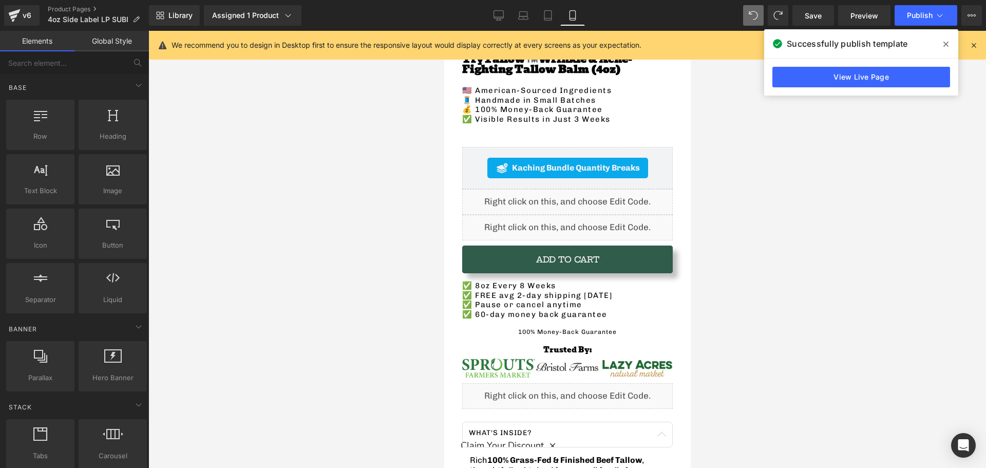
click at [947, 49] on span at bounding box center [946, 44] width 16 height 16
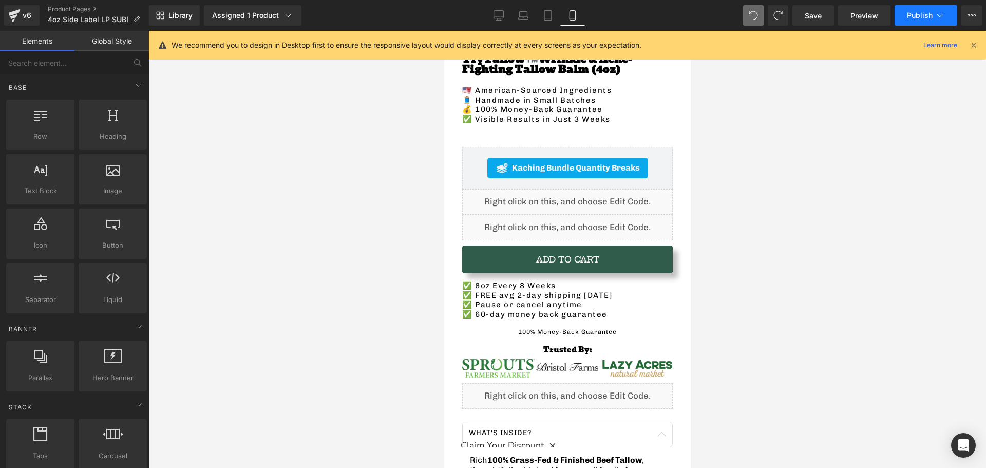
click at [935, 14] on icon at bounding box center [940, 15] width 10 height 10
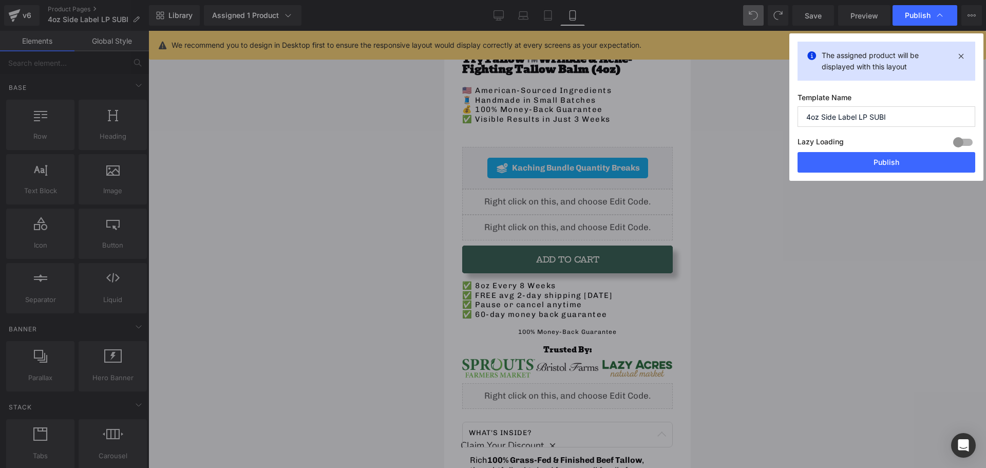
drag, startPoint x: 878, startPoint y: 162, endPoint x: 388, endPoint y: 147, distance: 490.2
click at [876, 162] on button "Publish" at bounding box center [887, 162] width 178 height 21
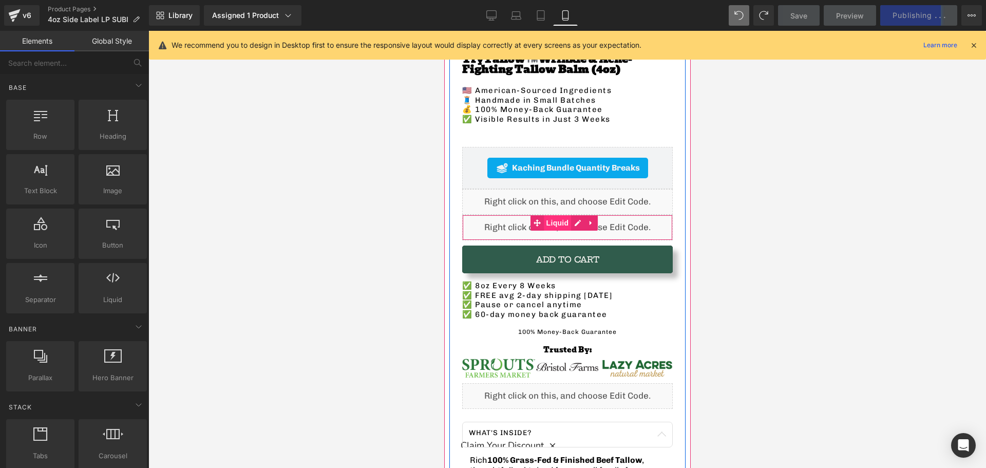
click at [554, 218] on span "Liquid" at bounding box center [557, 222] width 28 height 15
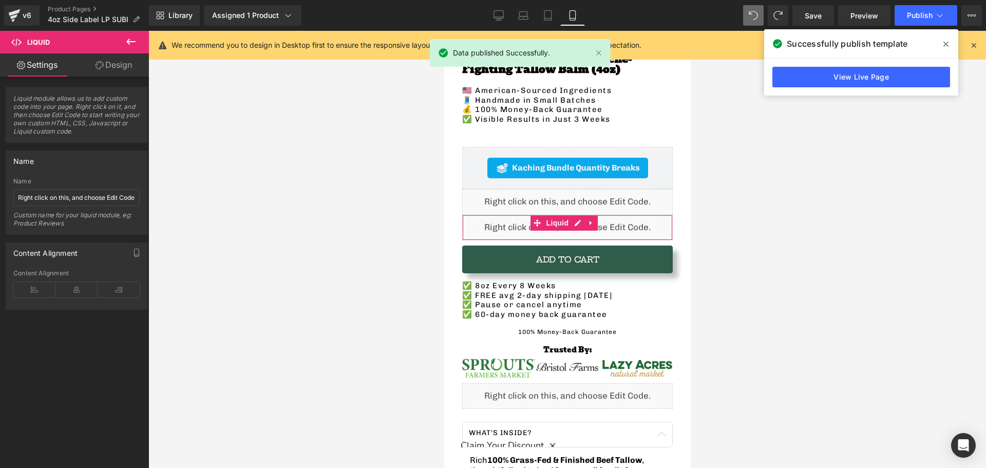
click at [107, 65] on link "Design" at bounding box center [114, 64] width 74 height 23
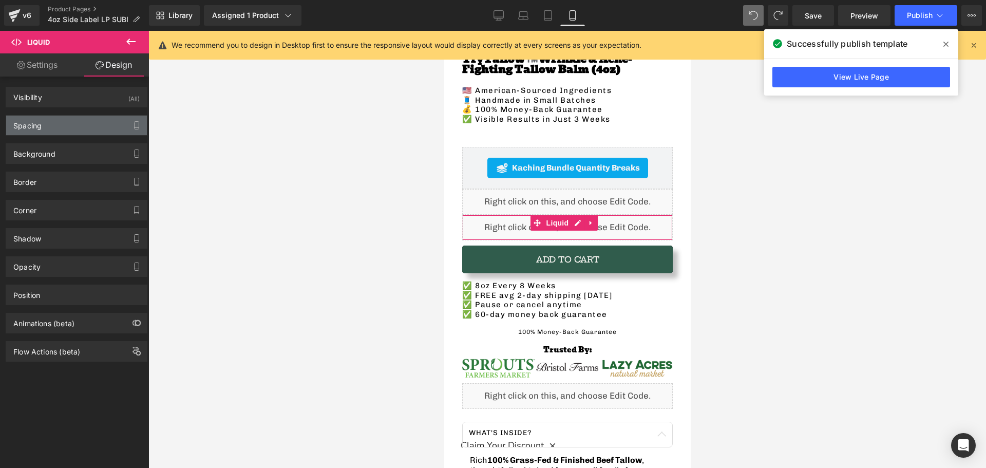
click at [50, 127] on div "Spacing" at bounding box center [76, 126] width 141 height 20
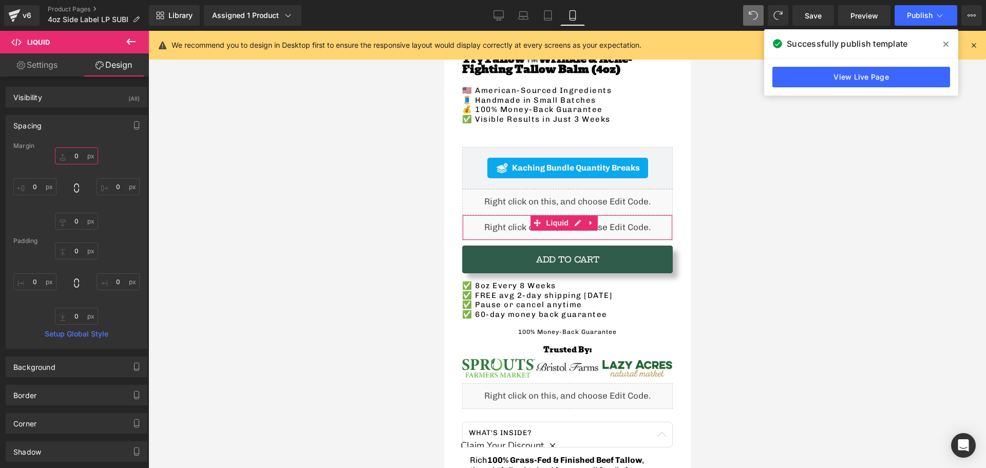
click at [77, 155] on input "0" at bounding box center [76, 155] width 43 height 17
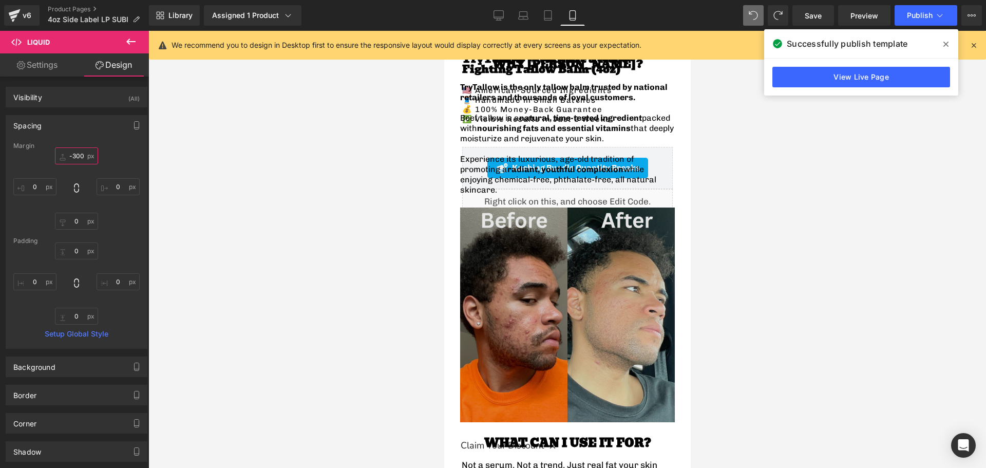
scroll to position [0, 0]
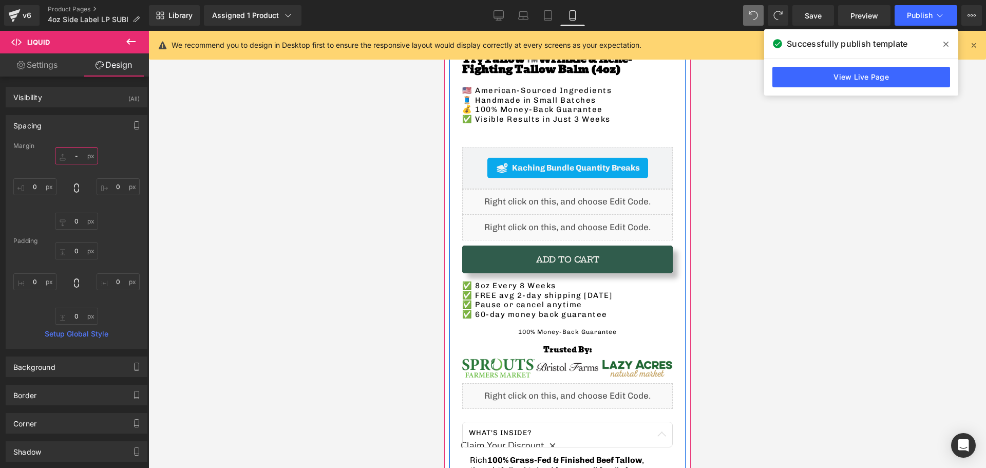
type input "0"
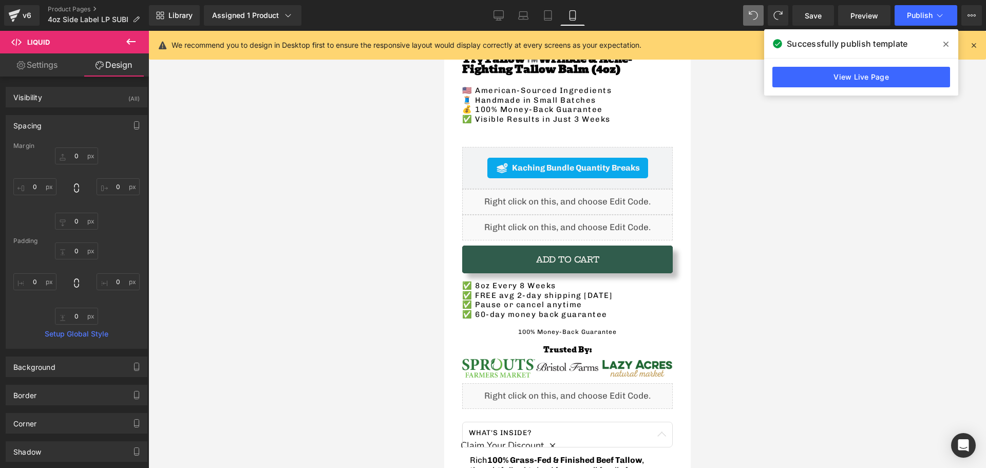
click at [255, 254] on div at bounding box center [567, 249] width 838 height 437
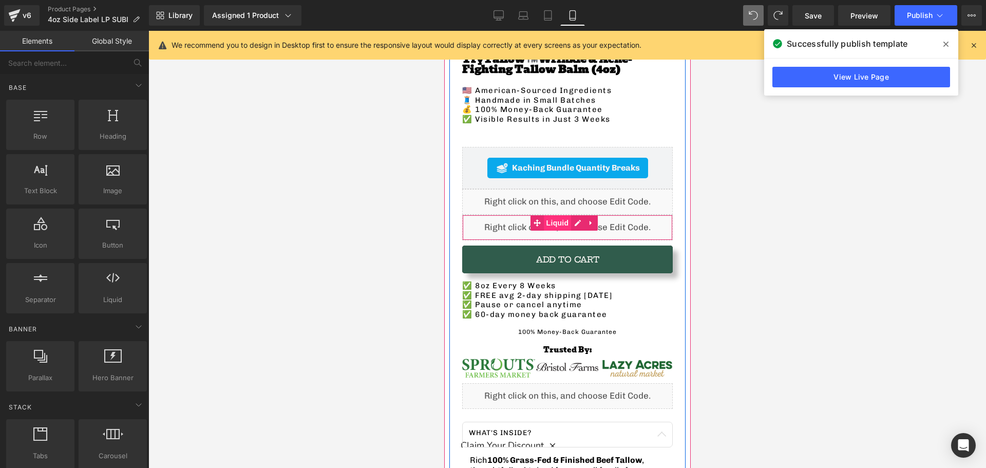
click at [549, 219] on span "Liquid" at bounding box center [557, 222] width 28 height 15
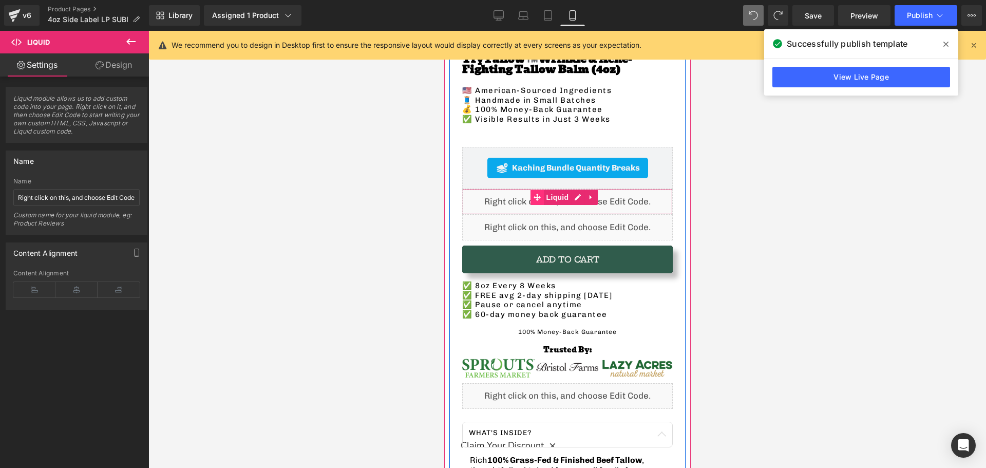
click at [534, 193] on icon at bounding box center [536, 197] width 7 height 8
click at [554, 194] on span "Liquid" at bounding box center [557, 197] width 28 height 15
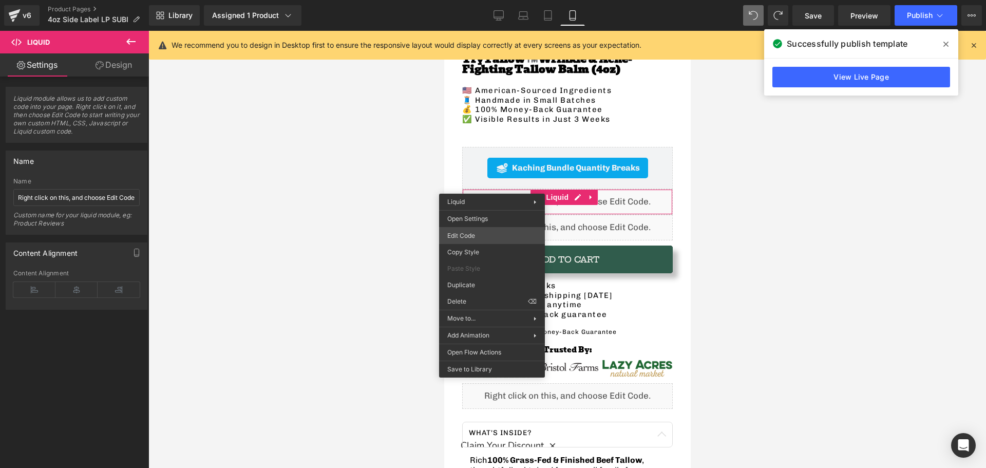
click at [462, 0] on div "Liquid You are previewing how the will restyle your page. You can not edit Elem…" at bounding box center [493, 0] width 986 height 0
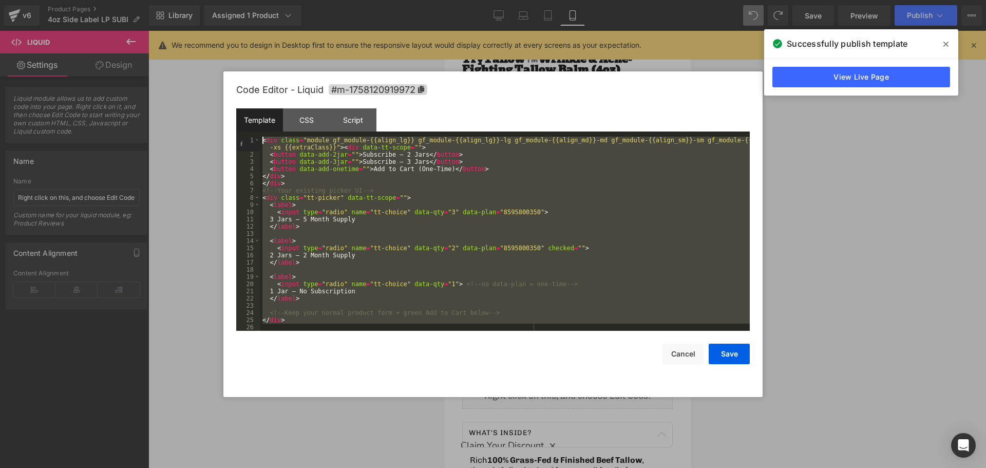
drag, startPoint x: 311, startPoint y: 325, endPoint x: 236, endPoint y: 128, distance: 211.0
click at [236, 128] on div "Code Editor - Liquid #m-1758120919972 Template CSS Script Data 1 2 3 4 5 6 7 8 …" at bounding box center [492, 234] width 539 height 326
click at [434, 326] on div "< div class = "module gf_module-{{align_lg}} gf_module-{{align_lg}}-lg gf_modul…" at bounding box center [504, 234] width 489 height 194
drag, startPoint x: 500, startPoint y: 319, endPoint x: 201, endPoint y: 103, distance: 369.6
click at [201, 103] on body "Liquid You are previewing how the will restyle your page. You can not edit Elem…" at bounding box center [493, 234] width 986 height 468
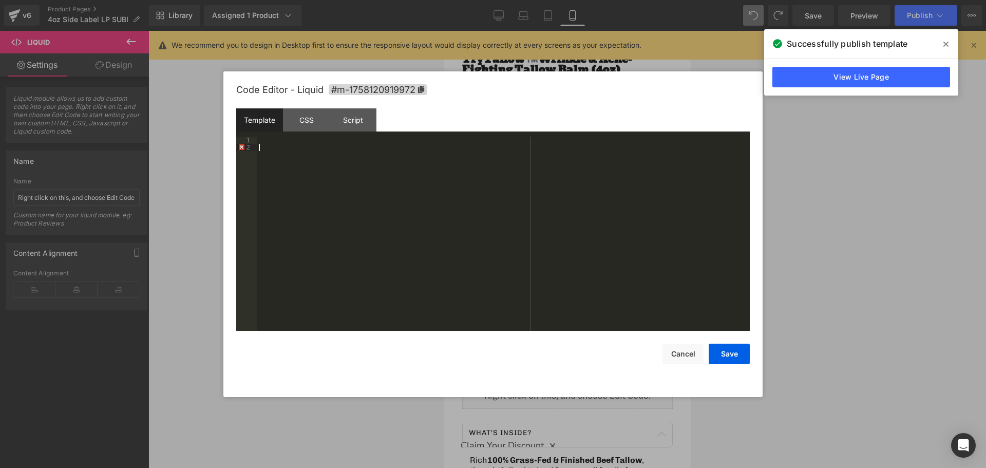
drag, startPoint x: 301, startPoint y: 176, endPoint x: 268, endPoint y: 126, distance: 59.8
click at [266, 123] on div "Template CSS Script Data 1 2 XXXXXXXXXXXXXXXXXXXXXXXXXXXXXXXXXXXXXXXXXXXXXXXXXX…" at bounding box center [493, 219] width 514 height 222
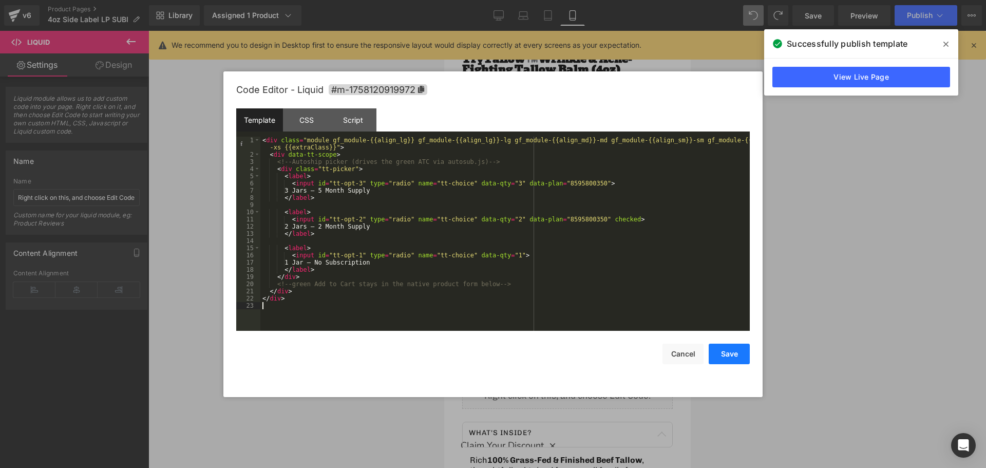
click at [727, 356] on button "Save" at bounding box center [729, 354] width 41 height 21
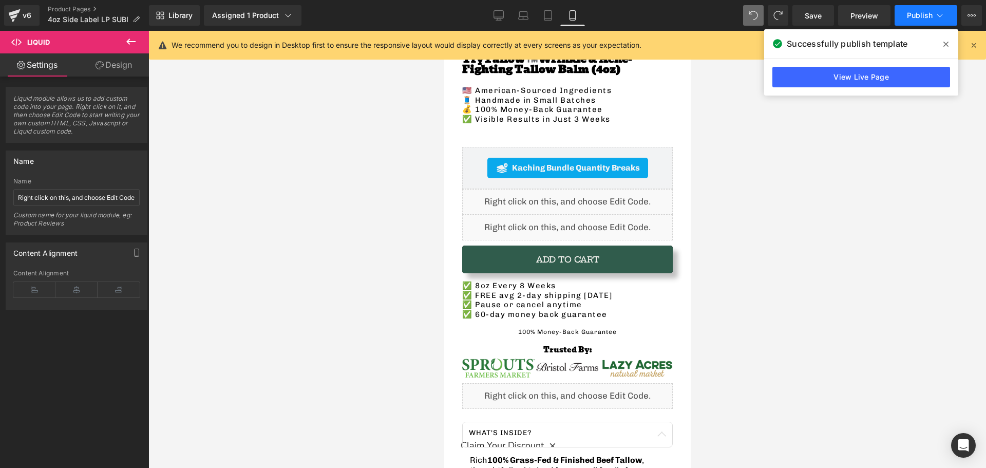
click at [913, 23] on button "Publish" at bounding box center [926, 15] width 63 height 21
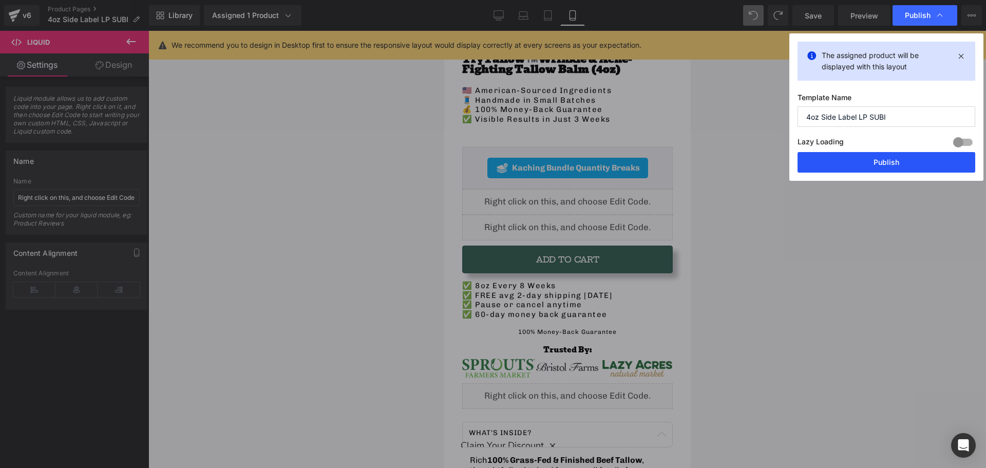
click at [880, 163] on button "Publish" at bounding box center [887, 162] width 178 height 21
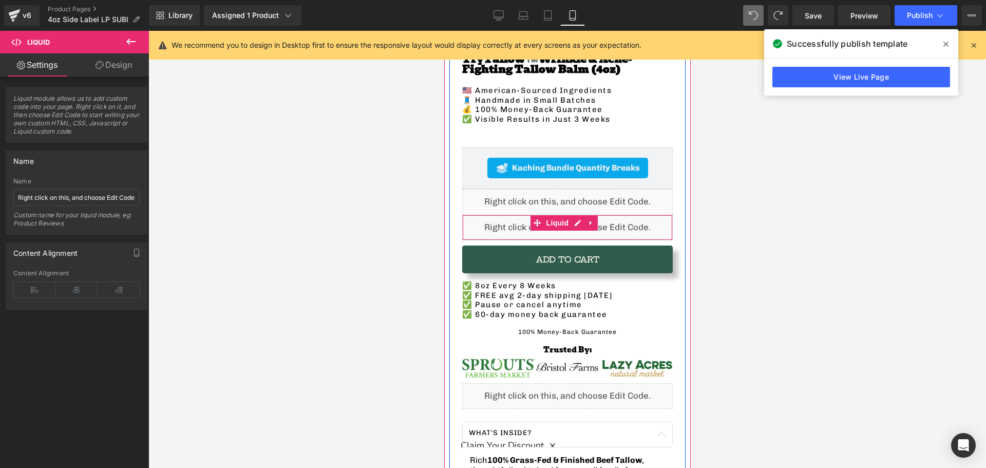
click at [519, 220] on div "Liquid" at bounding box center [567, 228] width 211 height 26
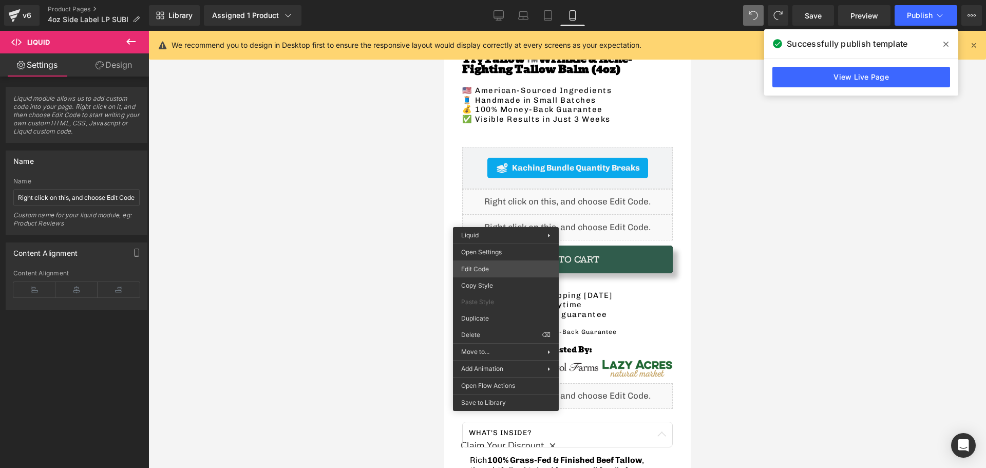
click at [478, 0] on div "Liquid You are previewing how the will restyle your page. You can not edit Elem…" at bounding box center [493, 0] width 986 height 0
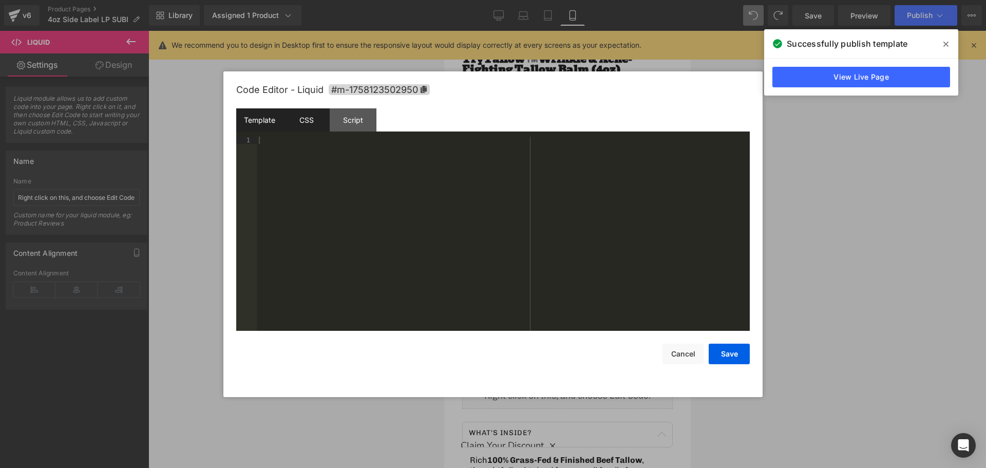
click at [306, 123] on div "CSS" at bounding box center [306, 119] width 47 height 23
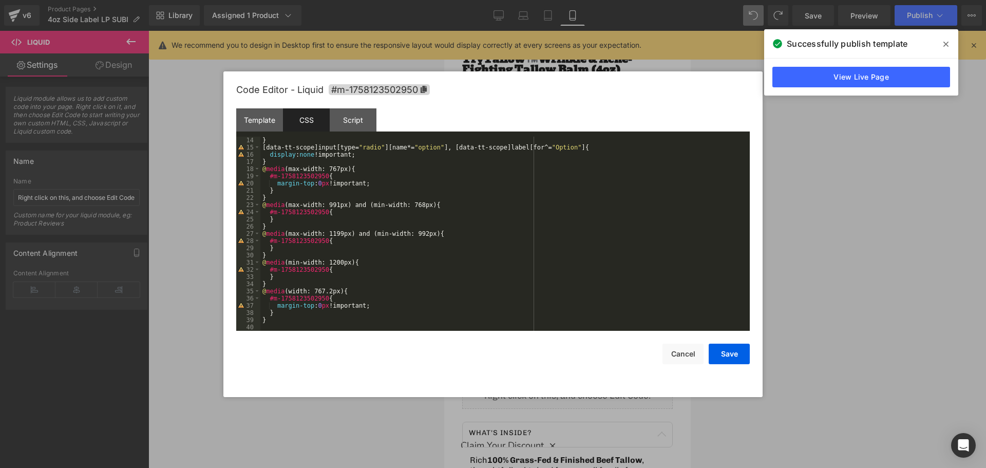
scroll to position [93, 0]
click at [673, 355] on button "Cancel" at bounding box center [682, 354] width 41 height 21
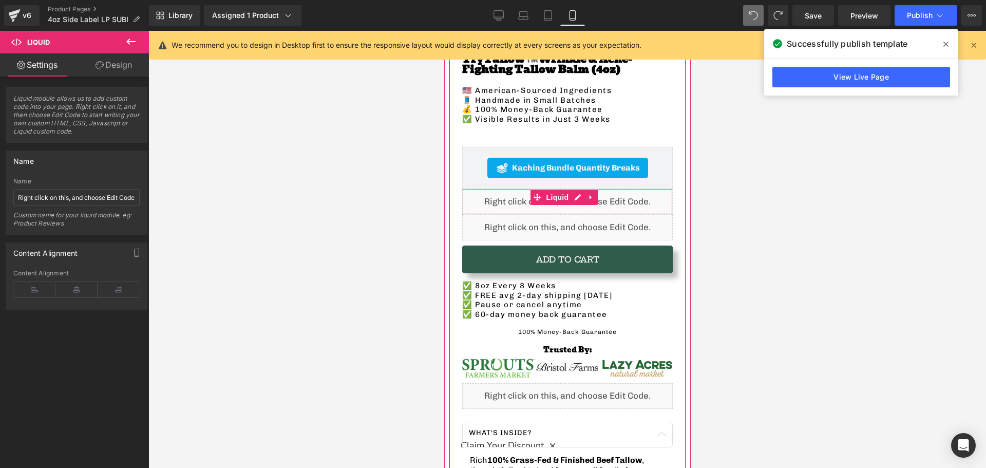
click at [481, 191] on div "Liquid" at bounding box center [567, 202] width 211 height 26
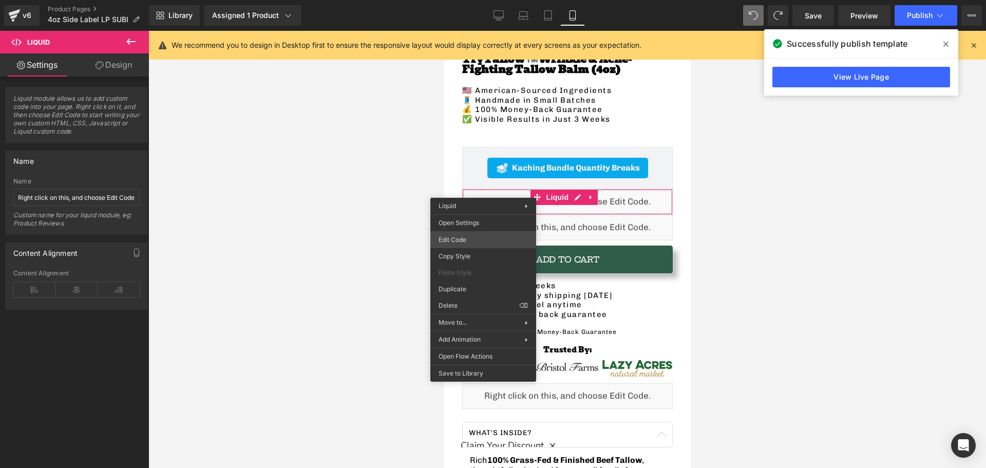
click at [460, 0] on div "Liquid You are previewing how the will restyle your page. You can not edit Elem…" at bounding box center [493, 0] width 986 height 0
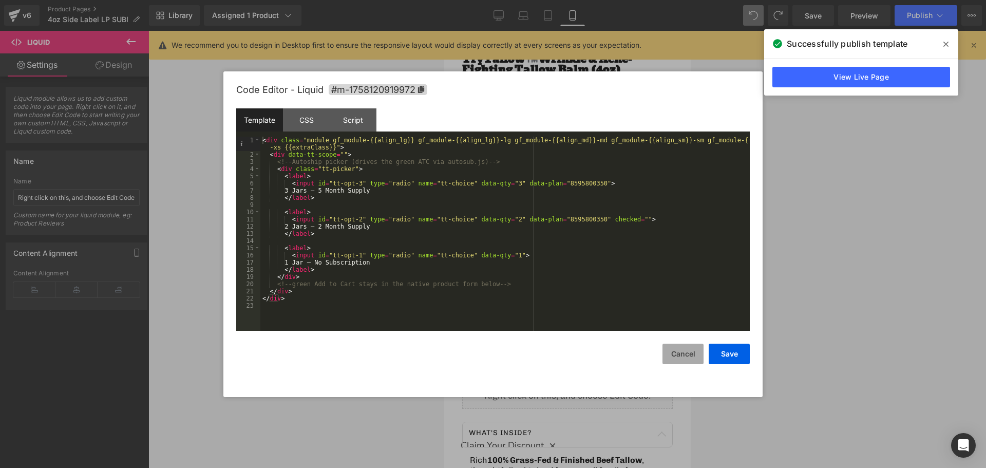
click at [695, 357] on button "Cancel" at bounding box center [682, 354] width 41 height 21
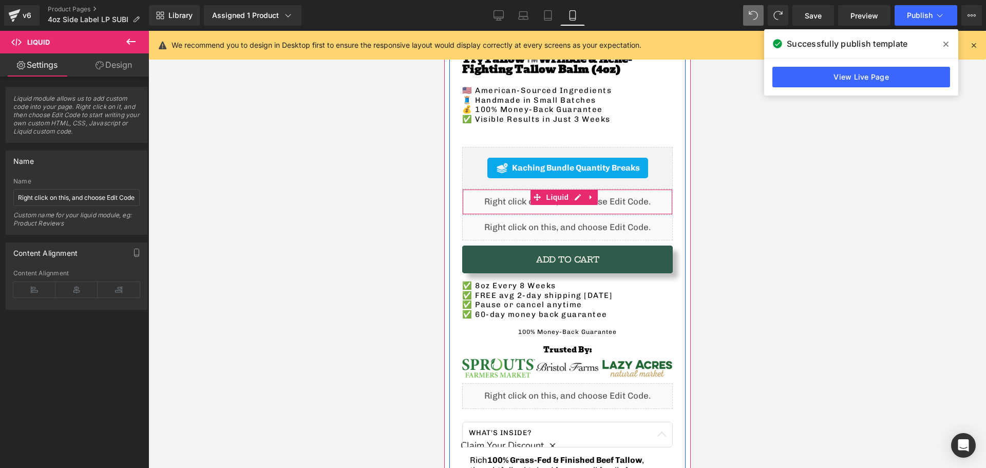
click at [502, 194] on div "Liquid" at bounding box center [567, 202] width 211 height 26
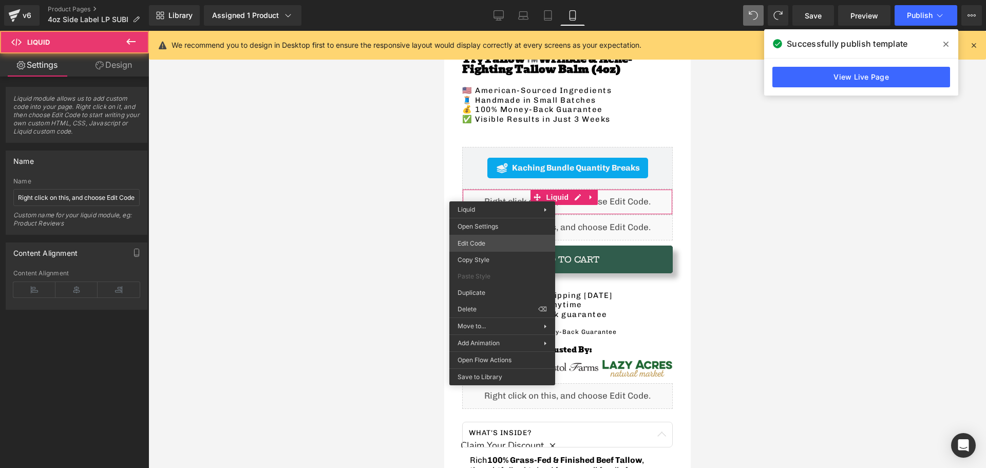
click at [490, 0] on div "Liquid You are previewing how the will restyle your page. You can not edit Elem…" at bounding box center [493, 0] width 986 height 0
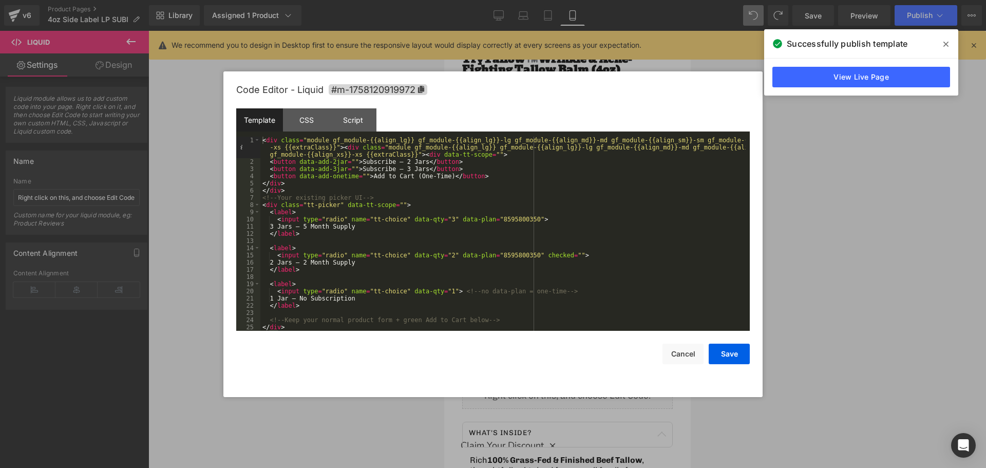
scroll to position [0, 0]
click at [728, 354] on button "Save" at bounding box center [729, 354] width 41 height 21
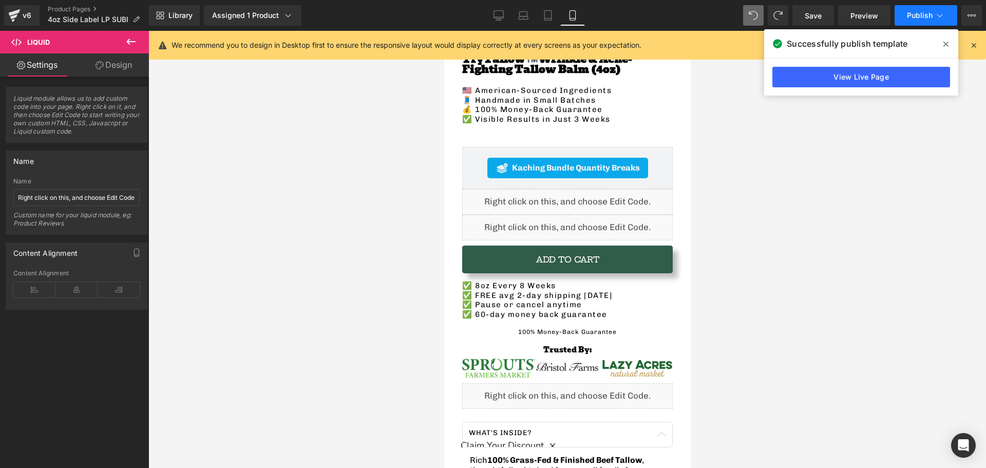
click at [908, 16] on span "Publish" at bounding box center [920, 15] width 26 height 8
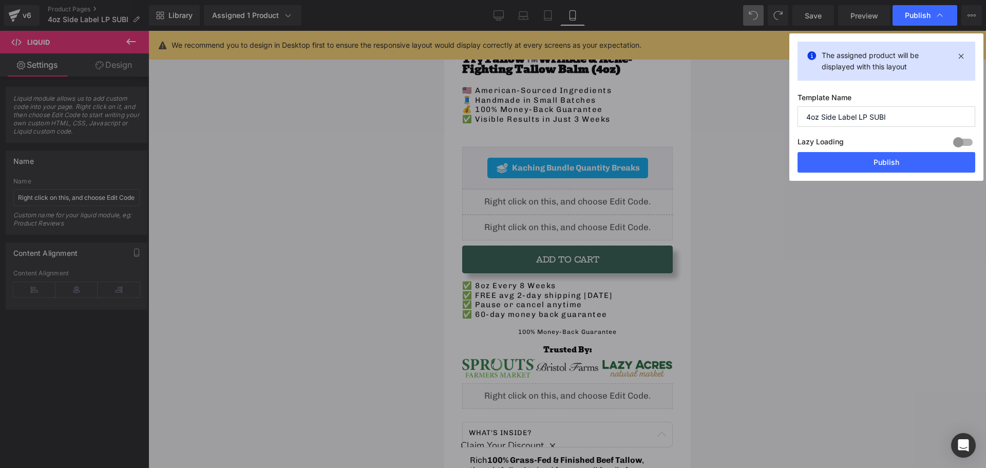
click at [860, 173] on div "The assigned product will be displayed with this layout Template Name 4oz Side …" at bounding box center [886, 106] width 194 height 147
click at [846, 166] on button "Publish" at bounding box center [887, 162] width 178 height 21
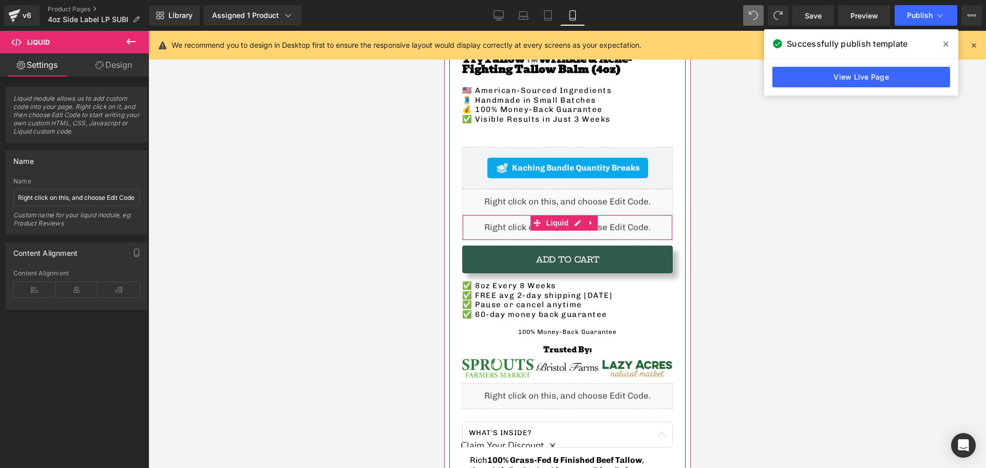
click at [535, 221] on span at bounding box center [536, 222] width 13 height 15
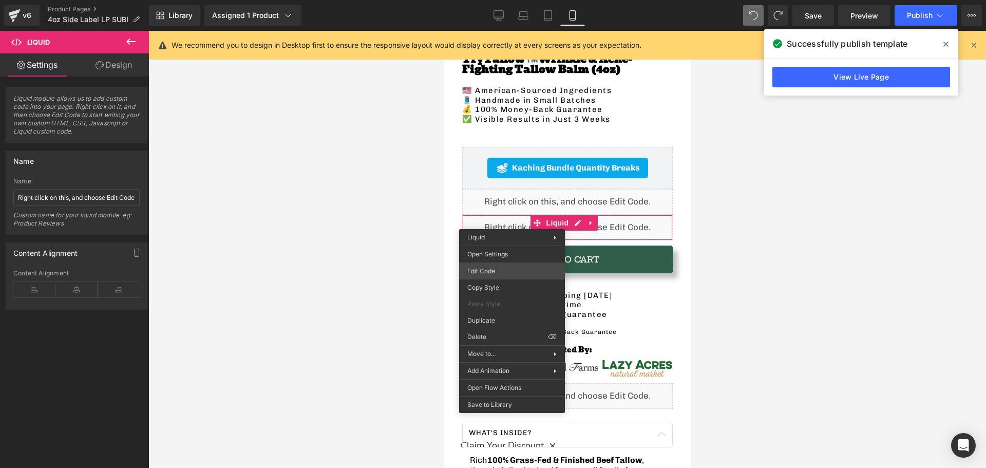
click at [525, 0] on div "Liquid You are previewing how the will restyle your page. You can not edit Elem…" at bounding box center [493, 0] width 986 height 0
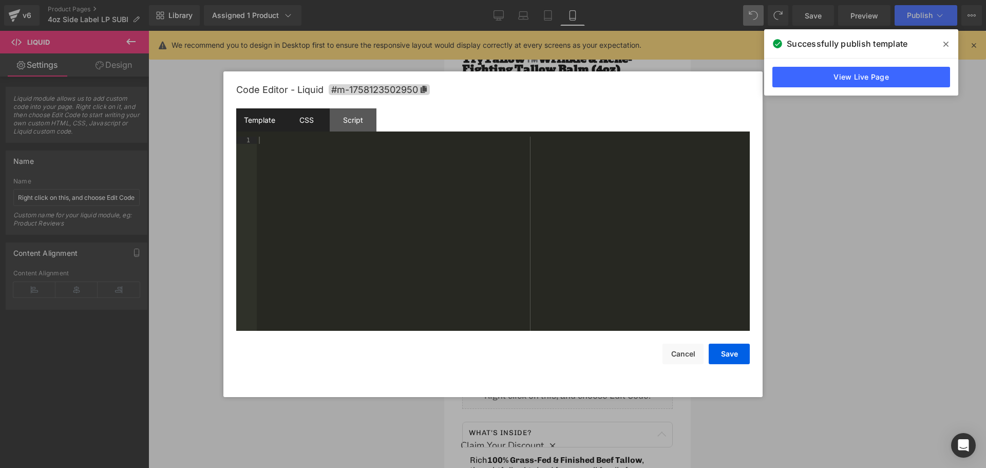
click at [308, 124] on div "CSS" at bounding box center [306, 119] width 47 height 23
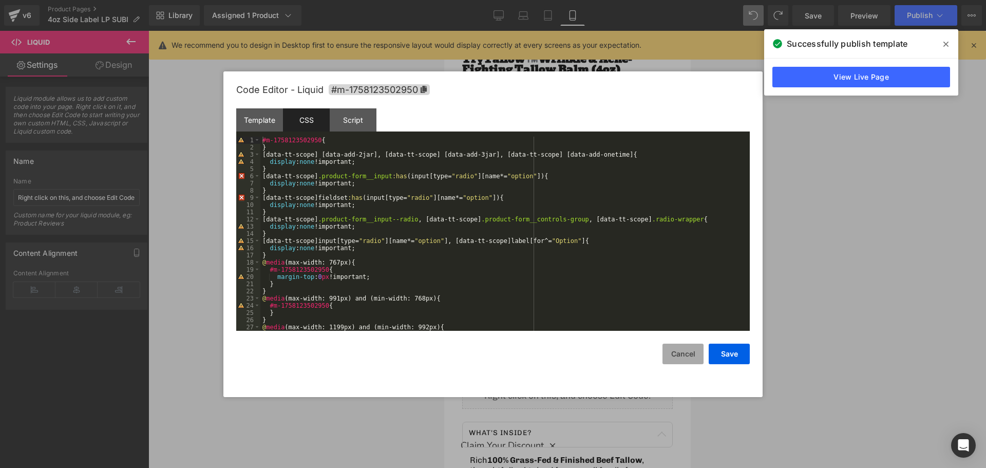
click at [691, 357] on button "Cancel" at bounding box center [682, 354] width 41 height 21
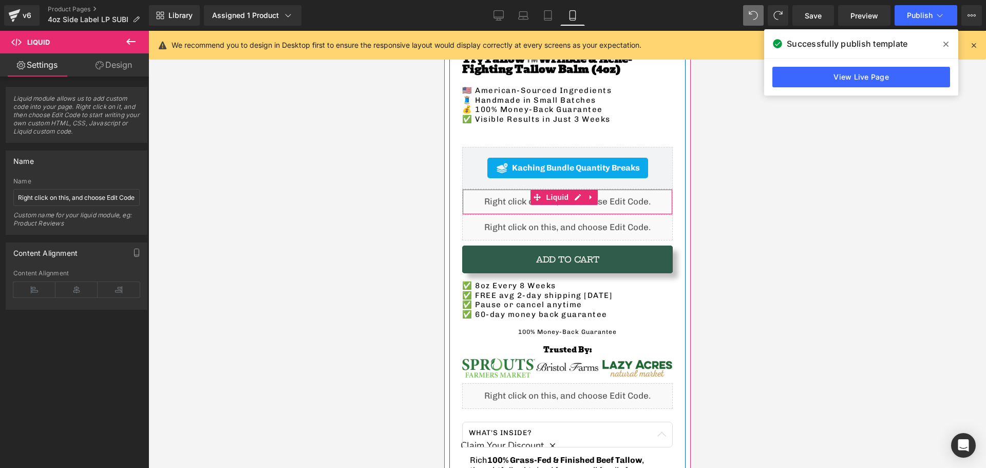
click at [481, 179] on div "Kaching Bundle Quantity Breaks Kaching Bundle Quantity Breaks" at bounding box center [567, 168] width 211 height 42
click at [482, 189] on div "Liquid" at bounding box center [567, 202] width 211 height 26
click at [488, 196] on div "Liquid" at bounding box center [567, 202] width 211 height 26
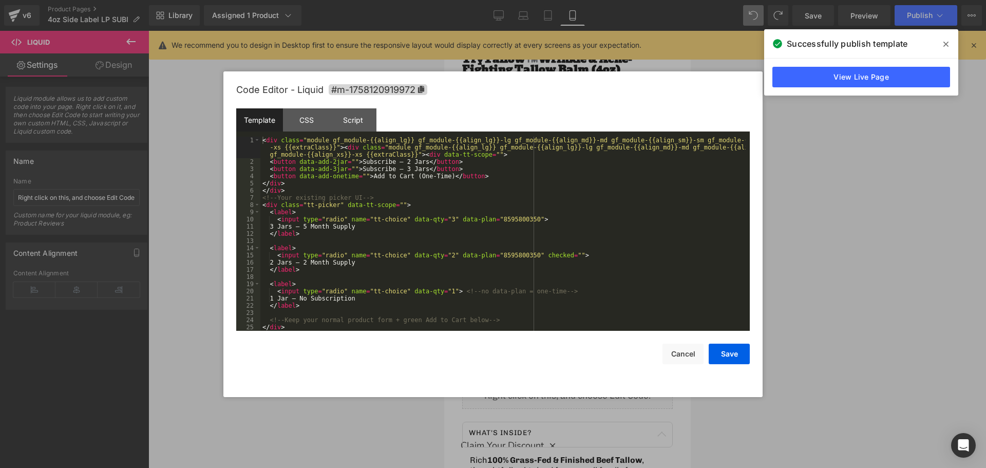
click at [493, 0] on div "Liquid You are previewing how the will restyle your page. You can not edit Elem…" at bounding box center [493, 0] width 986 height 0
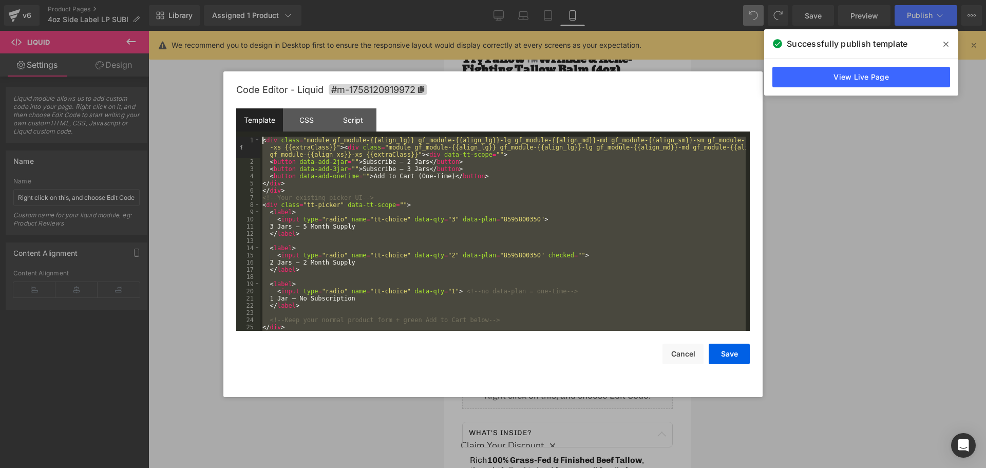
drag, startPoint x: 297, startPoint y: 328, endPoint x: 185, endPoint y: 107, distance: 247.6
click at [185, 107] on body "Liquid You are previewing how the will restyle your page. You can not edit Elem…" at bounding box center [493, 234] width 986 height 468
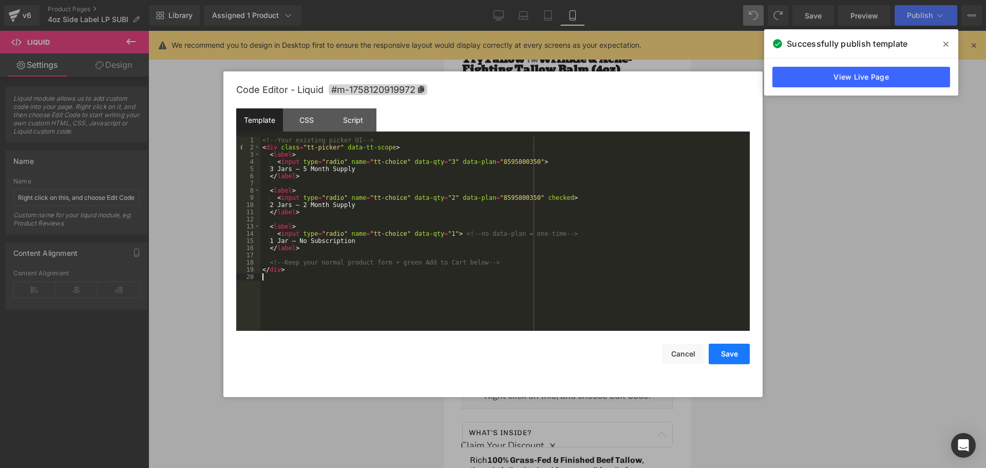
click at [733, 353] on button "Save" at bounding box center [729, 354] width 41 height 21
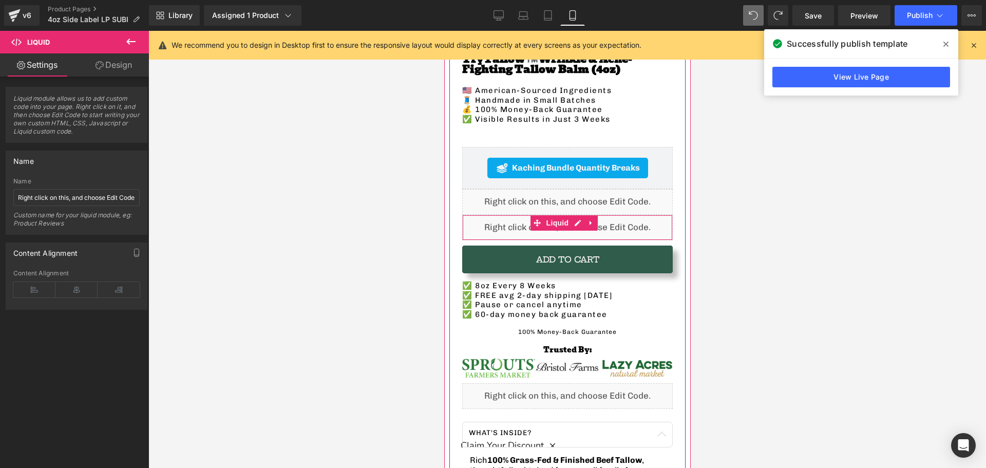
click at [500, 217] on div "Liquid" at bounding box center [567, 228] width 211 height 26
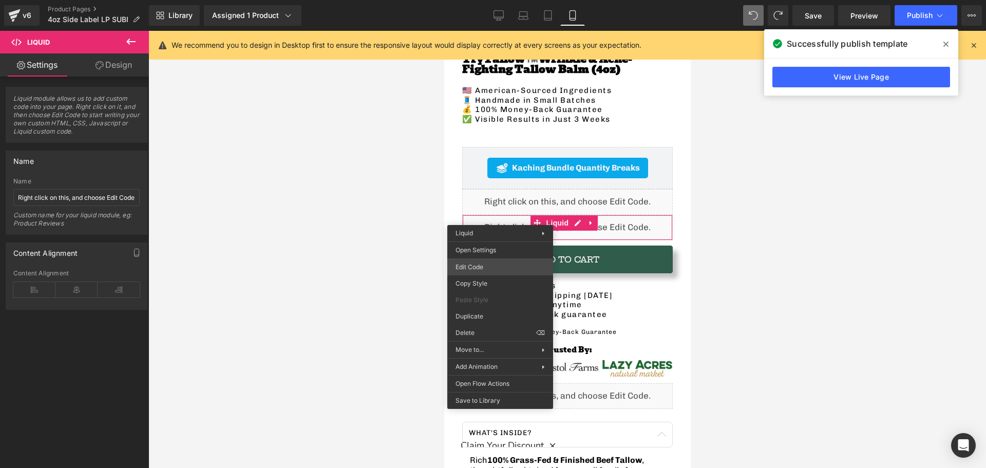
click at [488, 0] on div "Liquid You are previewing how the will restyle your page. You can not edit Elem…" at bounding box center [493, 0] width 986 height 0
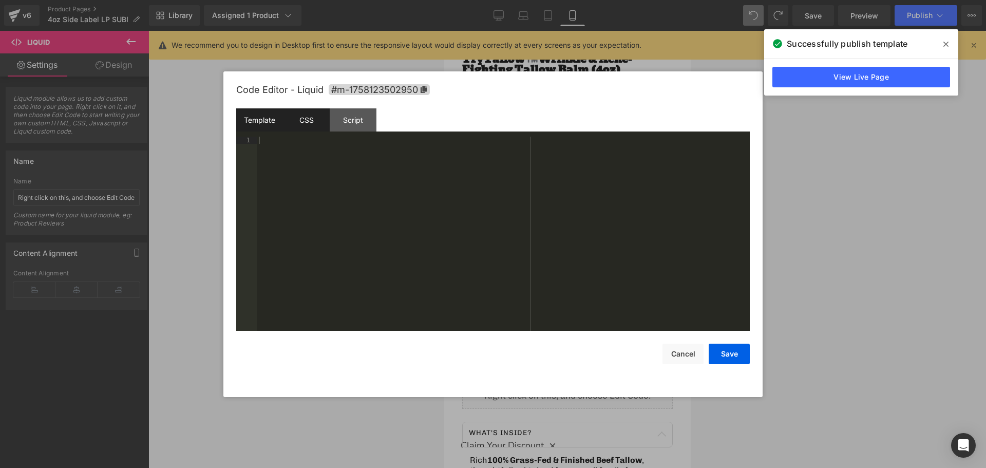
click at [310, 123] on div "CSS" at bounding box center [306, 119] width 47 height 23
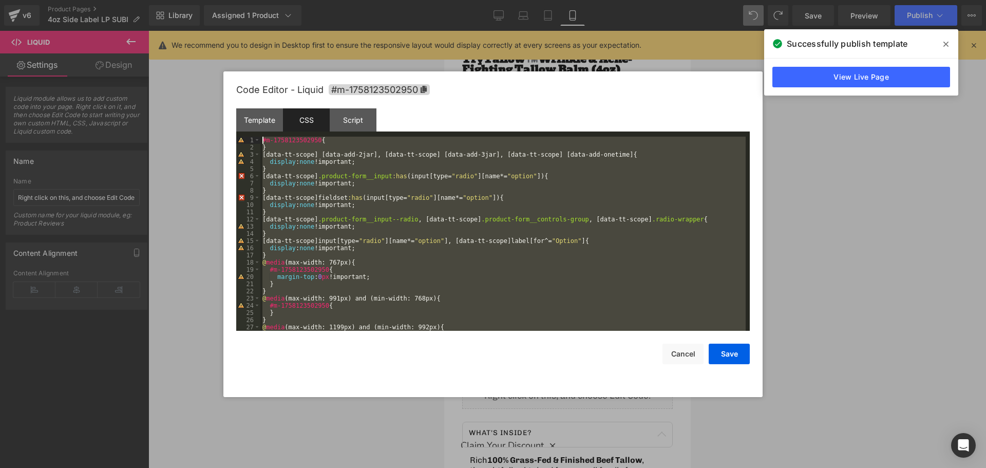
drag, startPoint x: 383, startPoint y: 317, endPoint x: 180, endPoint y: 50, distance: 334.9
click at [181, 51] on body "Liquid You are previewing how the will restyle your page. You can not edit Elem…" at bounding box center [493, 234] width 986 height 468
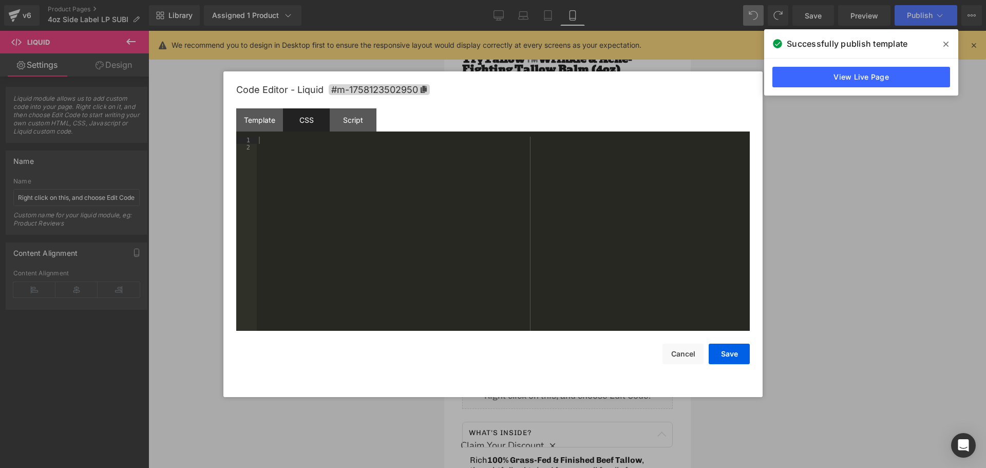
click at [446, 158] on div at bounding box center [503, 241] width 493 height 209
click at [716, 350] on button "Save" at bounding box center [729, 354] width 41 height 21
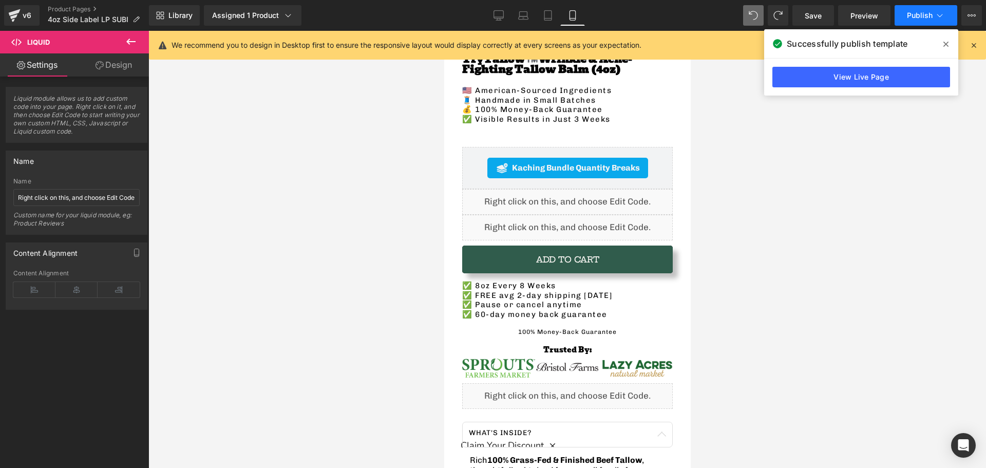
click at [924, 13] on span "Publish" at bounding box center [920, 15] width 26 height 8
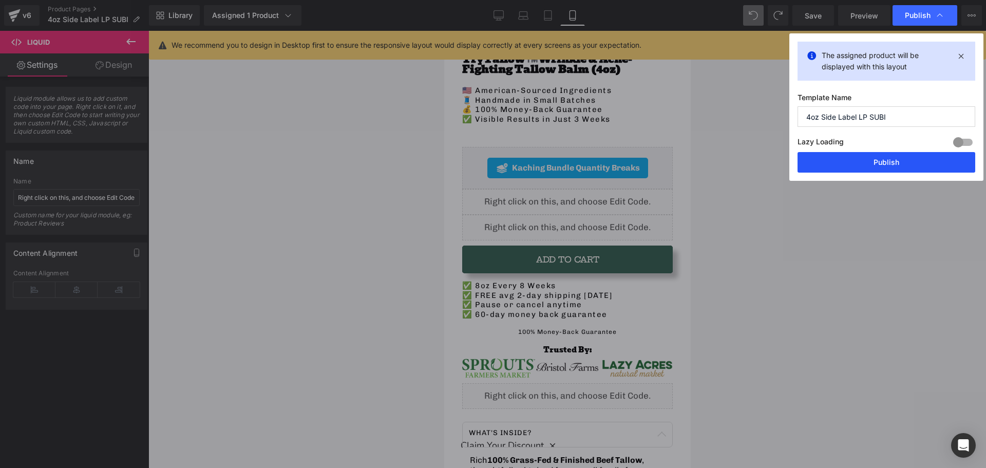
click at [883, 166] on button "Publish" at bounding box center [887, 162] width 178 height 21
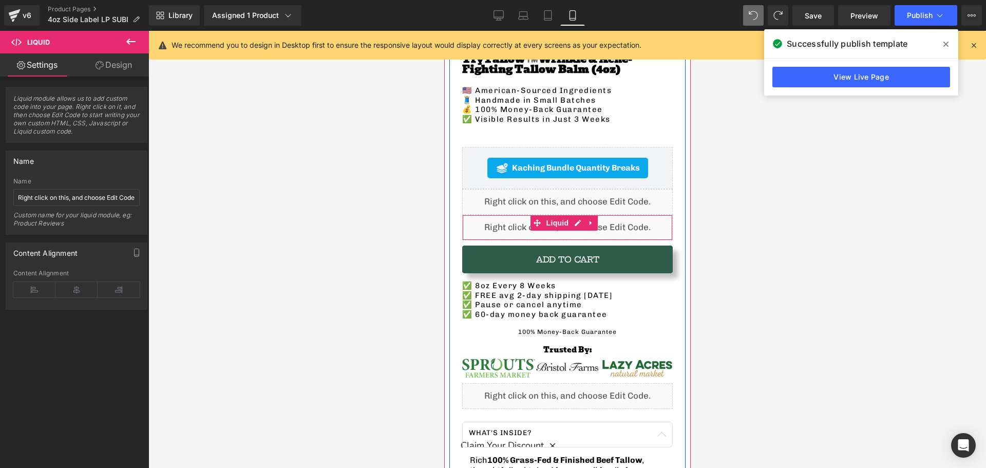
click at [520, 218] on div "Liquid" at bounding box center [567, 228] width 211 height 26
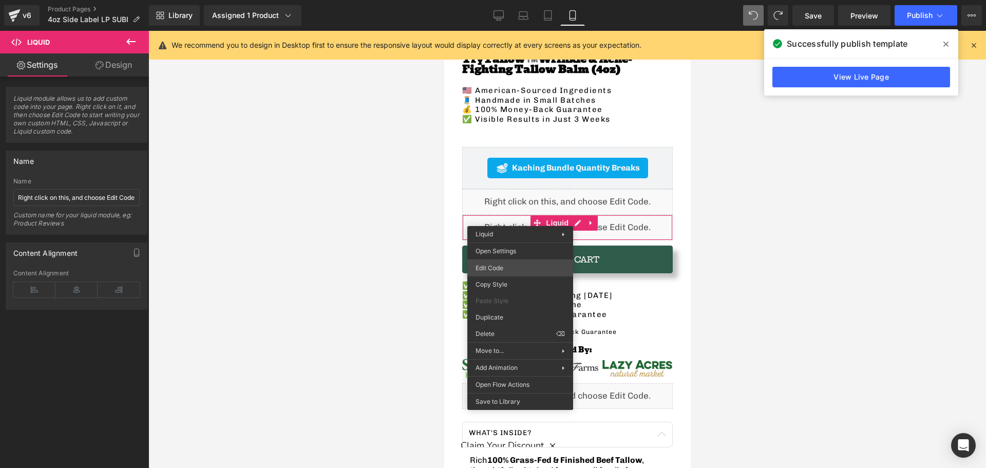
click at [506, 0] on div "Liquid You are previewing how the will restyle your page. You can not edit Elem…" at bounding box center [493, 0] width 986 height 0
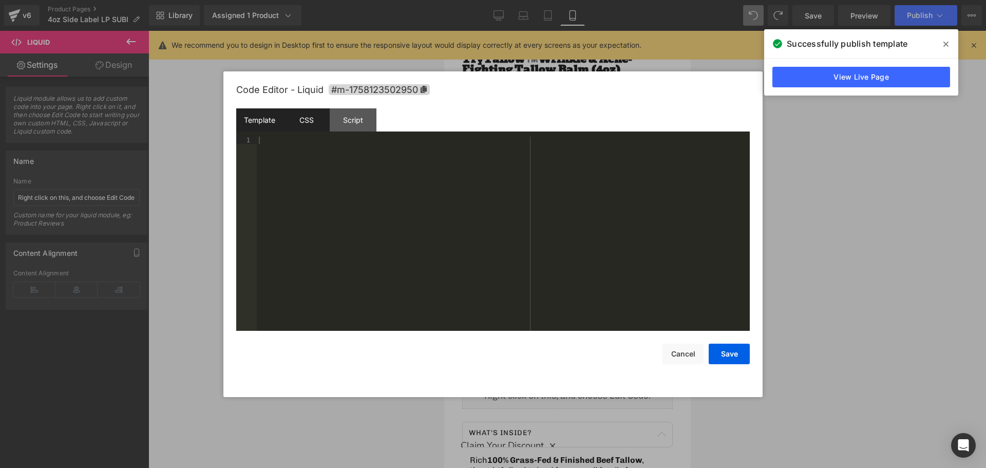
click at [313, 118] on div "CSS" at bounding box center [306, 119] width 47 height 23
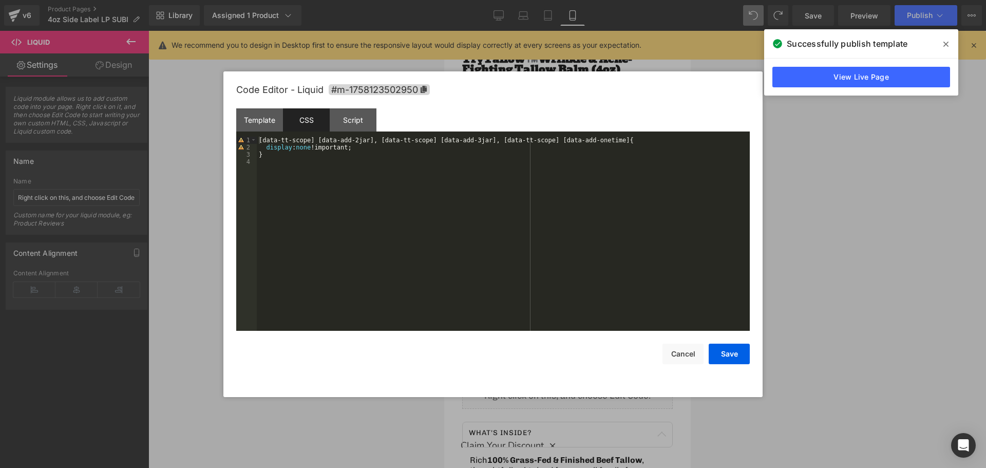
click at [340, 143] on div "[ data-tt-scope ] [ data-add-2jar ], [ data-tt-scope ] [ data-add-3jar ], [ dat…" at bounding box center [503, 241] width 493 height 209
click at [335, 158] on div "[ data-tt-scope ] [ data-add-2jar ], [ data-tt-scope ] [ data-add-3jar ], [ dat…" at bounding box center [503, 241] width 493 height 209
click at [321, 158] on div "[ data-tt-scope ] [ data-add-2jar ], [ data-tt-scope ] [ data-add-3jar ], [ dat…" at bounding box center [503, 241] width 493 height 209
click at [320, 158] on div "[ data-tt-scope ] [ data-add-2jar ], [ data-tt-scope ] [ data-add-3jar ], [ dat…" at bounding box center [503, 241] width 493 height 209
click at [289, 168] on div "[ data-tt-scope ] [ data-add-2jar ], [ data-tt-scope ] [ data-add-3jar ], [ dat…" at bounding box center [503, 241] width 493 height 209
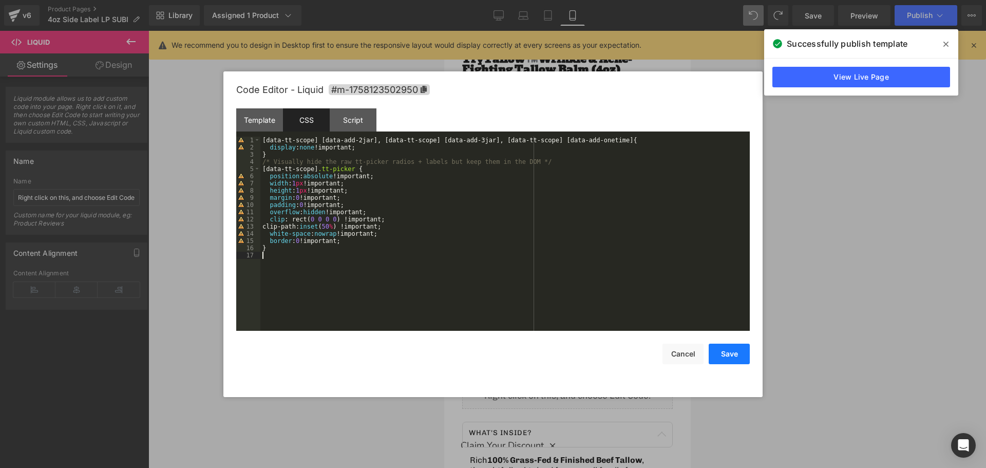
click at [726, 357] on button "Save" at bounding box center [729, 354] width 41 height 21
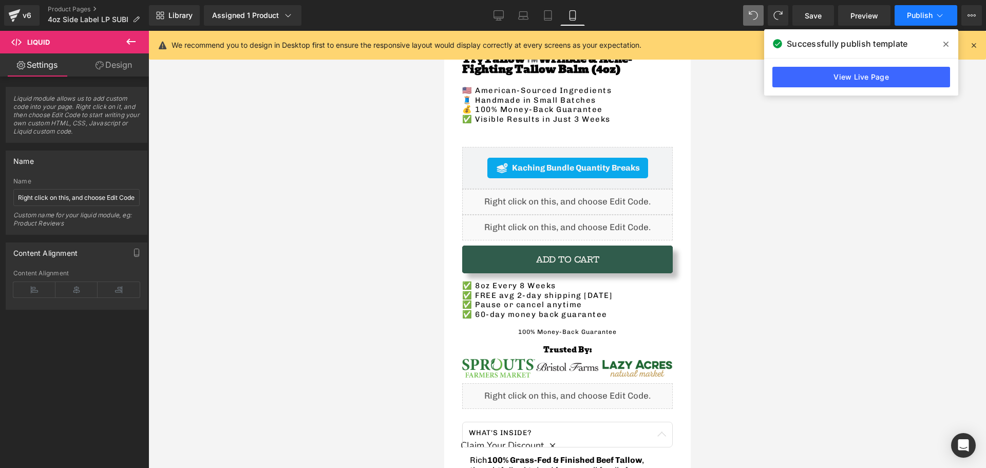
click at [917, 14] on span "Publish" at bounding box center [920, 15] width 26 height 8
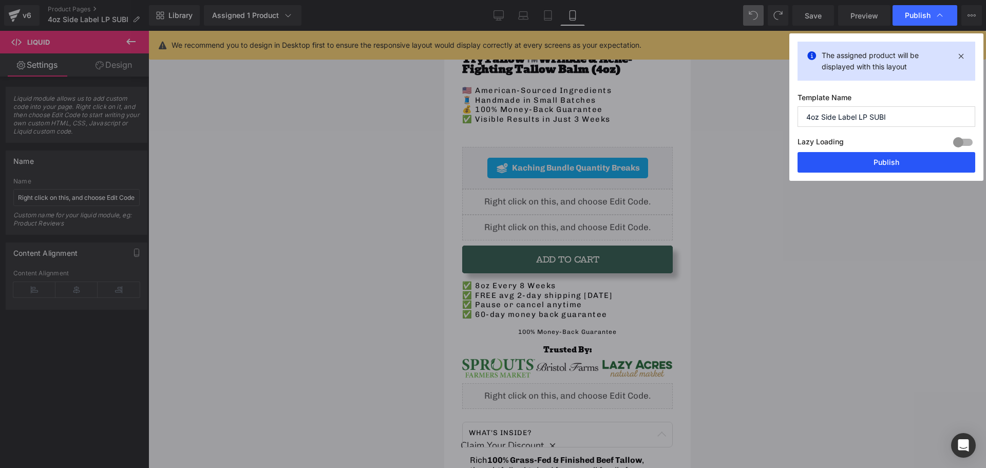
click at [819, 166] on button "Publish" at bounding box center [887, 162] width 178 height 21
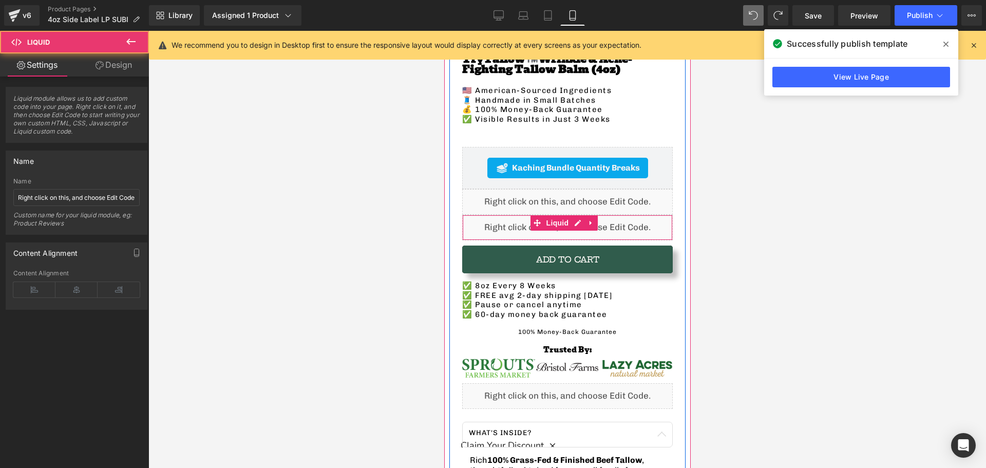
click at [508, 216] on div "Liquid" at bounding box center [567, 228] width 211 height 26
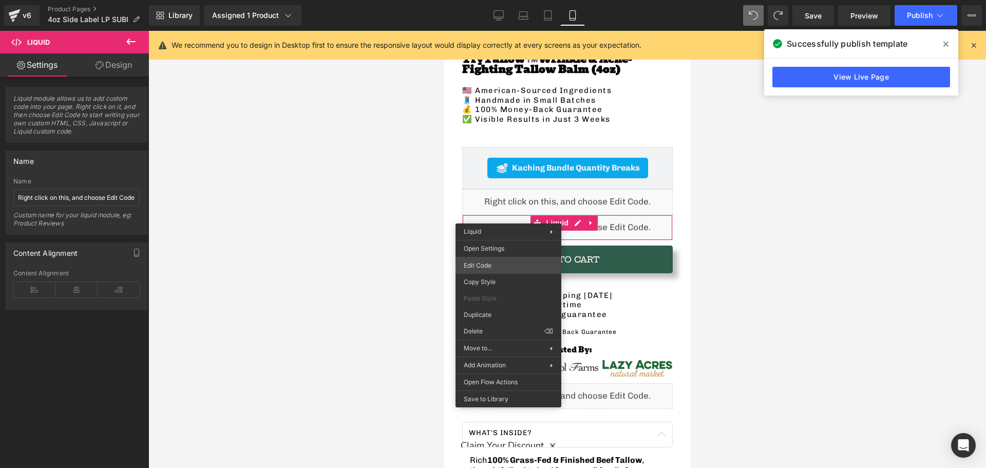
click at [514, 0] on div "Liquid You are previewing how the will restyle your page. You can not edit Elem…" at bounding box center [493, 0] width 986 height 0
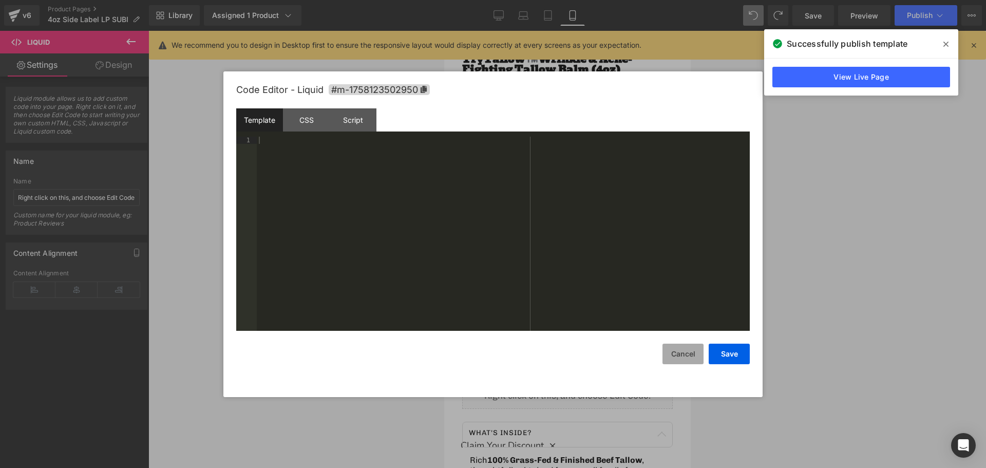
click at [677, 353] on button "Cancel" at bounding box center [682, 354] width 41 height 21
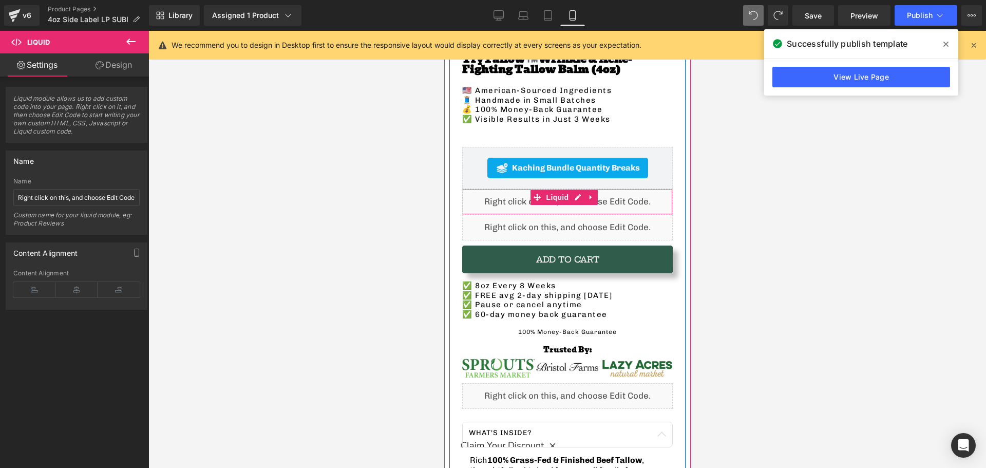
click at [484, 197] on div "Liquid" at bounding box center [567, 202] width 211 height 26
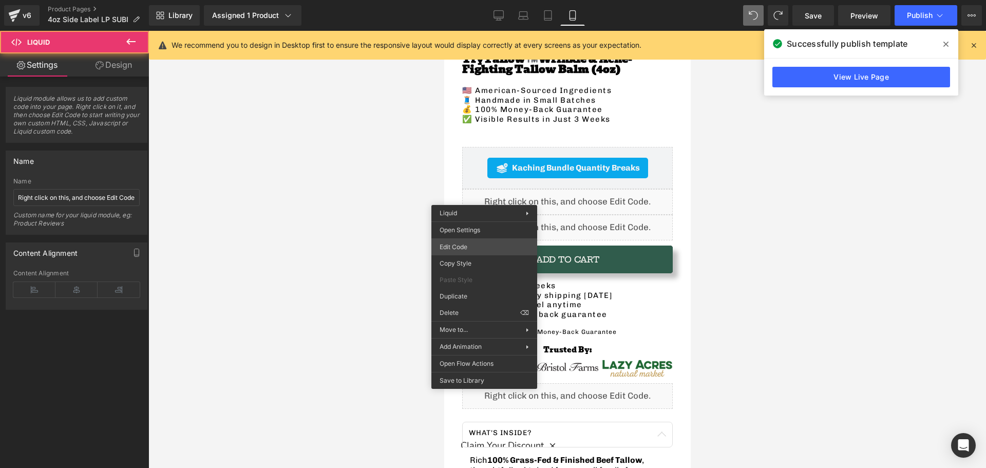
click at [475, 0] on div "Liquid You are previewing how the will restyle your page. You can not edit Elem…" at bounding box center [493, 0] width 986 height 0
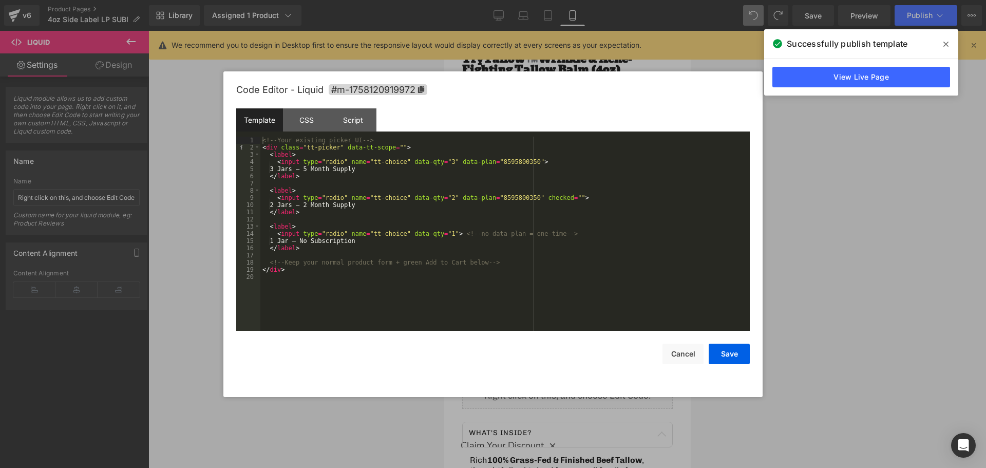
click at [337, 293] on div "<!-- Your existing picker UI --> < div class = "tt-picker" data-tt-scope = "" >…" at bounding box center [504, 241] width 489 height 209
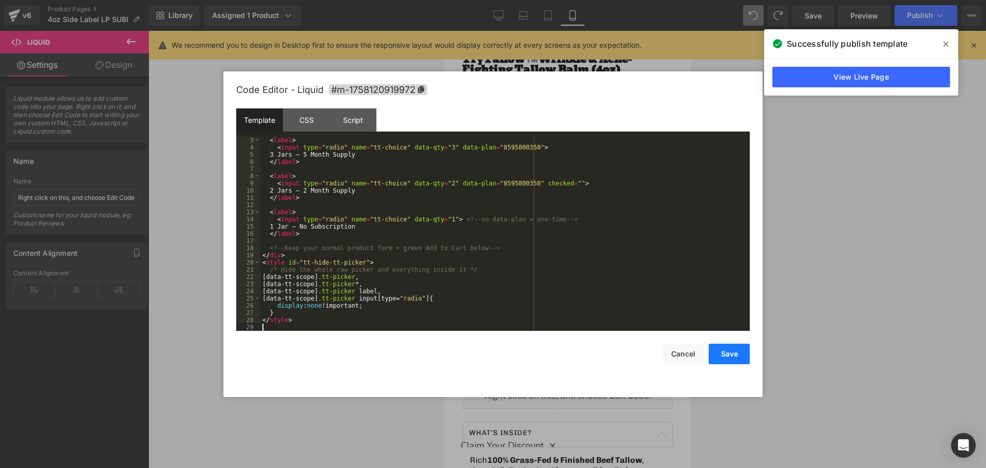
click at [720, 354] on button "Save" at bounding box center [729, 354] width 41 height 21
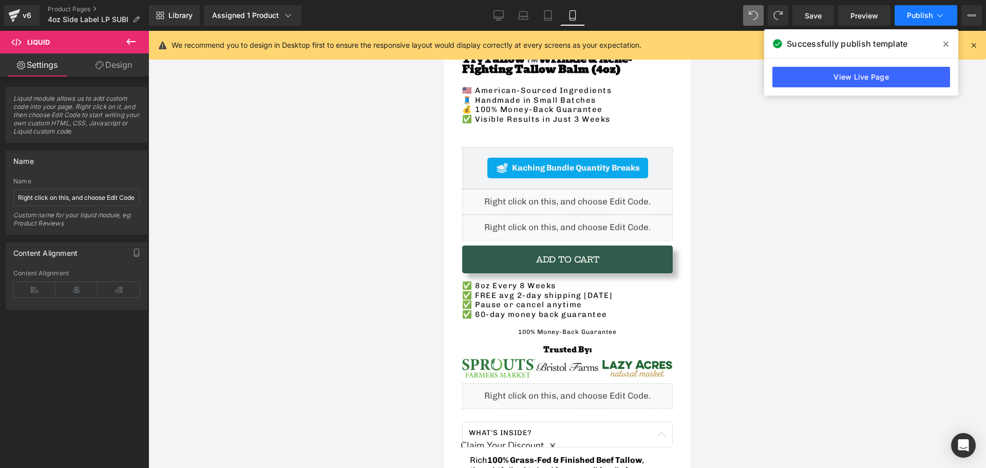
click at [923, 17] on span "Publish" at bounding box center [920, 15] width 26 height 8
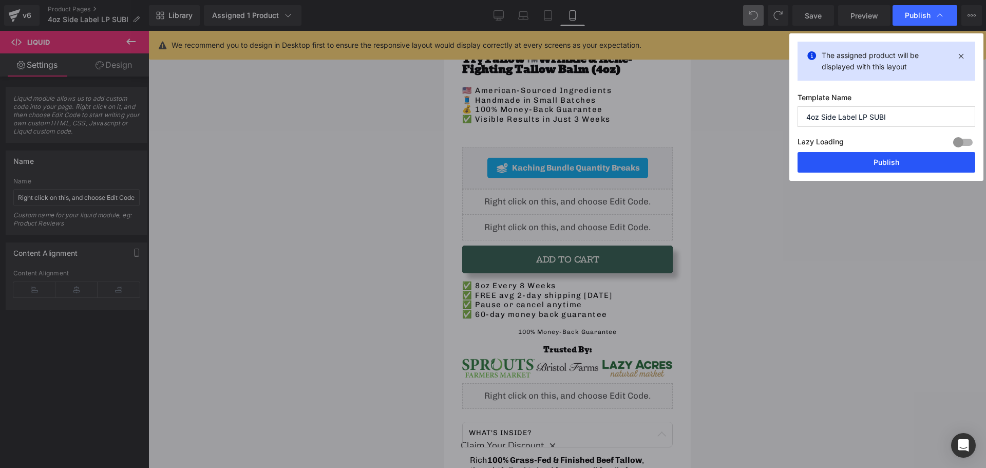
click at [881, 158] on button "Publish" at bounding box center [887, 162] width 178 height 21
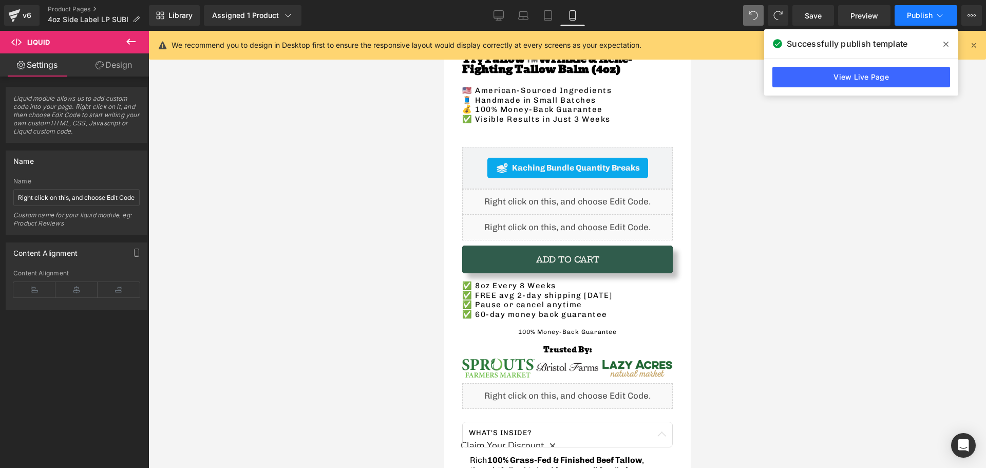
click at [913, 12] on span "Publish" at bounding box center [920, 15] width 26 height 8
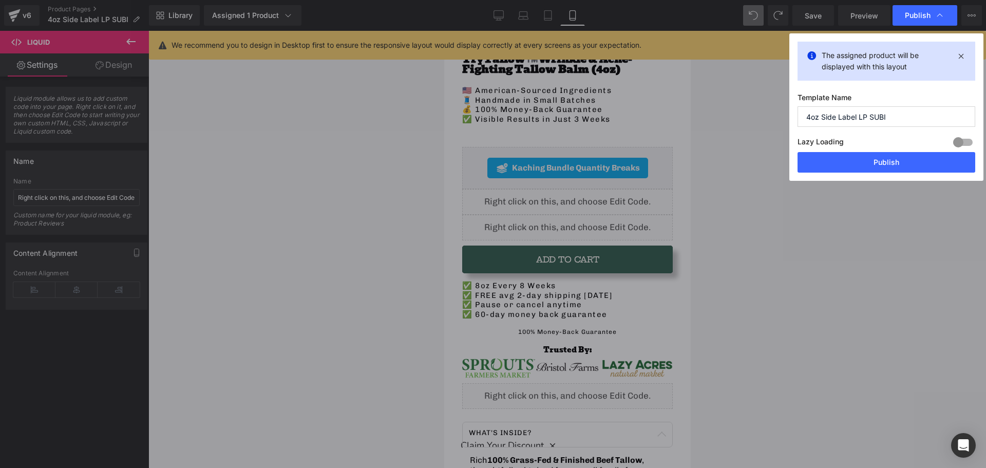
click at [852, 164] on button "Publish" at bounding box center [887, 162] width 178 height 21
